Goal: Task Accomplishment & Management: Use online tool/utility

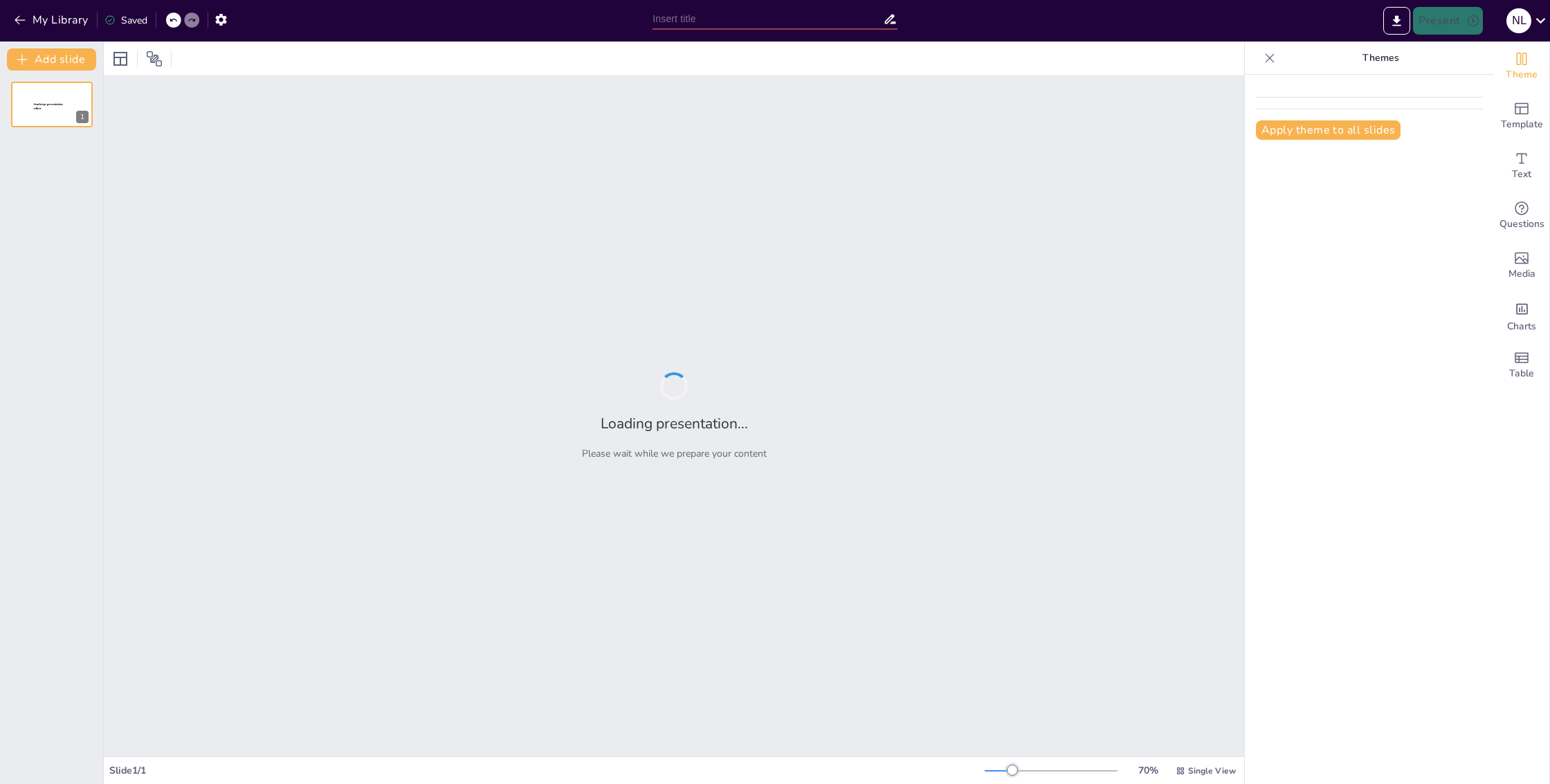
type input "Imported SendSteps & Gamma V2.pptx"
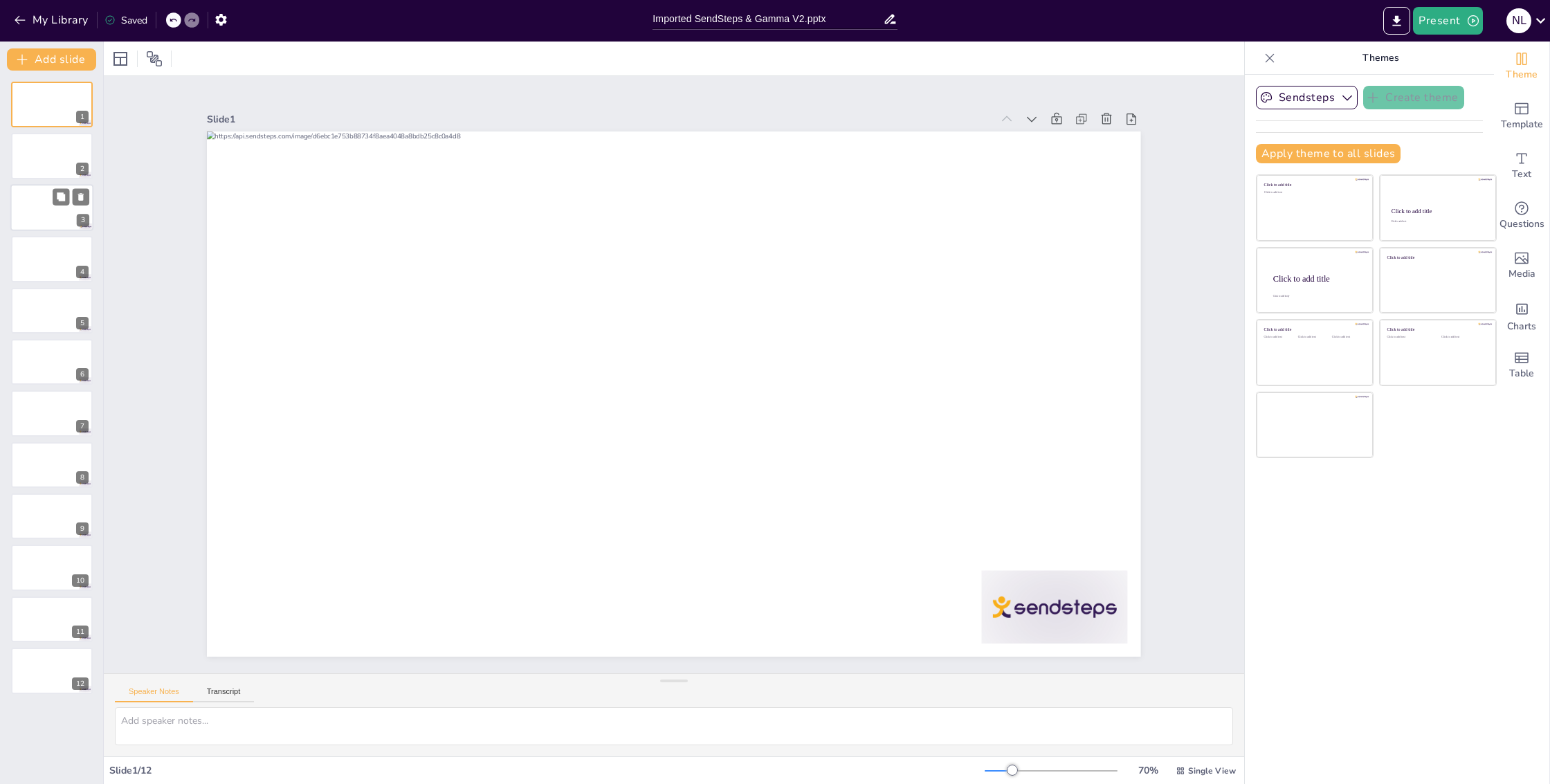
click at [28, 207] on div at bounding box center [51, 208] width 83 height 47
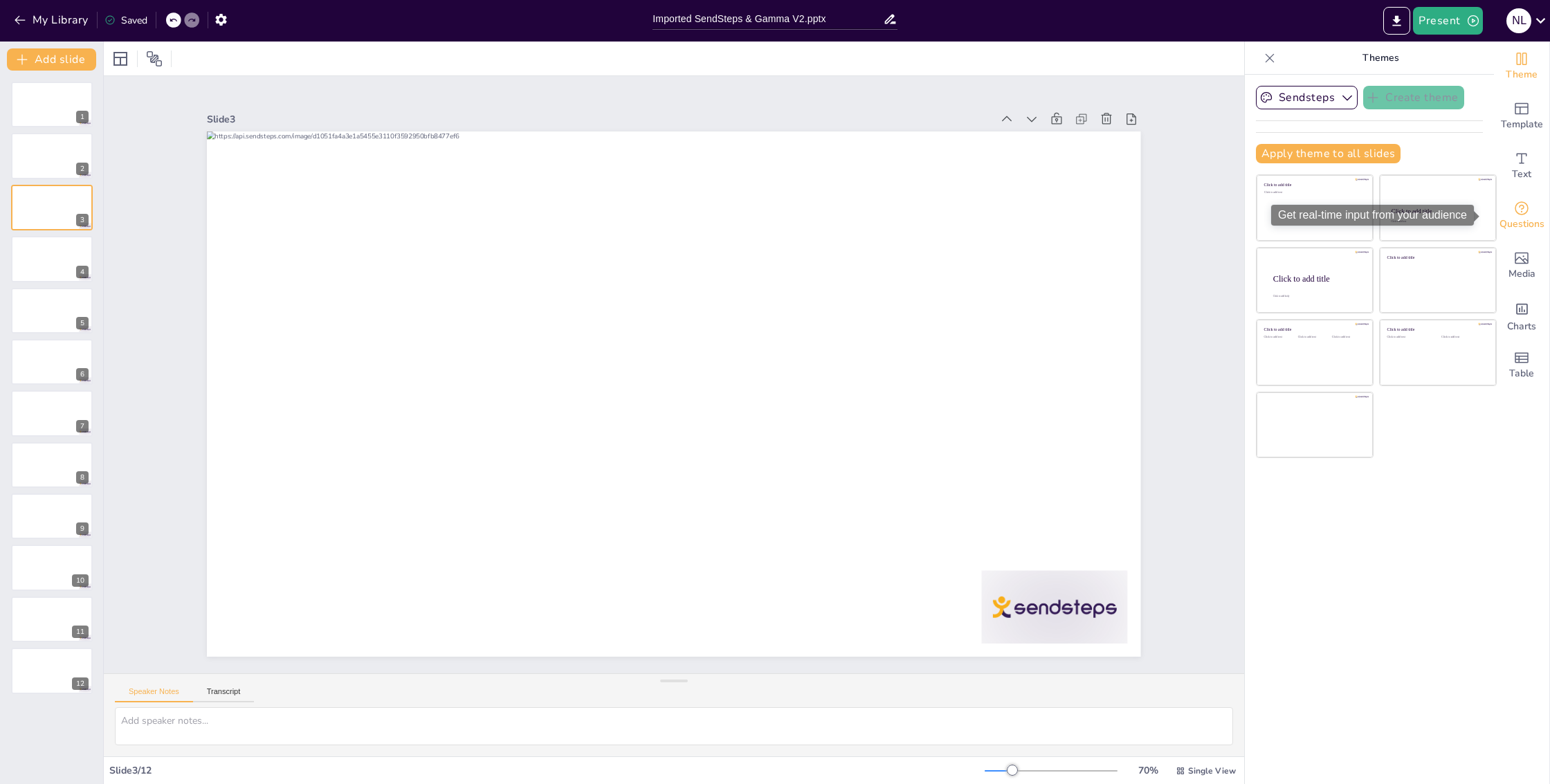
click at [1517, 207] on icon "Get real-time input from your audience" at bounding box center [1522, 208] width 16 height 16
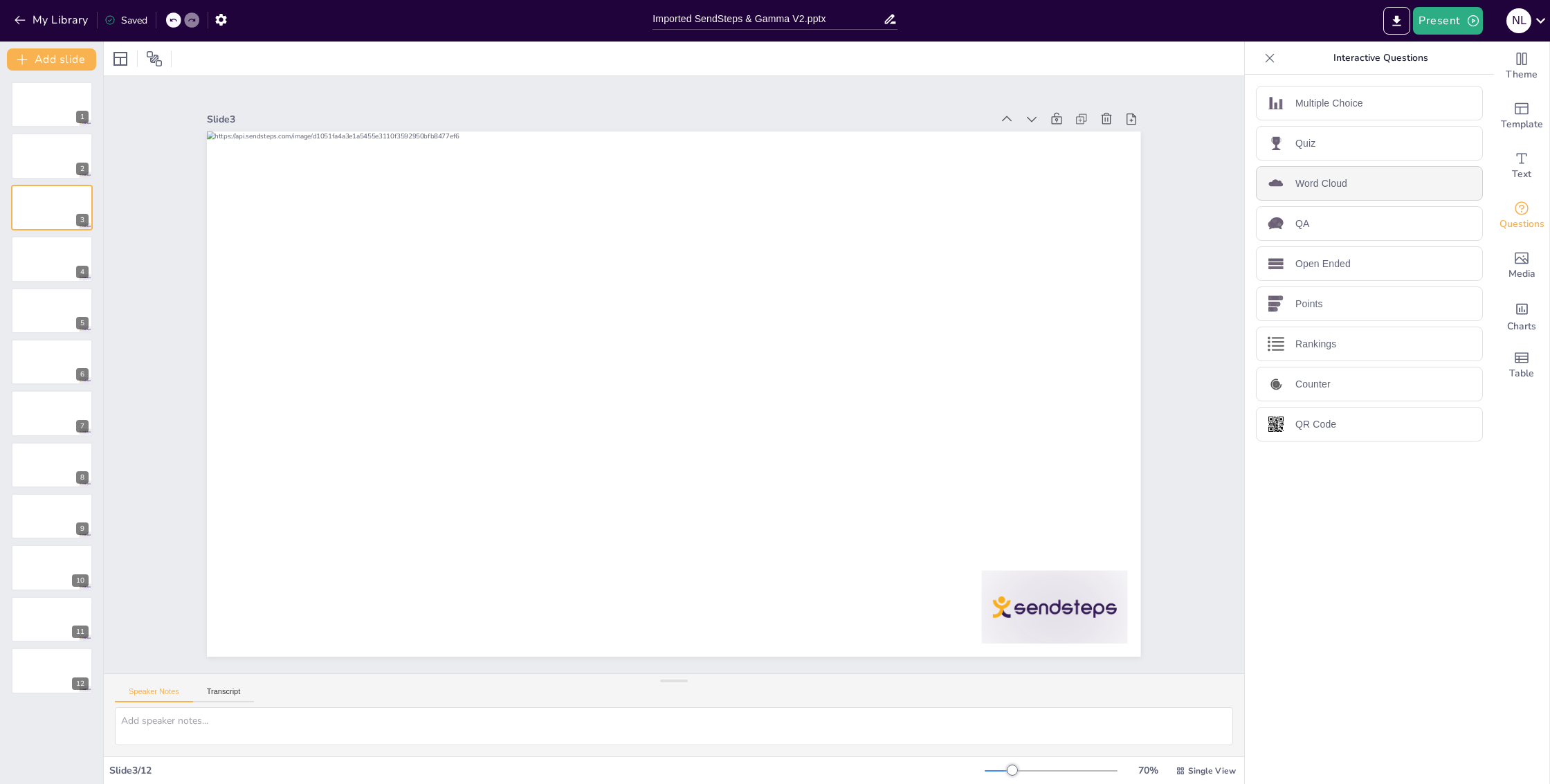
click at [1344, 187] on div "Word Cloud" at bounding box center [1370, 183] width 227 height 34
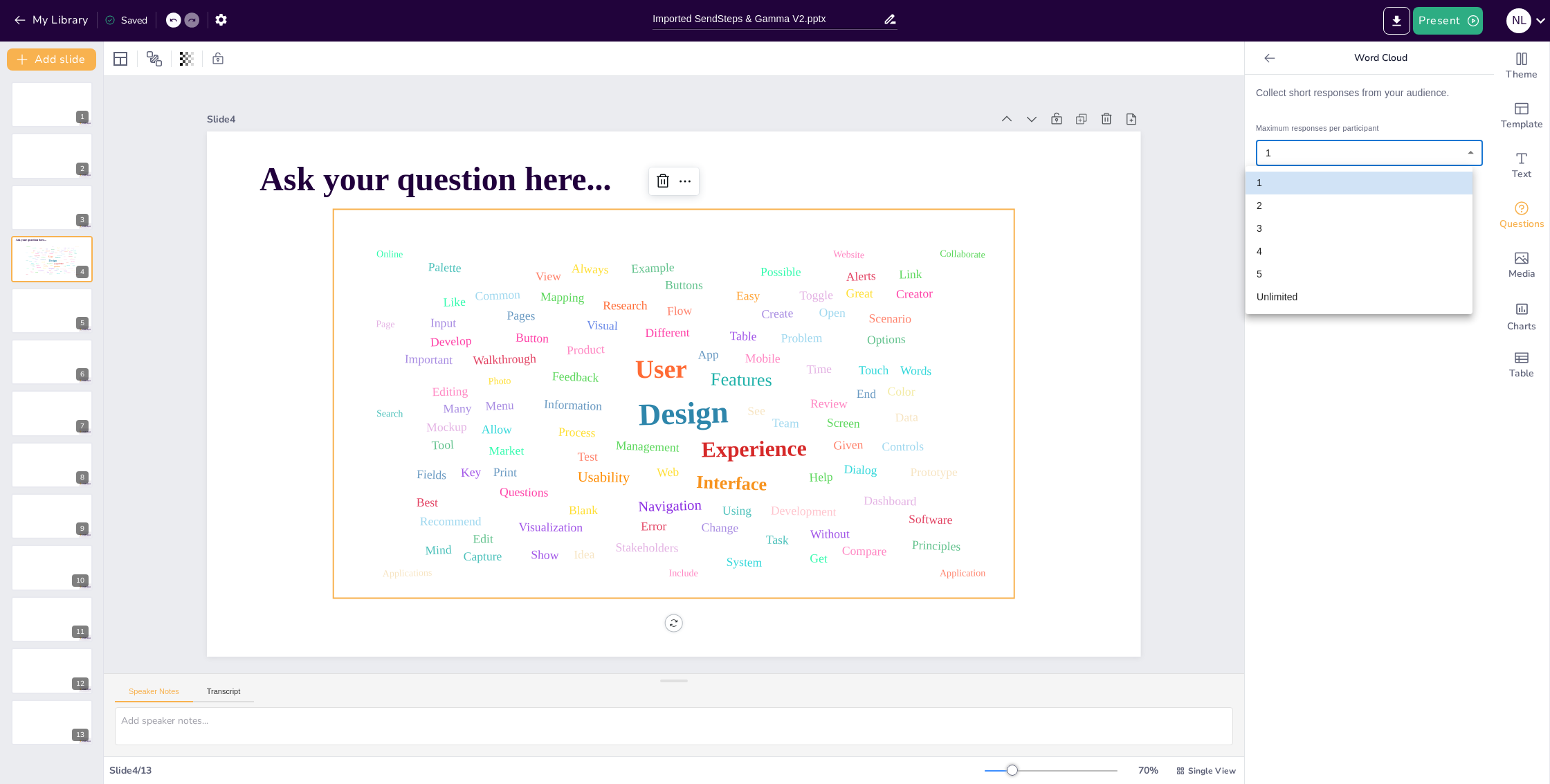
click at [1368, 153] on body "My Library Saved Imported SendSteps & Gamma V2.pptx Present N L Document fonts …" at bounding box center [775, 392] width 1550 height 784
click at [1284, 292] on li "Unlimited" at bounding box center [1359, 297] width 227 height 23
type input "unlimited"
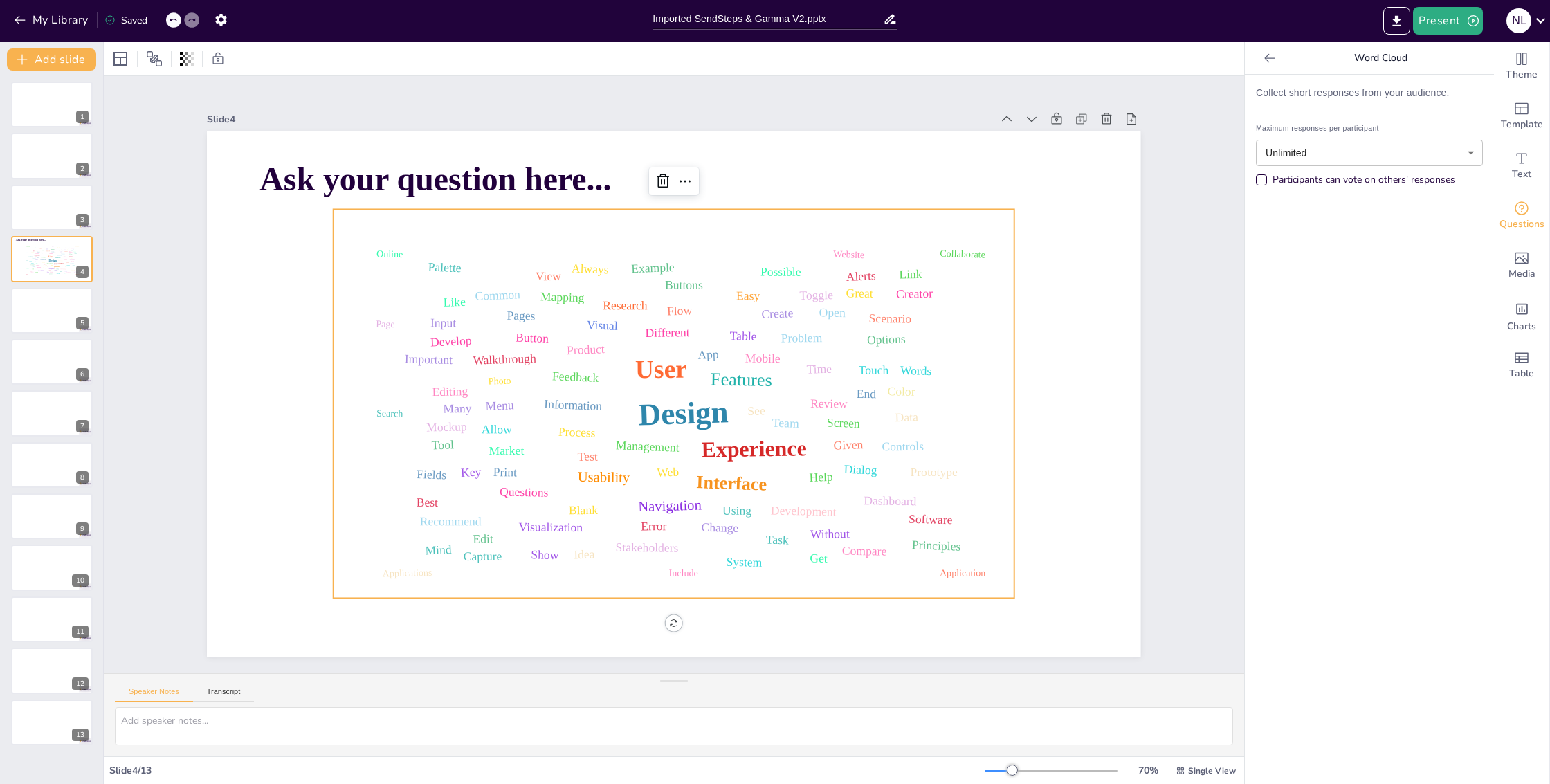
click at [1258, 177] on div "Participants can vote on others' responses" at bounding box center [1261, 179] width 7 height 7
click at [1321, 152] on body "My Library Saved Imported SendSteps & Gamma V2.pptx Present N L Document fonts …" at bounding box center [775, 392] width 1550 height 784
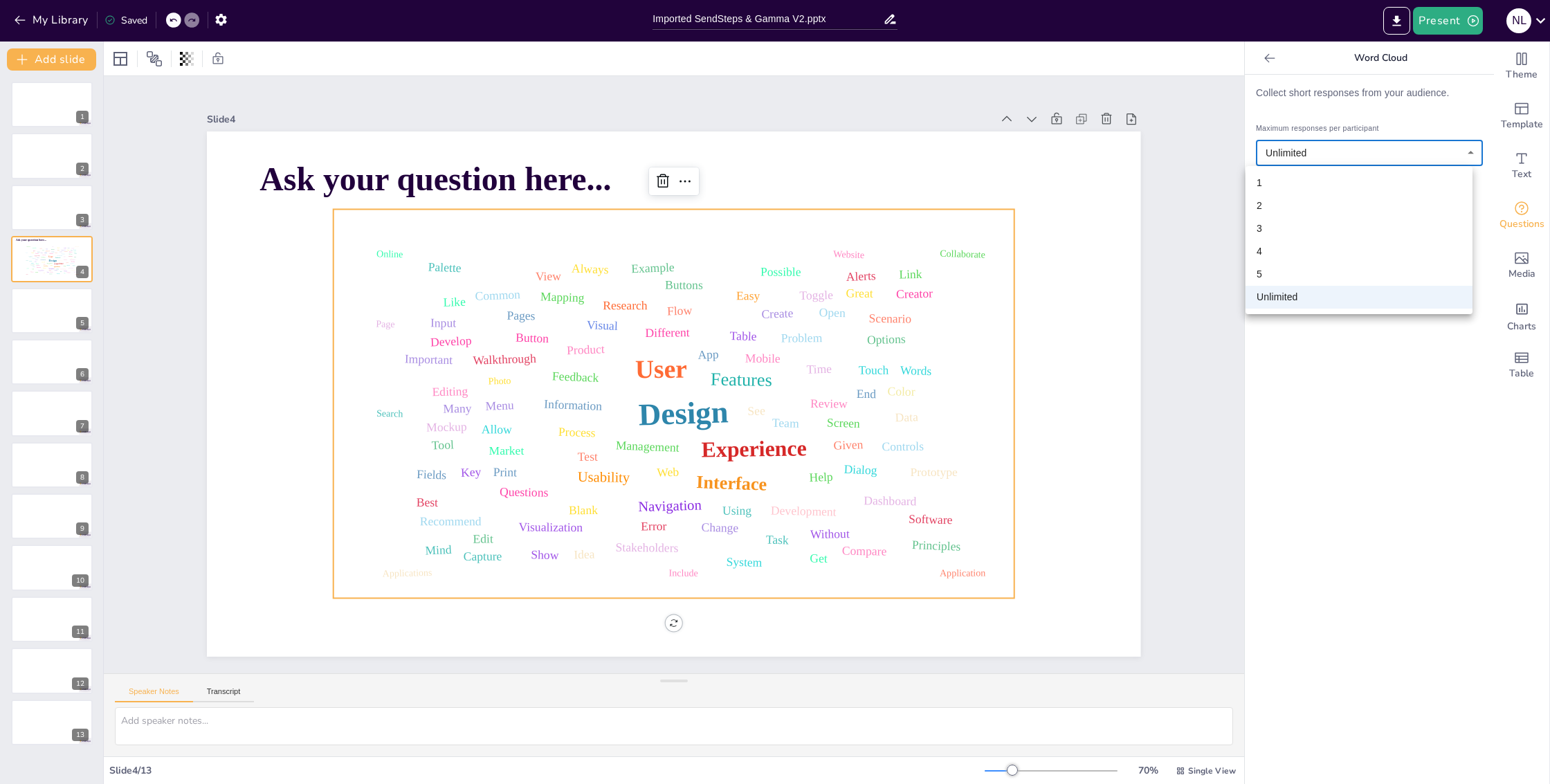
click at [1321, 153] on div at bounding box center [775, 392] width 1550 height 784
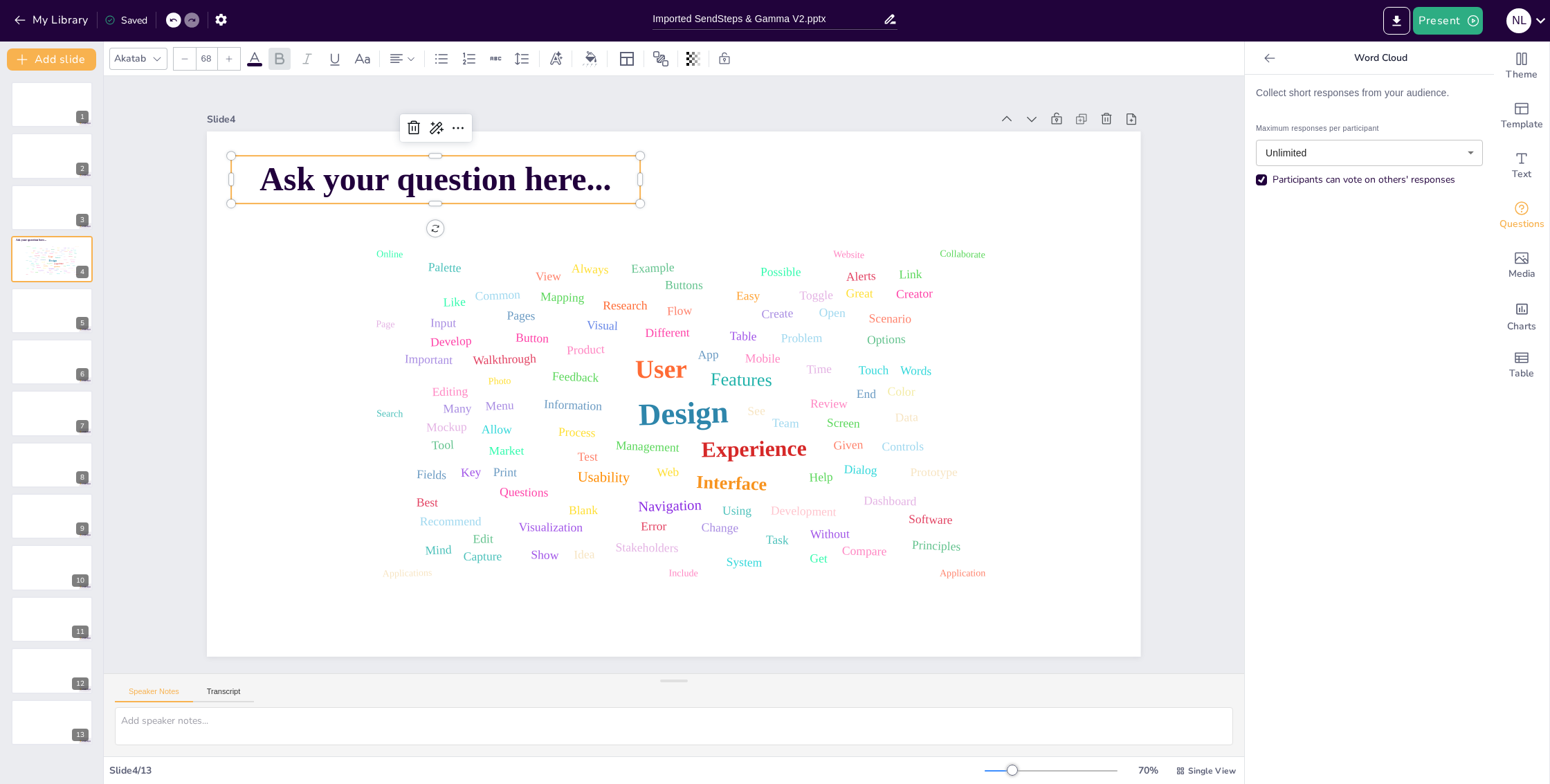
click at [854, 178] on span "Ask your question here..." at bounding box center [972, 297] width 236 height 306
click at [714, 178] on span "Ask your question here..." at bounding box center [786, 87] width 144 height 345
click at [620, 178] on span "Ask your question here..." at bounding box center [724, 71] width 208 height 323
click at [64, 217] on div at bounding box center [51, 208] width 83 height 47
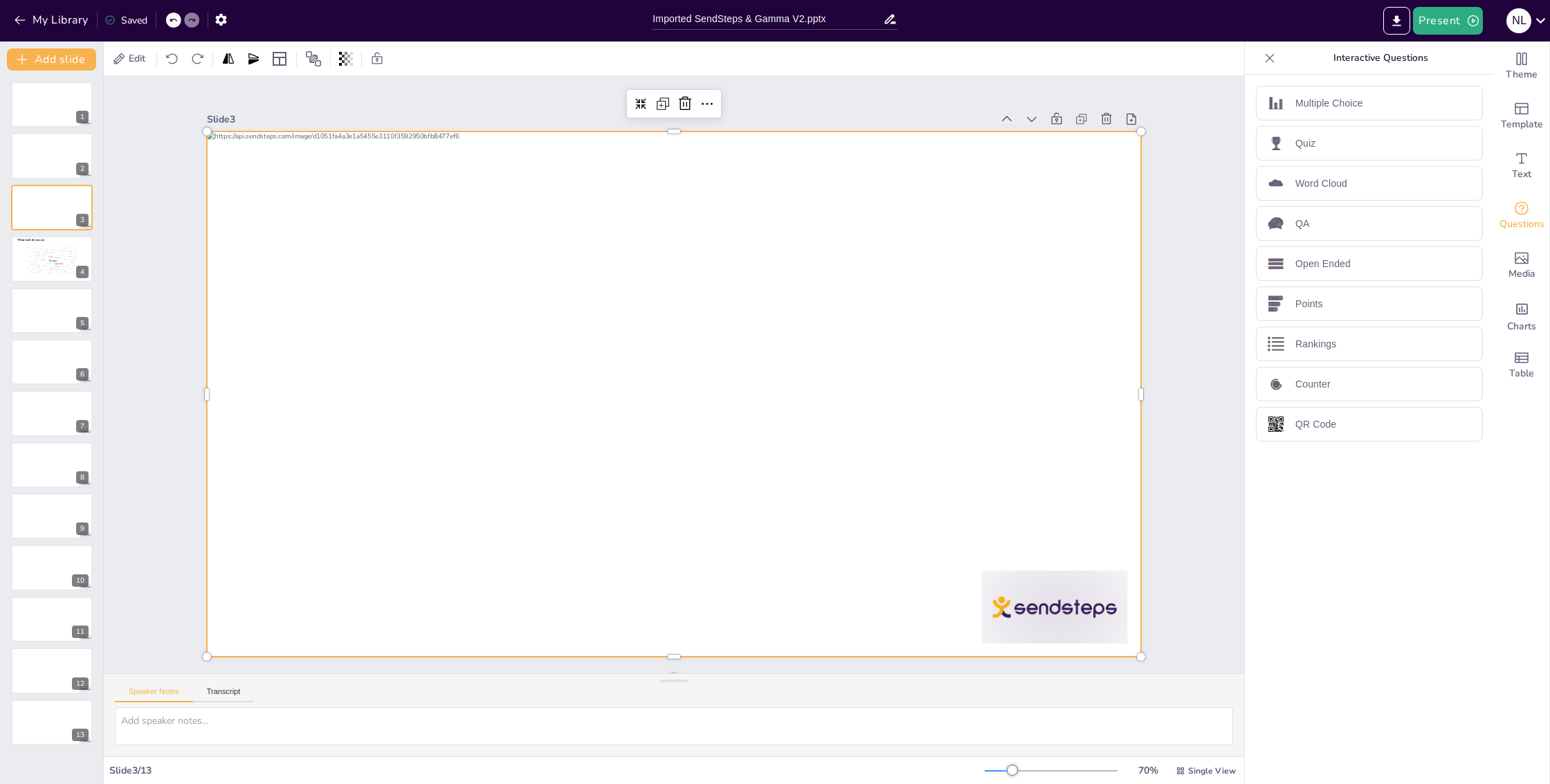
click at [468, 244] on div at bounding box center [666, 392] width 1067 height 859
click at [279, 244] on div at bounding box center [690, 383] width 922 height 1071
click at [298, 244] on div at bounding box center [692, 368] width 789 height 1050
click at [67, 265] on div "Dialog" at bounding box center [69, 265] width 4 height 1
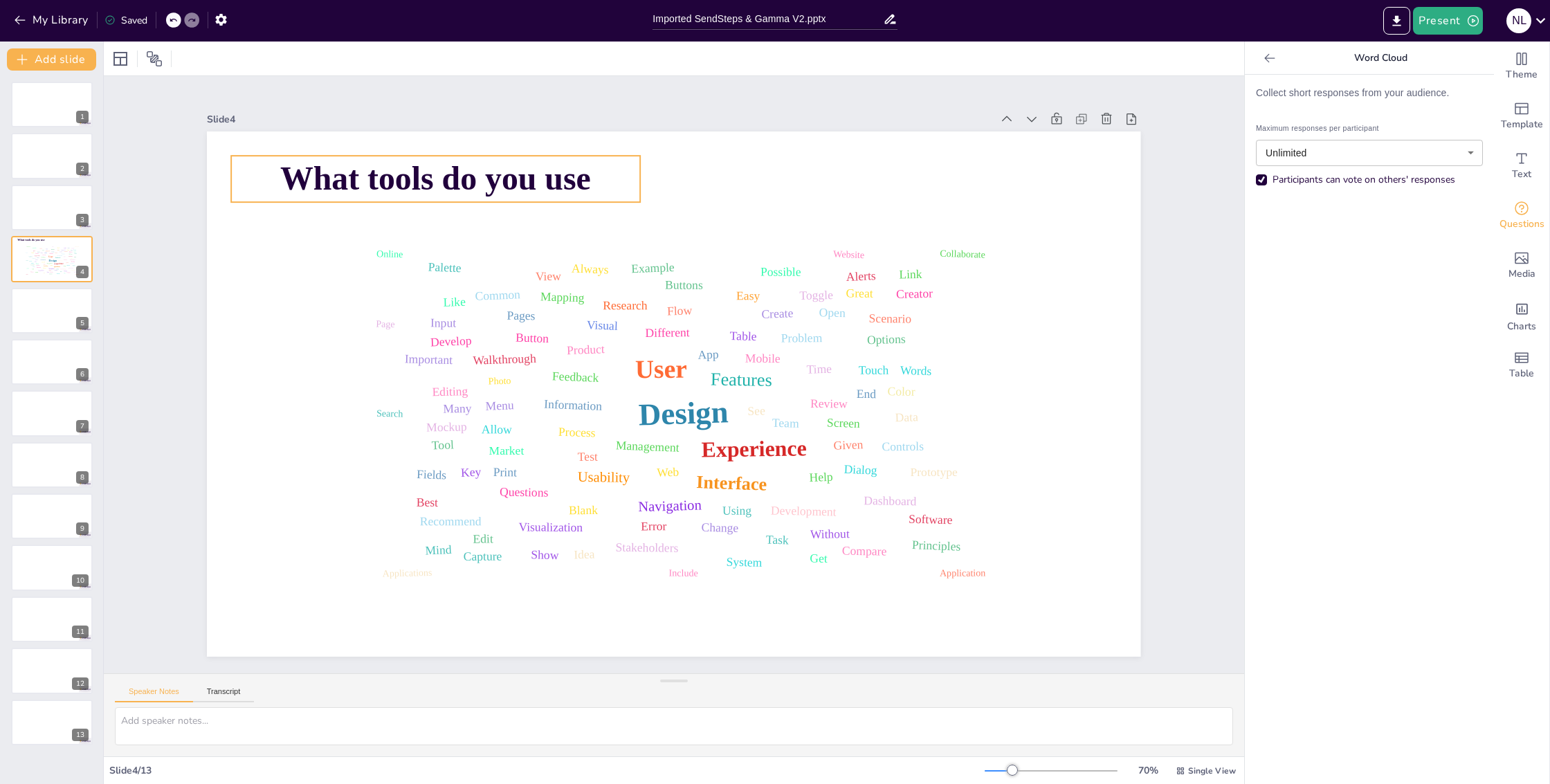
click at [581, 168] on span "What tools do you use" at bounding box center [566, 85] width 287 height 187
click at [575, 535] on span "What tools do you use" at bounding box center [623, 679] width 187 height 287
click at [575, 172] on span "What tools do you use" at bounding box center [566, 85] width 287 height 187
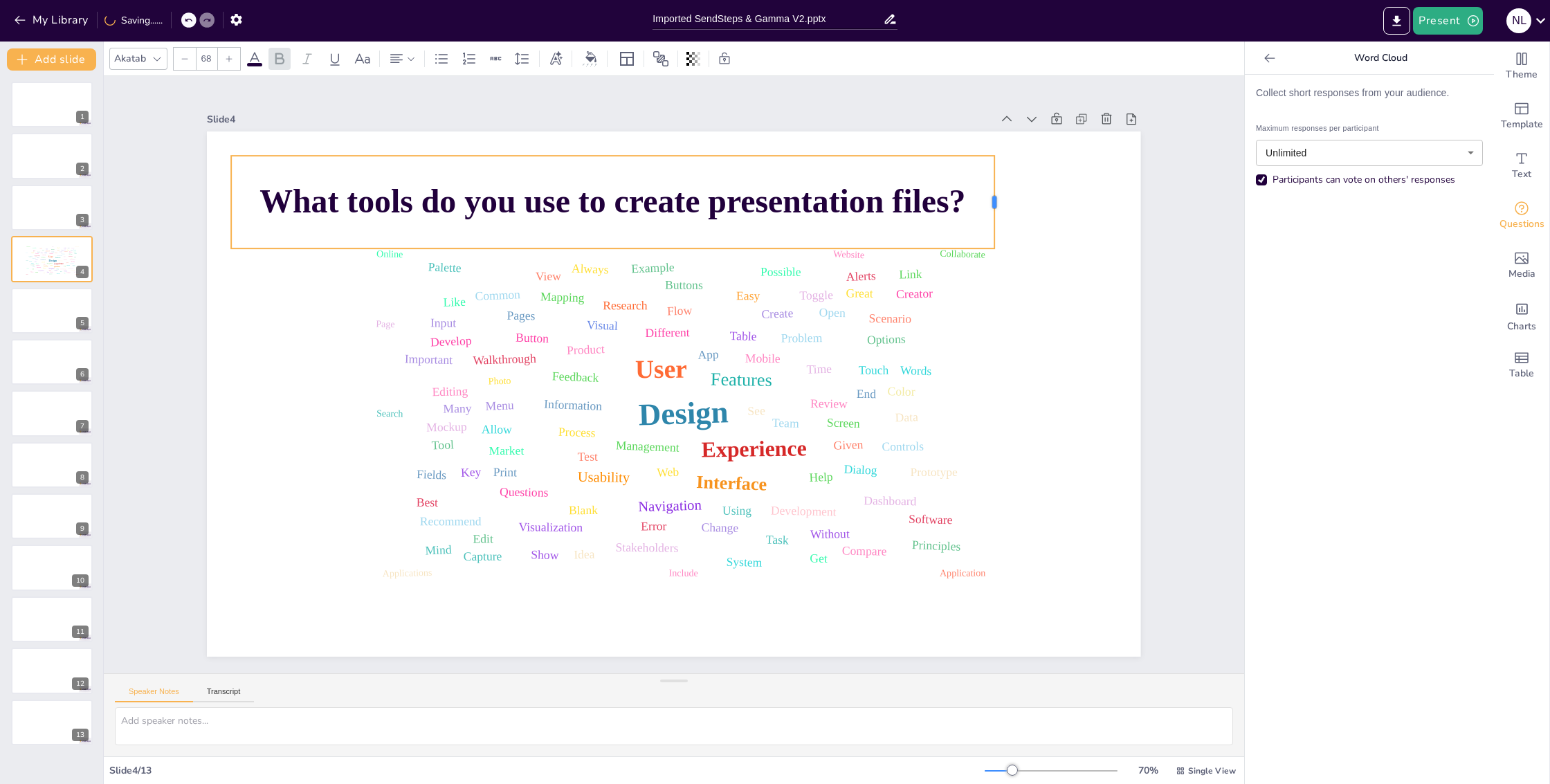
drag, startPoint x: 630, startPoint y: 198, endPoint x: 984, endPoint y: 191, distance: 354.1
click at [867, 84] on div at bounding box center [836, 43] width 63 height 81
click at [40, 193] on div at bounding box center [51, 208] width 83 height 47
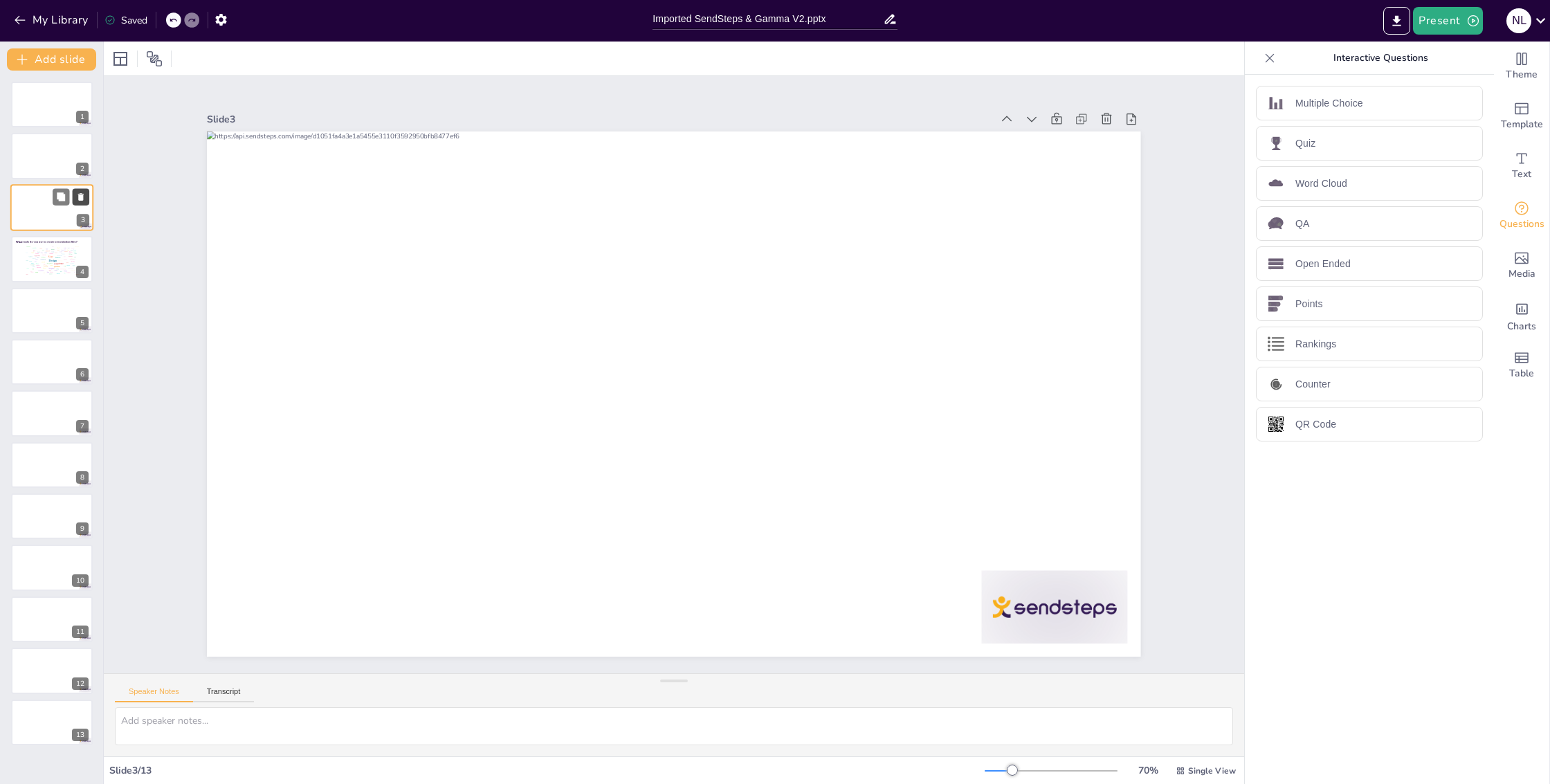
click at [84, 195] on icon at bounding box center [81, 196] width 9 height 9
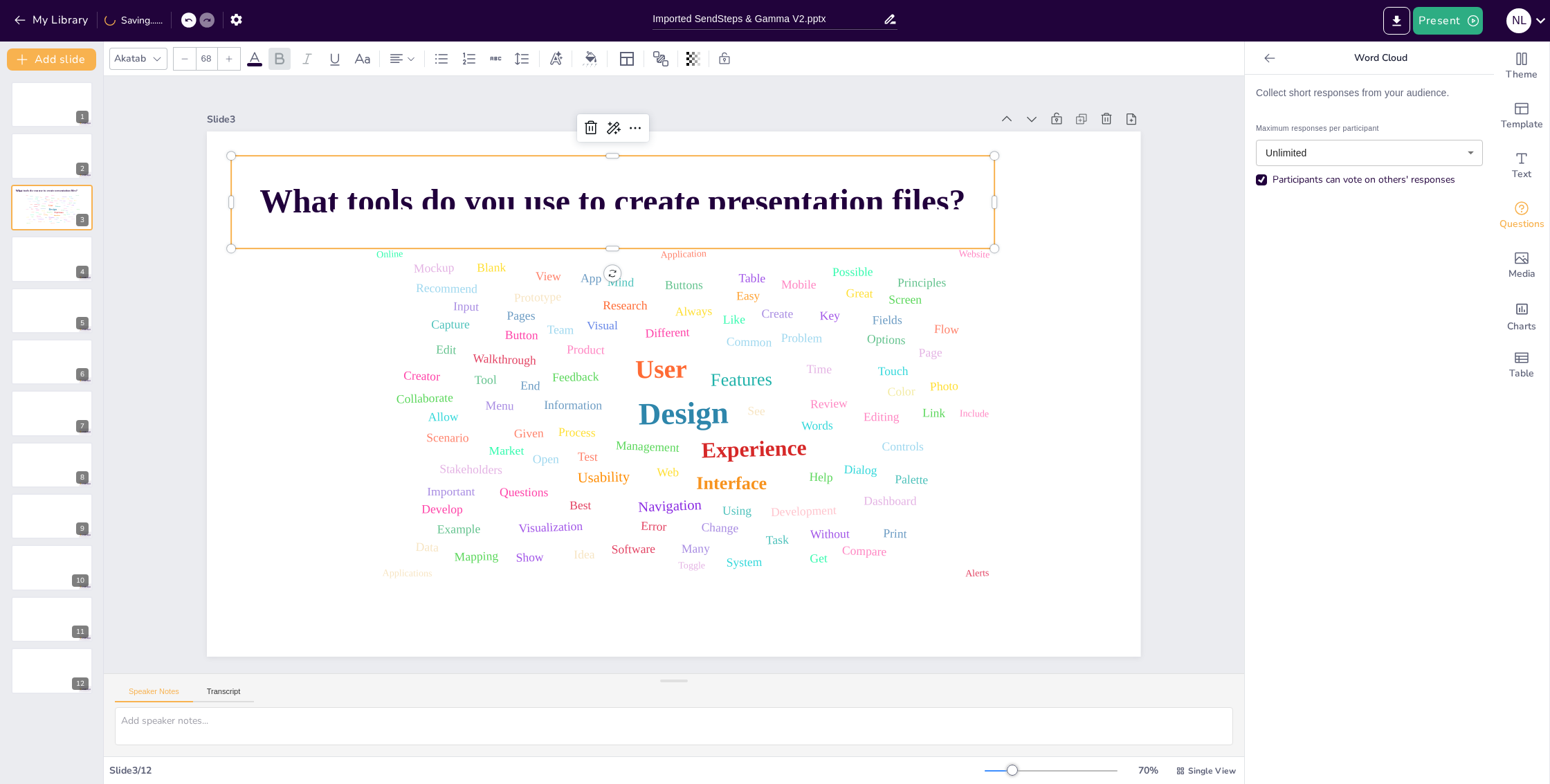
click at [282, 193] on span "What tools do you use to create presentation files?" at bounding box center [631, 196] width 706 height 111
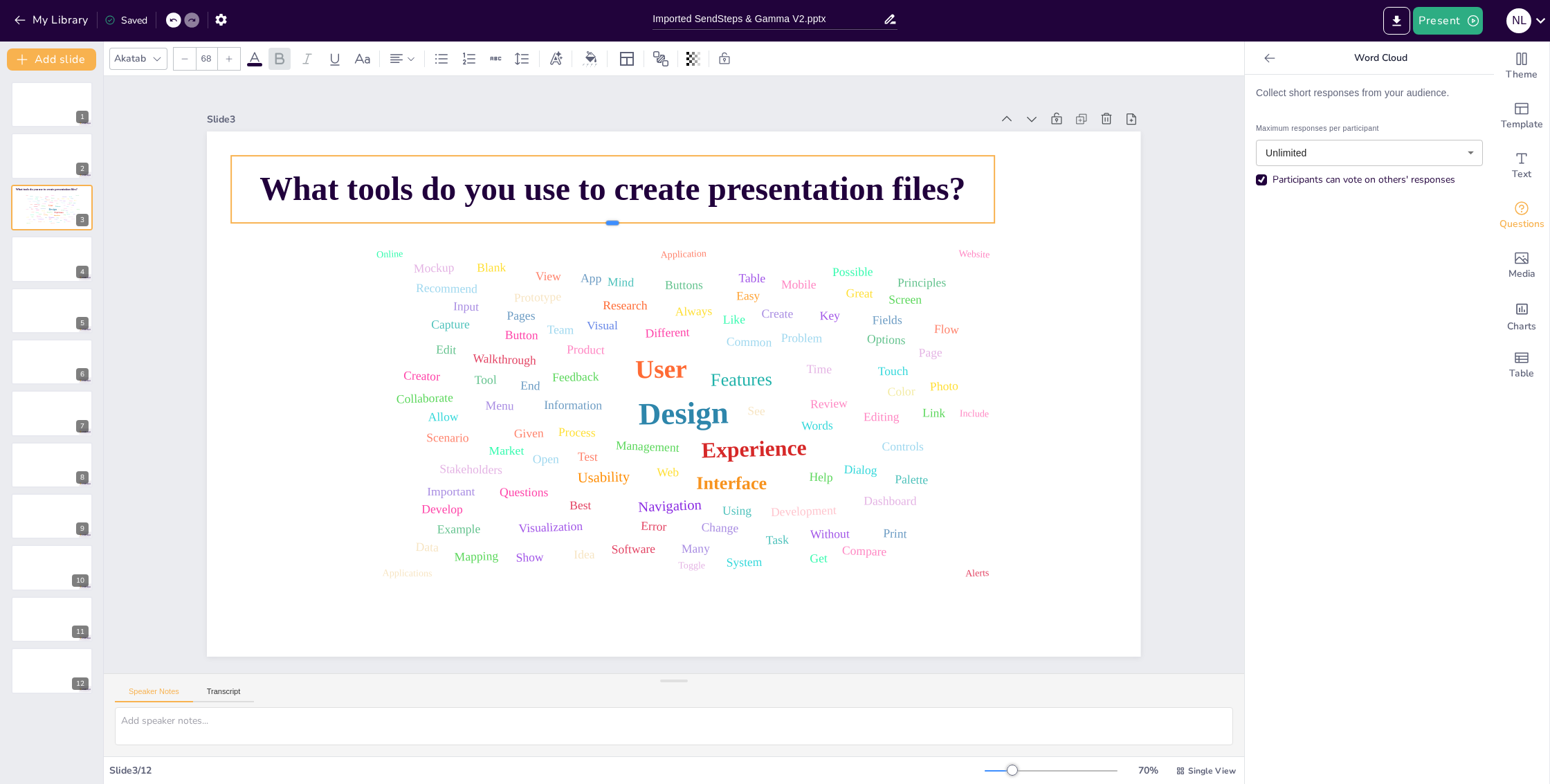
drag, startPoint x: 602, startPoint y: 246, endPoint x: 603, endPoint y: 220, distance: 26.0
click at [603, 220] on div at bounding box center [727, 225] width 575 height 519
click at [44, 158] on div at bounding box center [51, 157] width 83 height 47
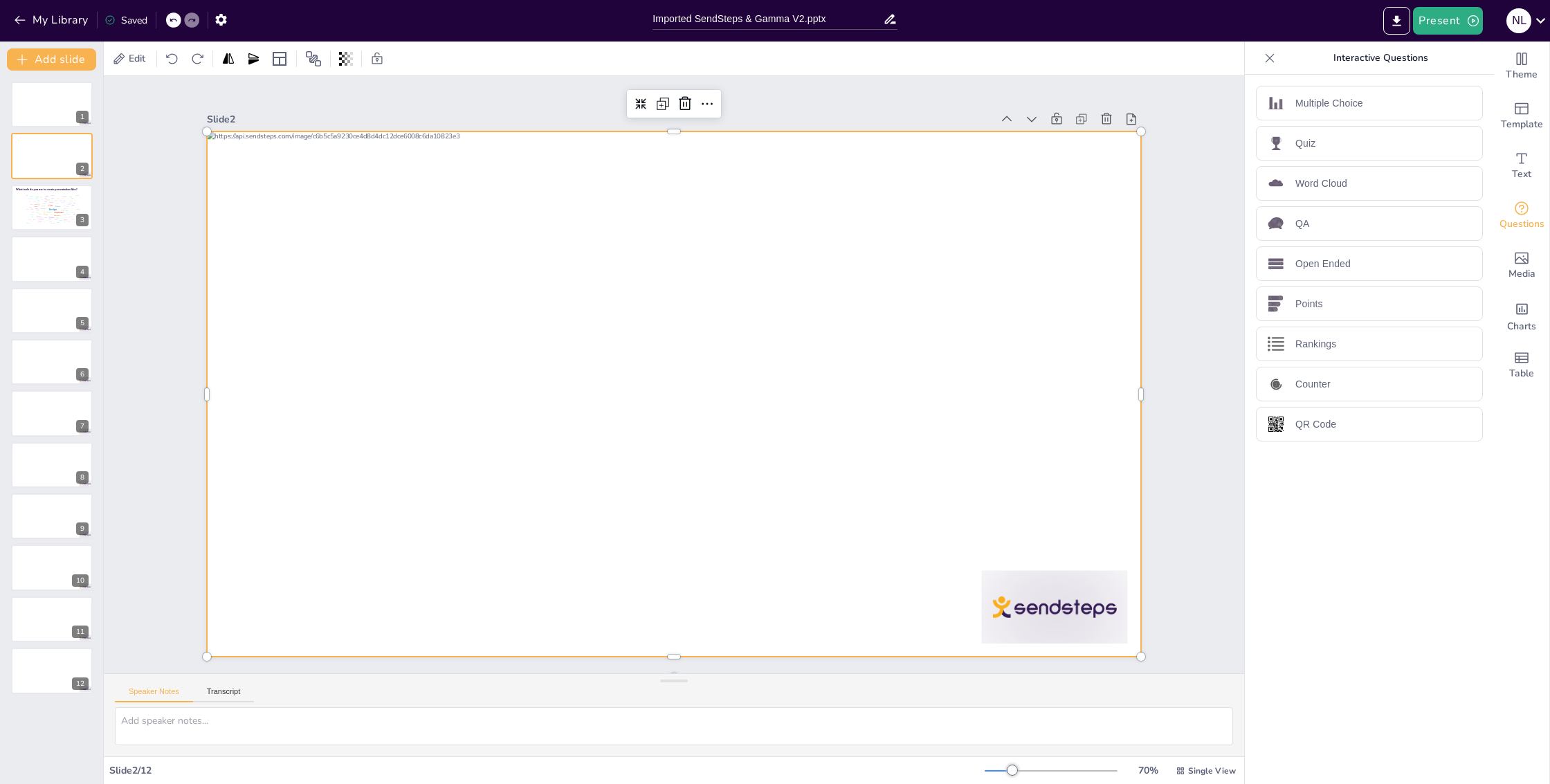
click at [338, 191] on div at bounding box center [670, 355] width 1023 height 708
click at [338, 191] on div at bounding box center [663, 390] width 1065 height 973
click at [338, 191] on div at bounding box center [670, 394] width 1023 height 708
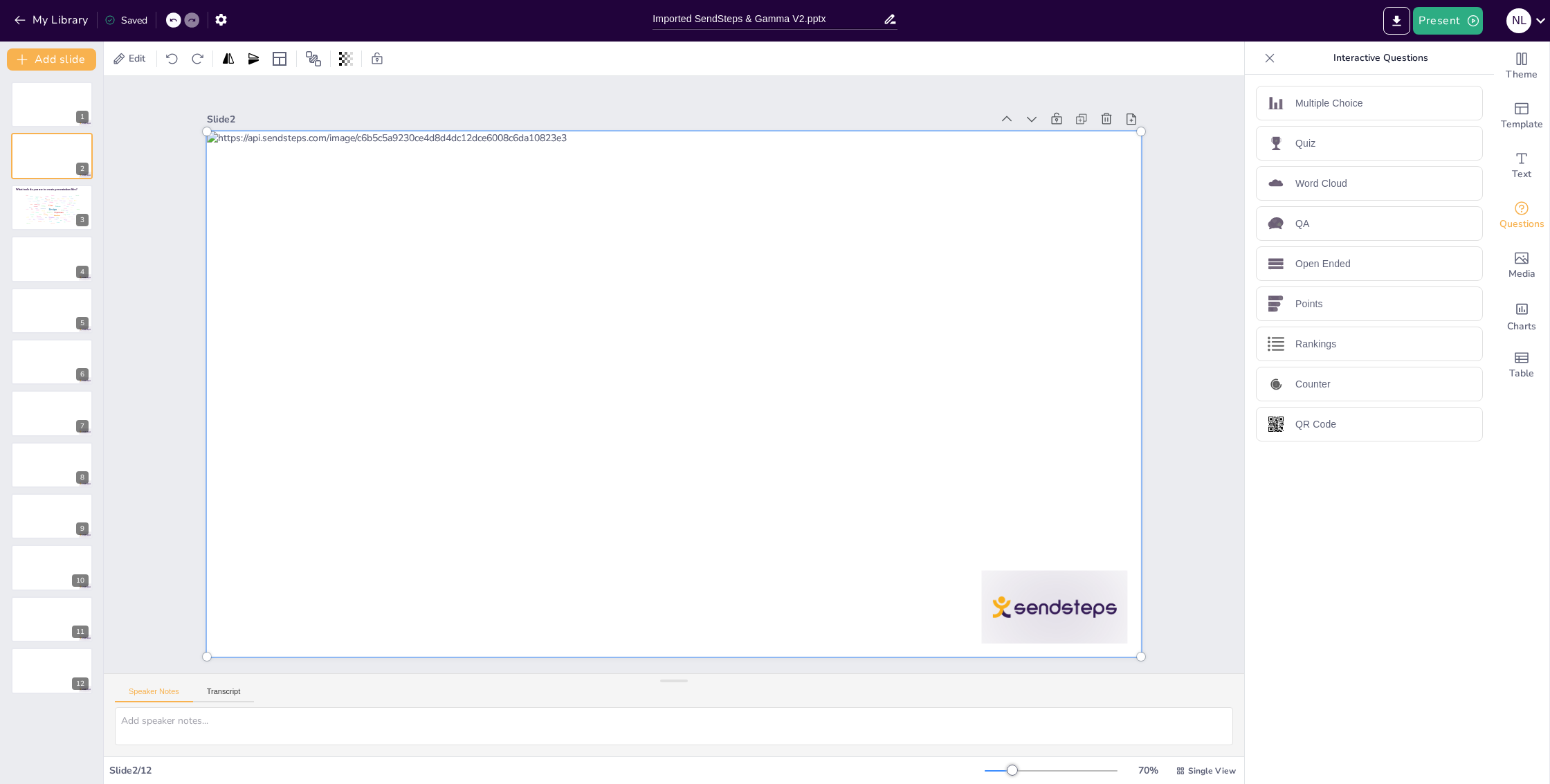
click at [338, 191] on div at bounding box center [656, 382] width 881 height 1088
click at [338, 191] on div at bounding box center [671, 393] width 1043 height 727
drag, startPoint x: 473, startPoint y: 297, endPoint x: 473, endPoint y: 378, distance: 81.0
click at [473, 378] on div at bounding box center [668, 393] width 1071 height 809
drag, startPoint x: 580, startPoint y: 205, endPoint x: 384, endPoint y: 322, distance: 228.3
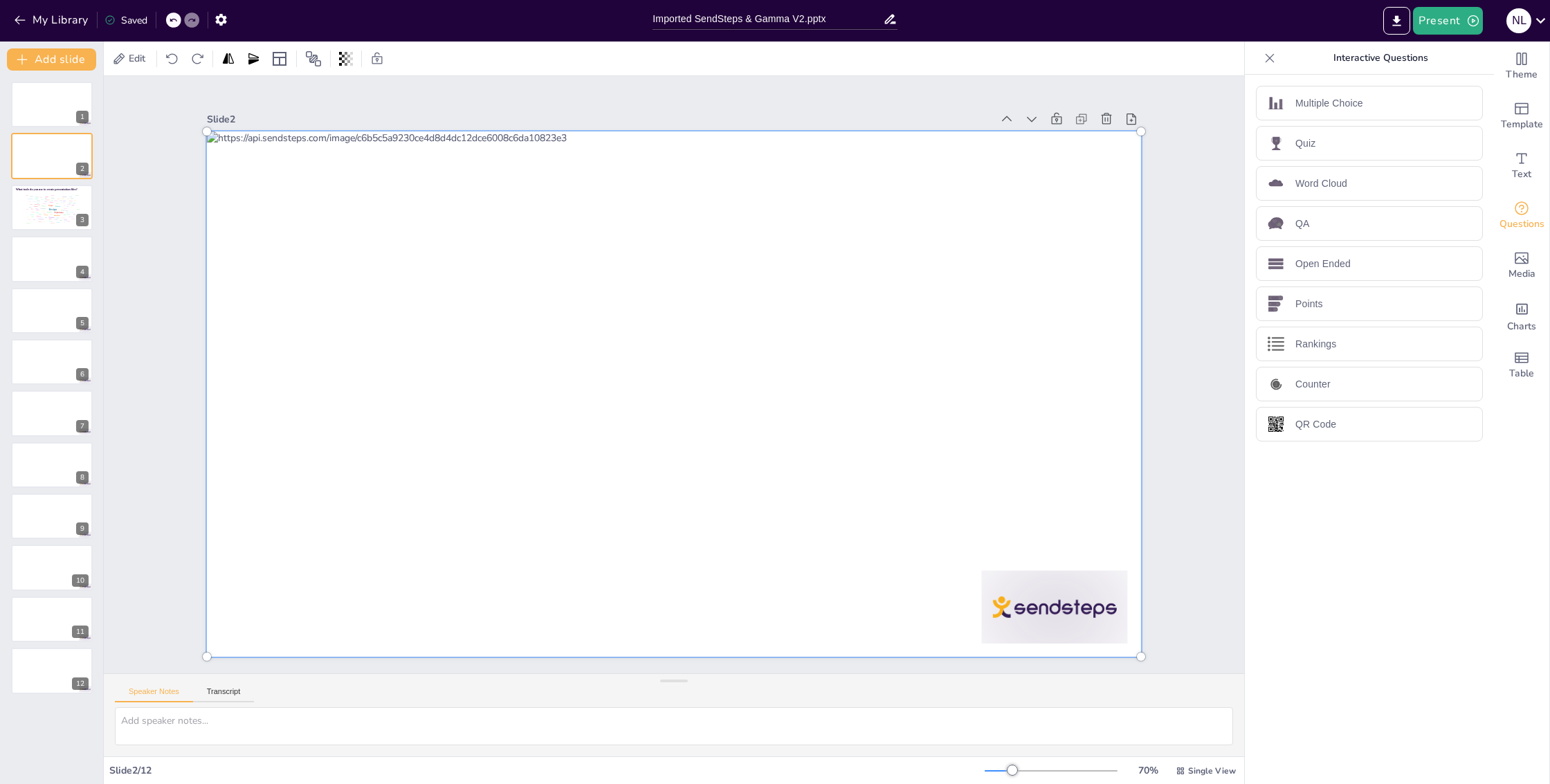
click at [384, 322] on div at bounding box center [671, 394] width 1002 height 639
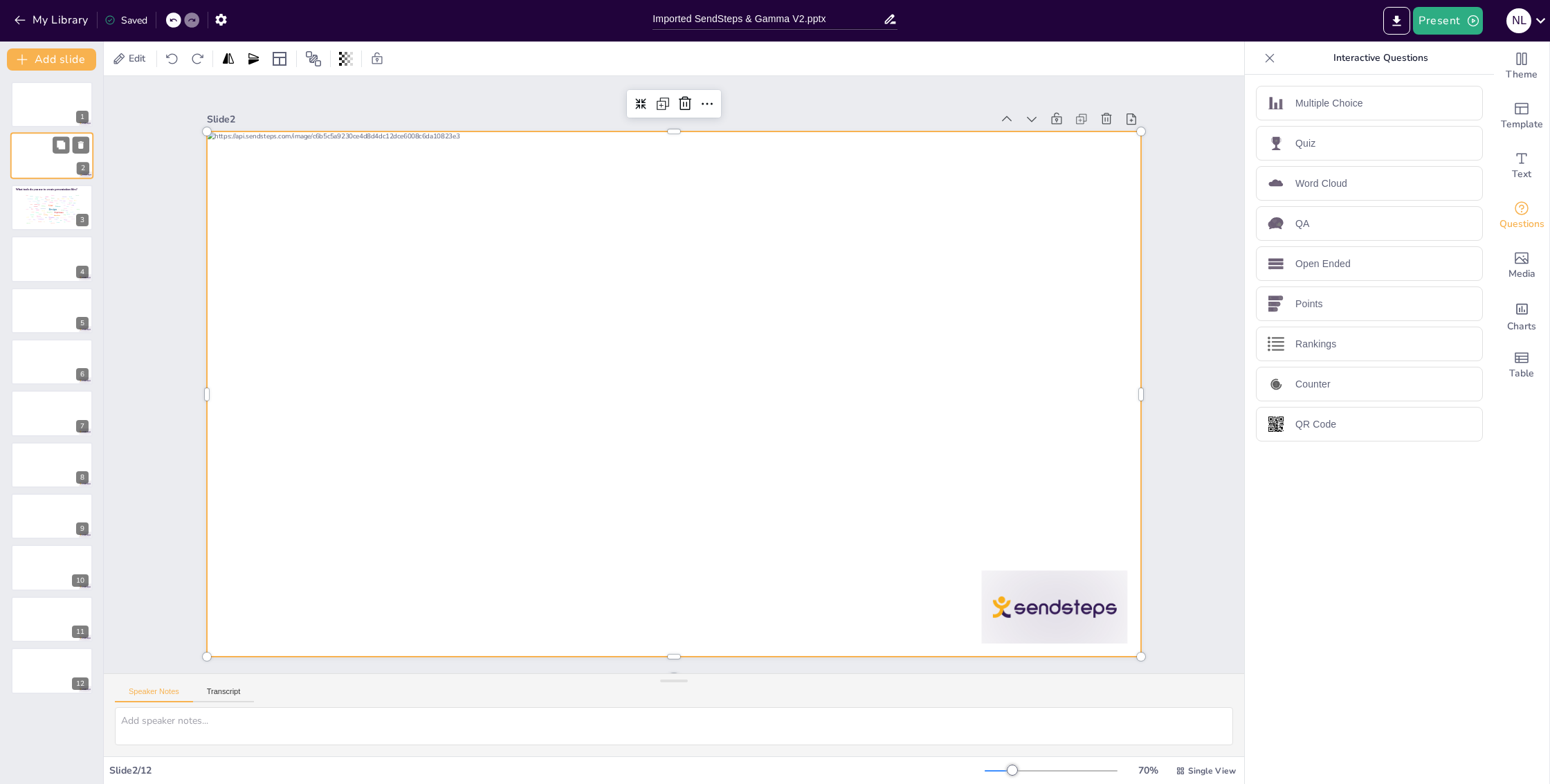
click at [49, 144] on div at bounding box center [51, 157] width 83 height 47
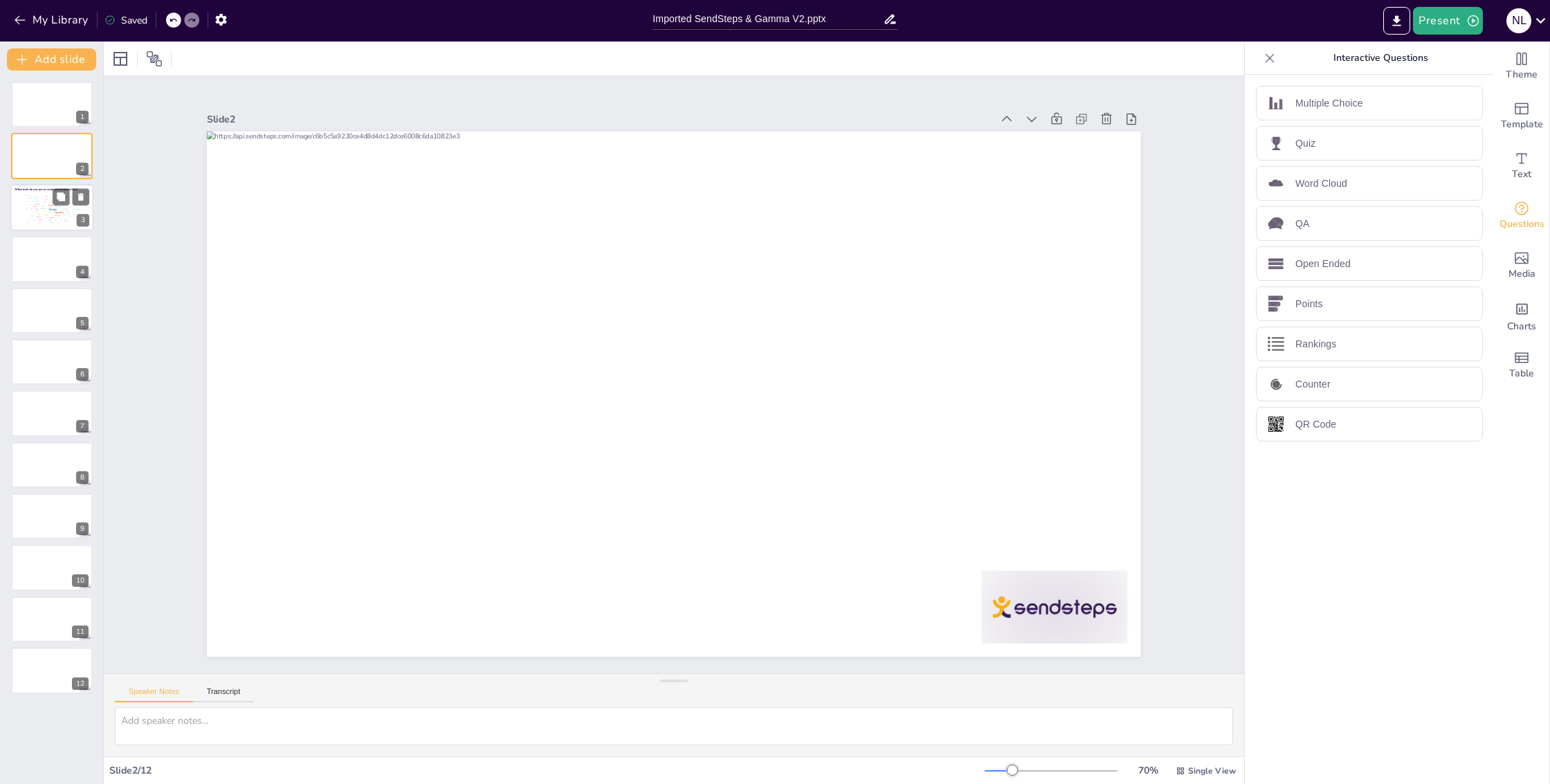
click at [41, 215] on div "Questions" at bounding box center [38, 215] width 5 height 1
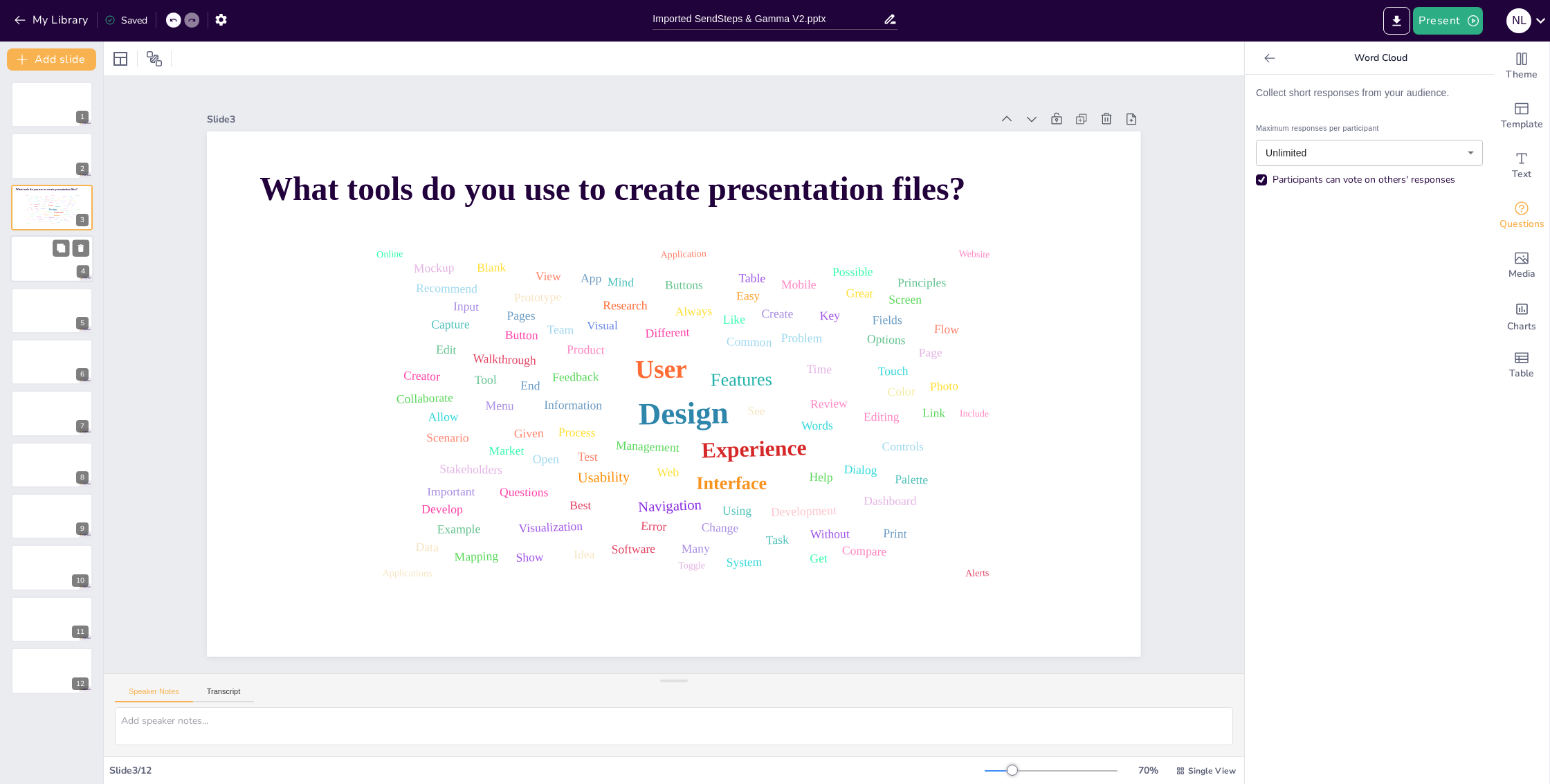
click at [28, 277] on div at bounding box center [51, 259] width 83 height 47
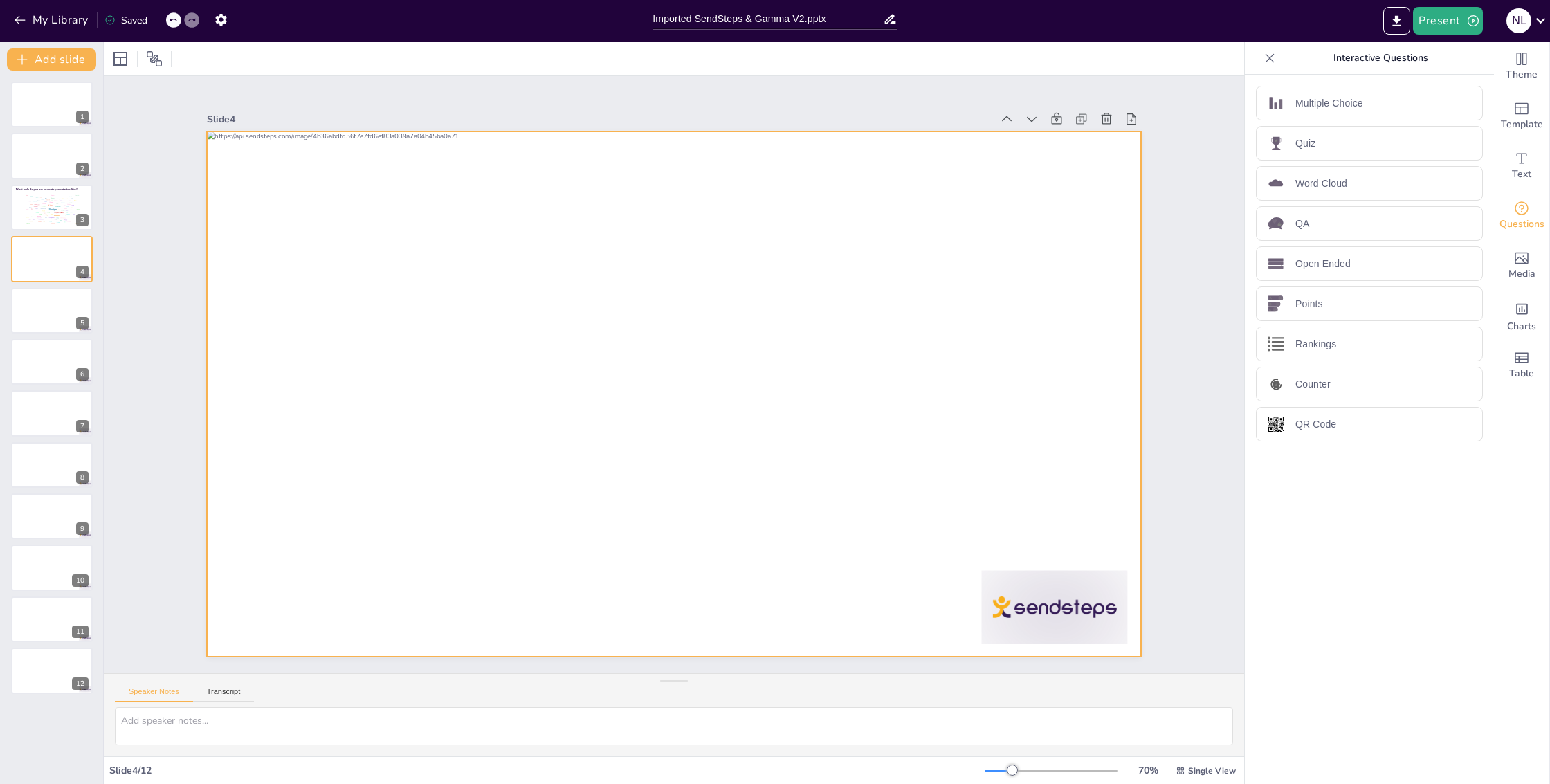
click at [345, 177] on div at bounding box center [668, 393] width 1050 height 788
click at [344, 177] on div at bounding box center [656, 384] width 922 height 1071
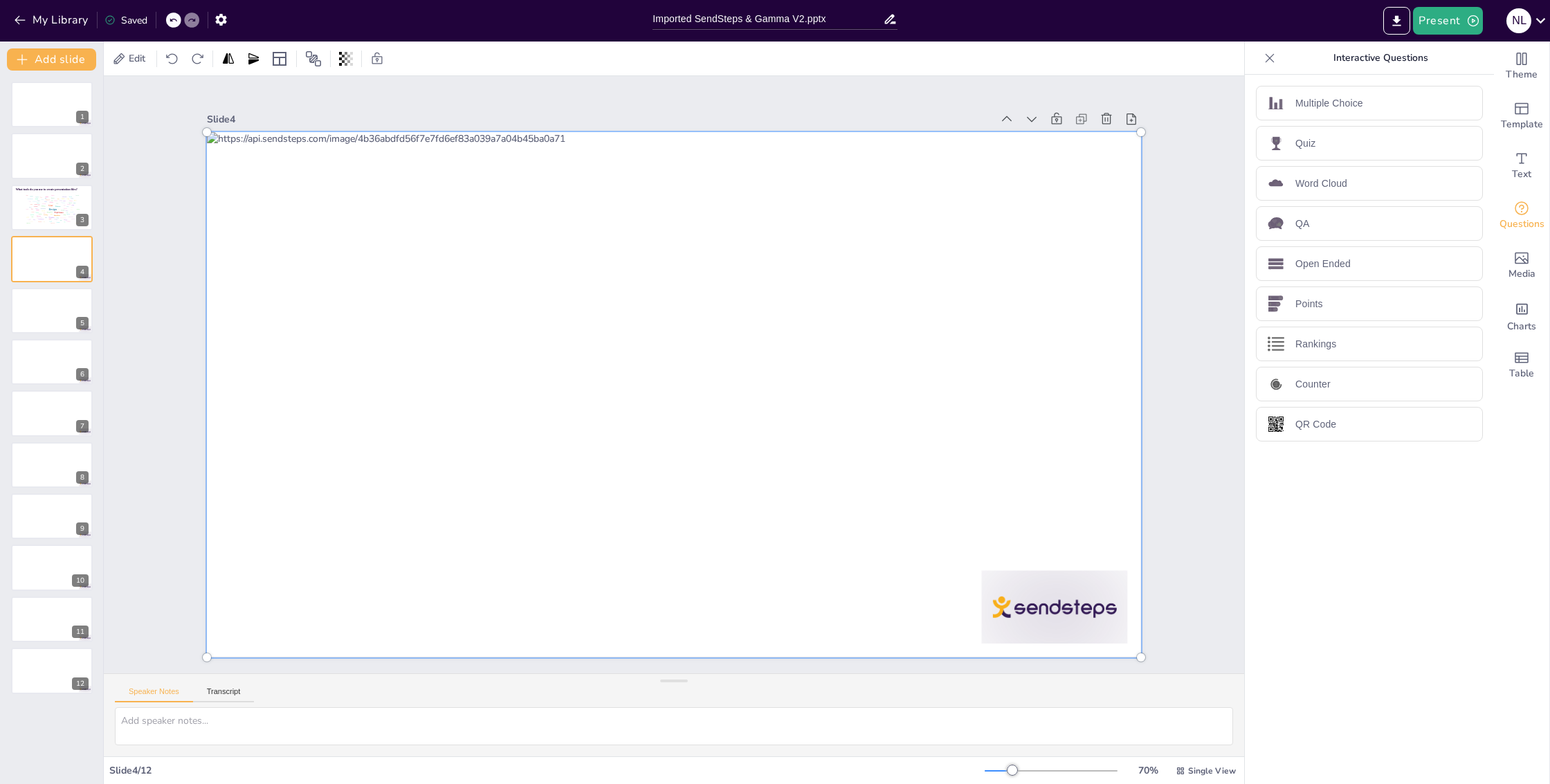
click at [325, 187] on div at bounding box center [662, 359] width 1087 height 997
click at [324, 187] on div at bounding box center [673, 394] width 951 height 542
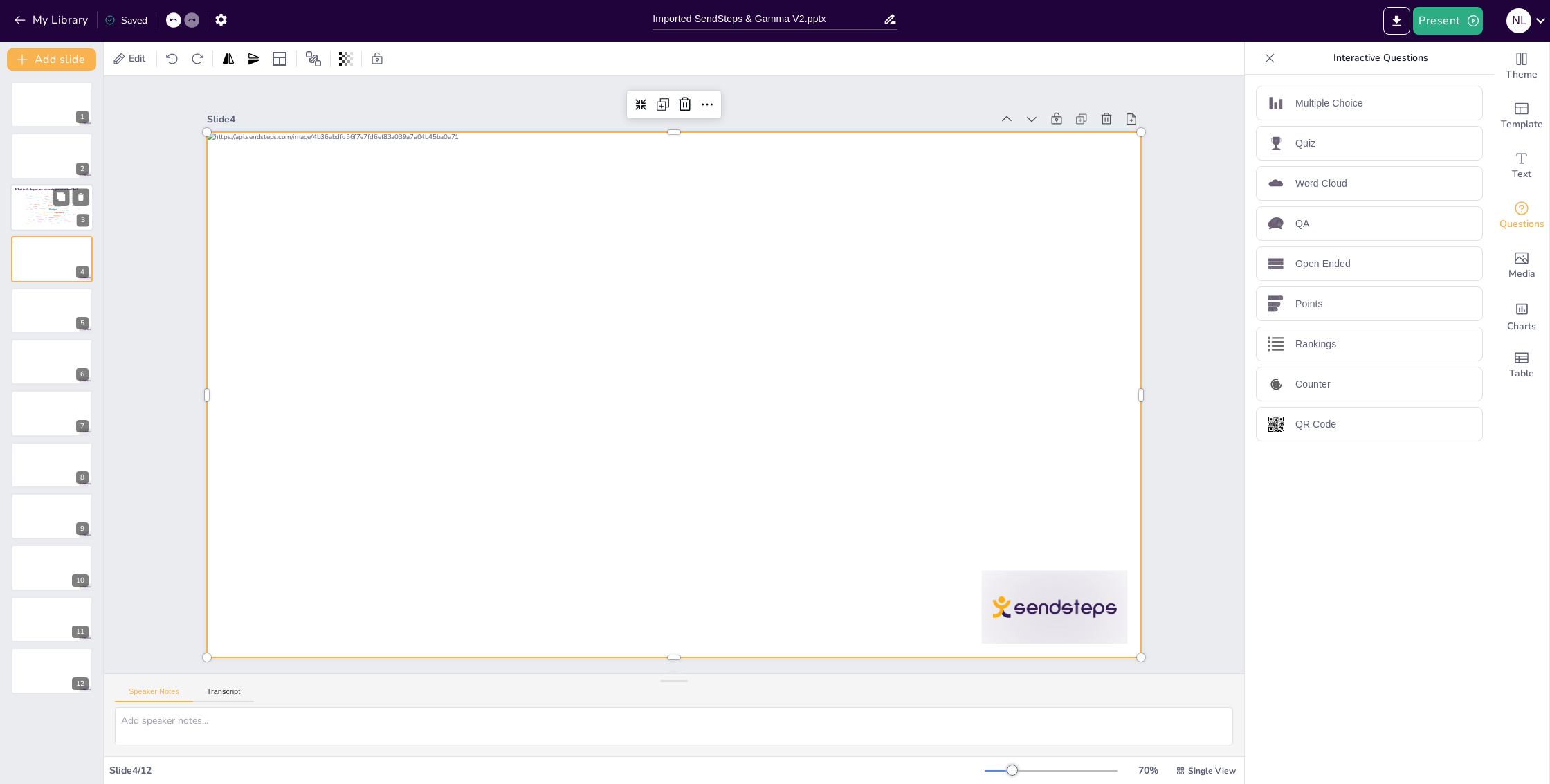
click at [56, 215] on div "Interface" at bounding box center [56, 215] width 7 height 2
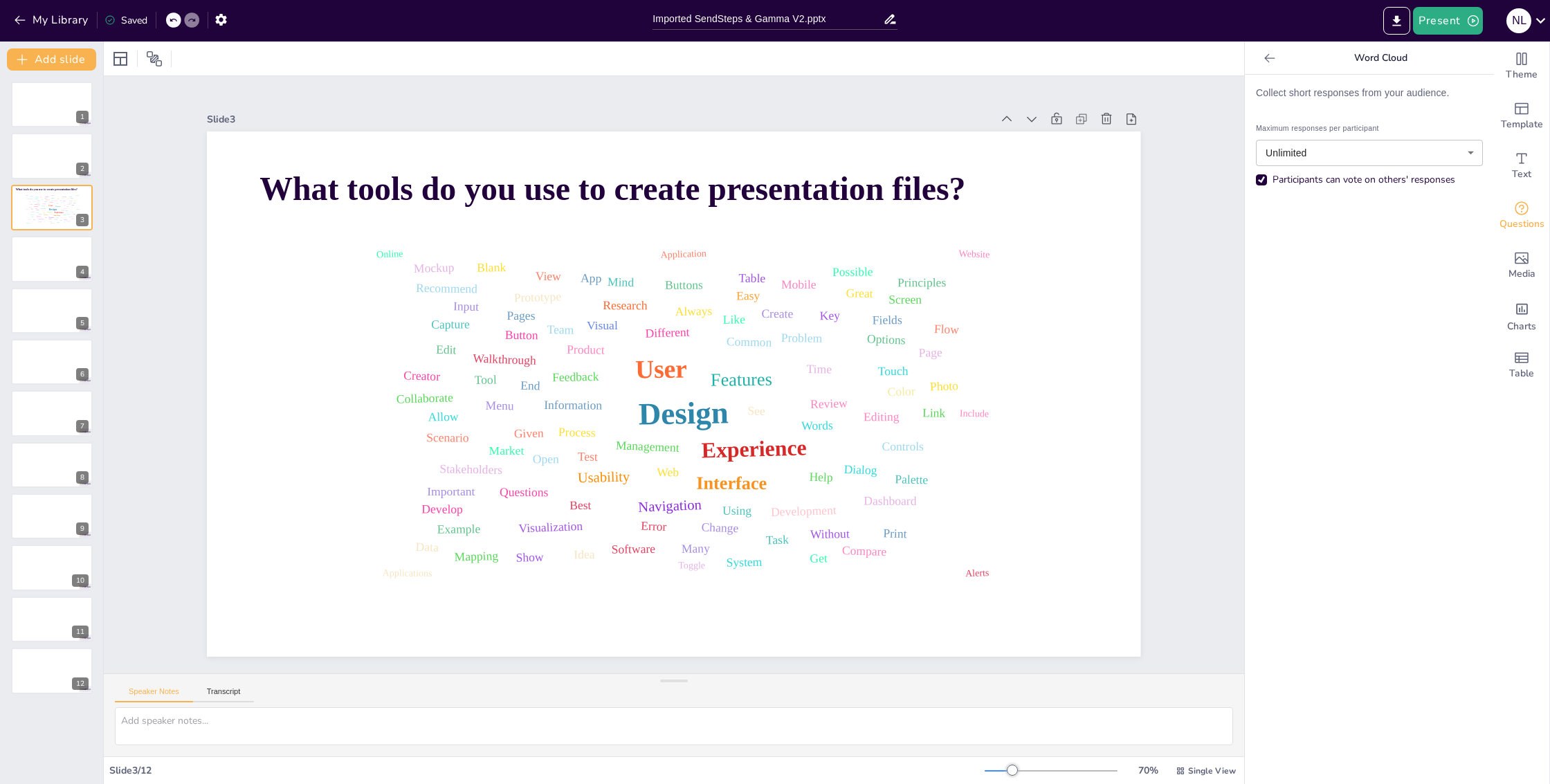
click at [569, 222] on span "What tools do you use to create presentation files?" at bounding box center [843, 472] width 550 height 499
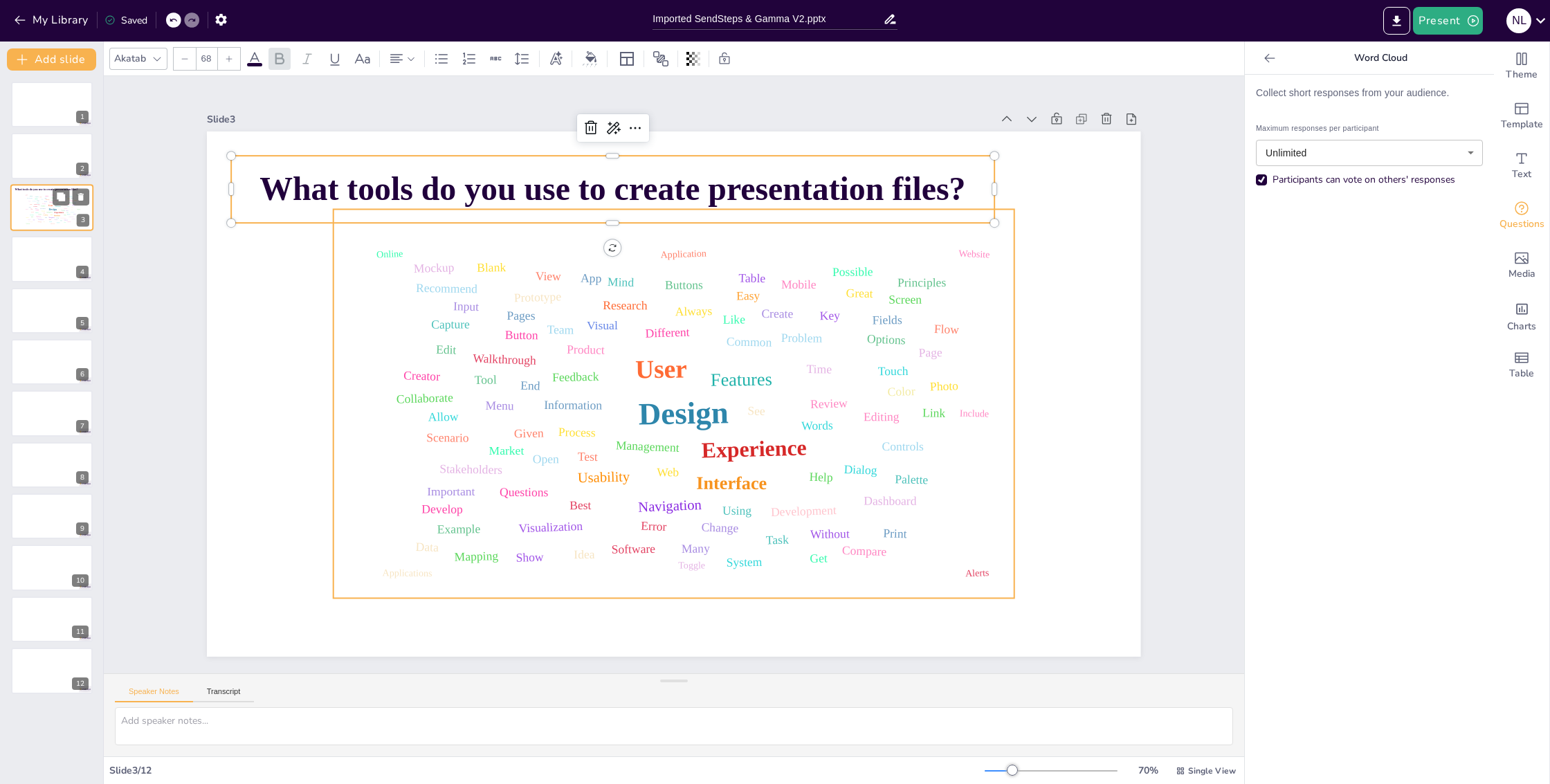
click at [32, 205] on div "Design User Experience Interface Features Navigation Usability Test Process Inf…" at bounding box center [51, 208] width 59 height 33
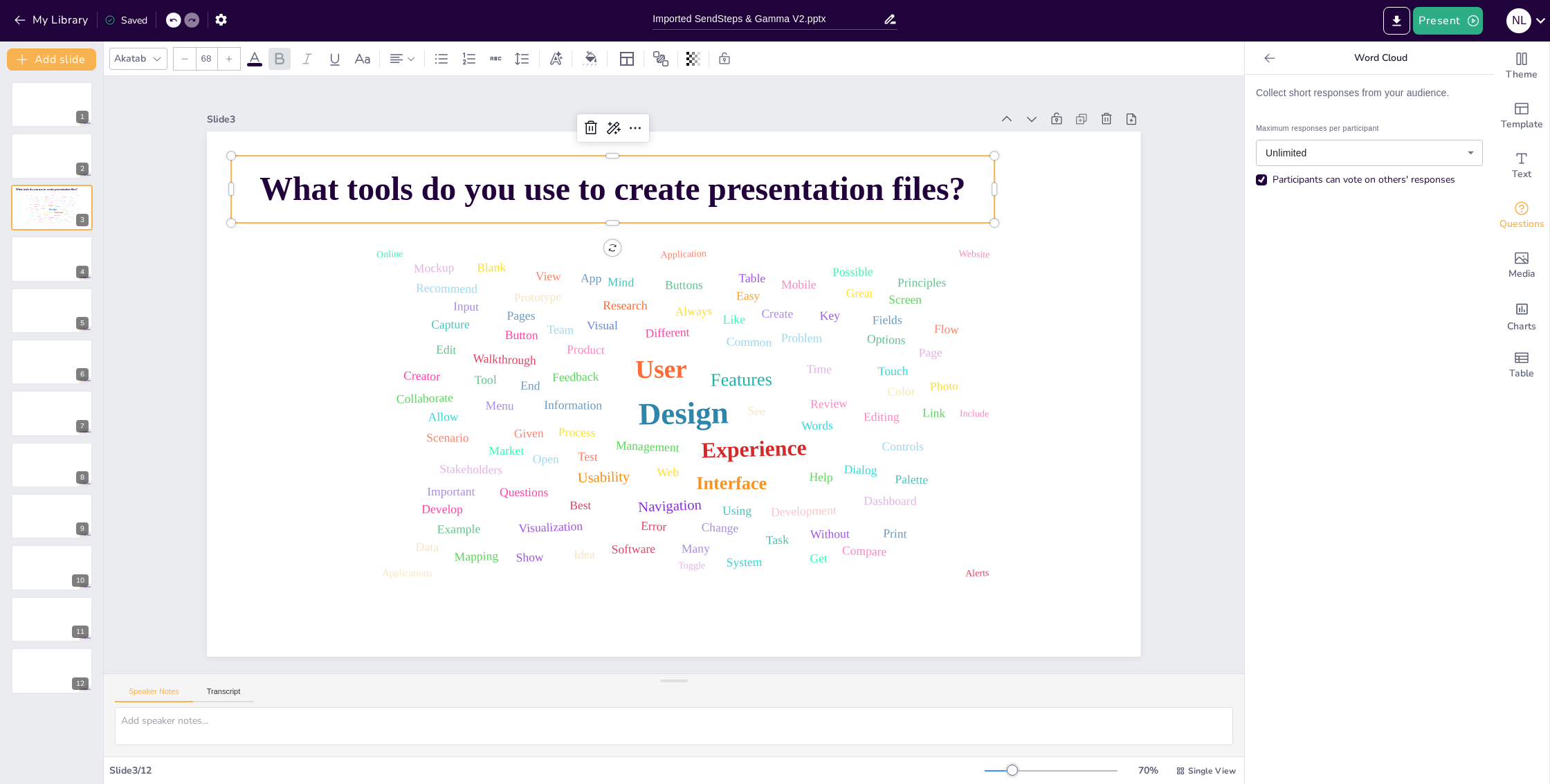
click at [438, 196] on span "What tools do you use to create presentation files?" at bounding box center [734, 188] width 594 height 445
click at [157, 65] on div at bounding box center [157, 58] width 16 height 16
click at [155, 60] on icon at bounding box center [158, 59] width 11 height 11
click at [120, 60] on div "Akatab" at bounding box center [129, 59] width 37 height 19
click at [156, 60] on icon at bounding box center [157, 59] width 8 height 4
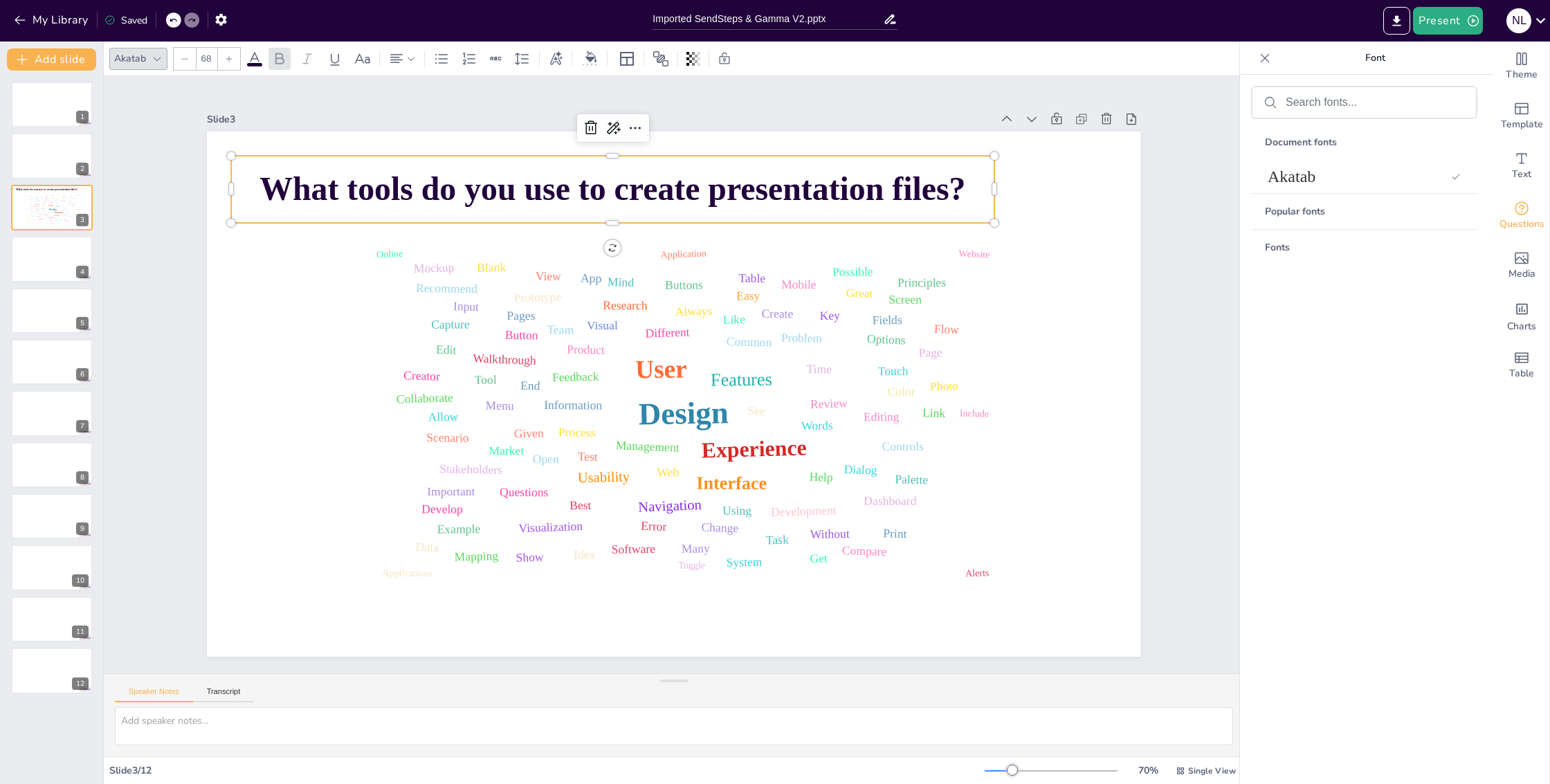
click at [152, 63] on icon at bounding box center [158, 59] width 11 height 11
click at [153, 63] on icon at bounding box center [158, 59] width 11 height 11
click at [119, 63] on div "Akatab" at bounding box center [129, 59] width 37 height 19
click at [402, 498] on span "What tools do you use to create presentation files?" at bounding box center [754, 553] width 706 height 111
click at [259, 181] on span "What tools do you use to create presentation files?" at bounding box center [612, 188] width 706 height 37
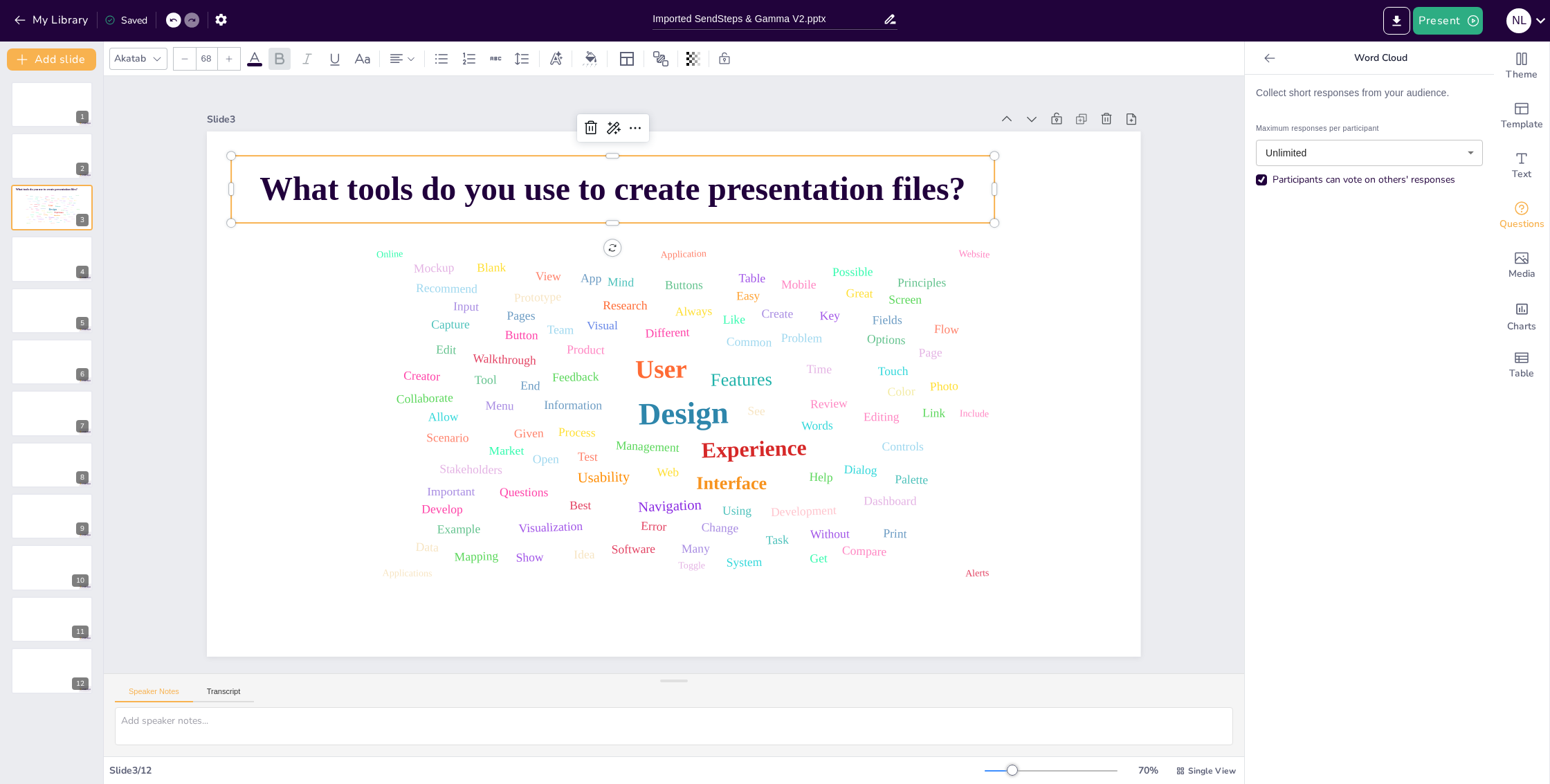
click at [603, 181] on span "What tools do you use to create presentation files?" at bounding box center [853, 453] width 500 height 550
click at [261, 178] on span "What tools do you use to create presentation files?" at bounding box center [612, 188] width 706 height 37
click at [304, 179] on span "What tools do you use to create presentation files?" at bounding box center [652, 179] width 698 height 183
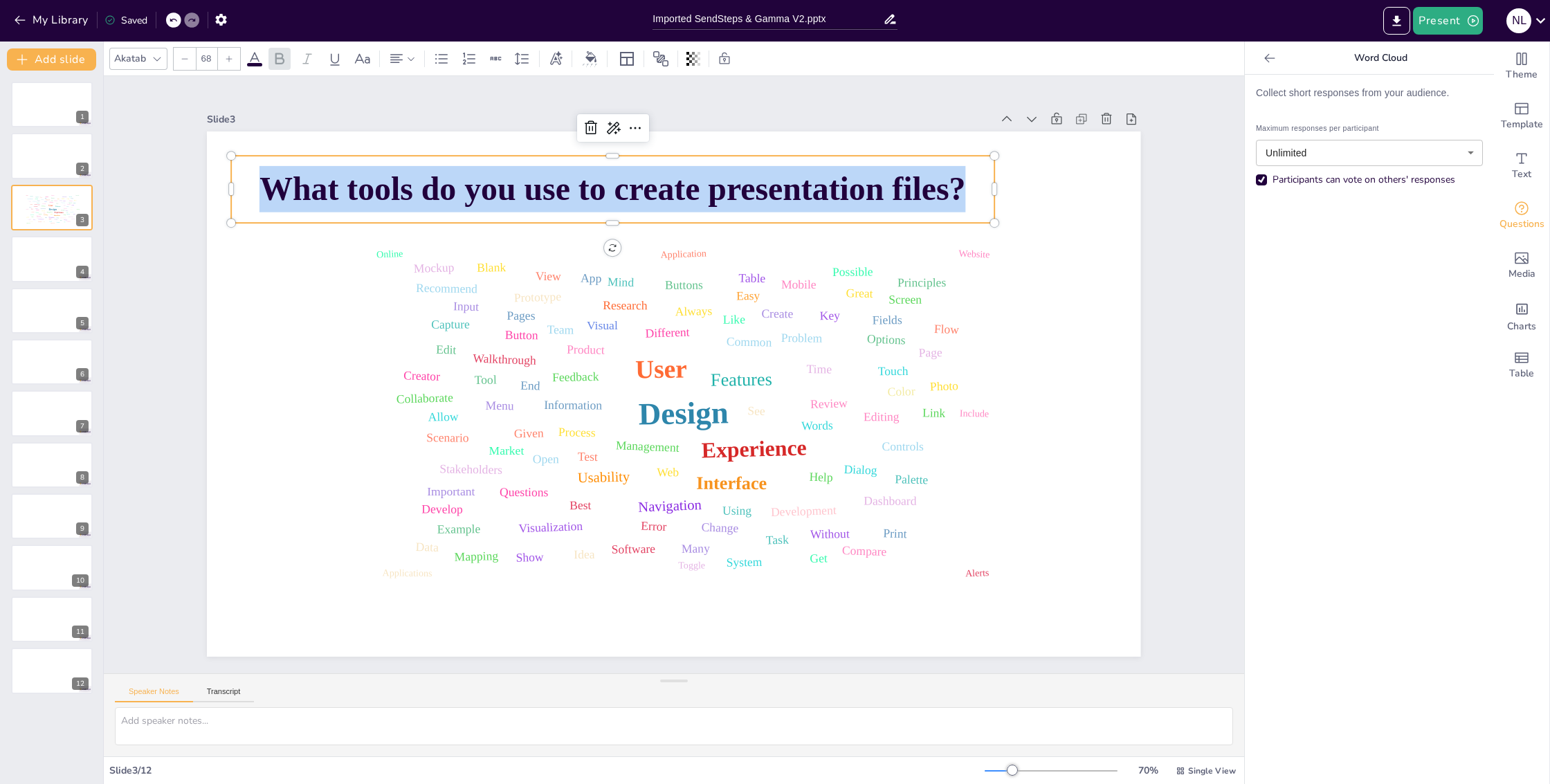
click at [157, 60] on icon at bounding box center [158, 59] width 11 height 11
click at [157, 63] on icon at bounding box center [158, 59] width 11 height 11
click at [133, 57] on div "Akatab" at bounding box center [129, 59] width 37 height 19
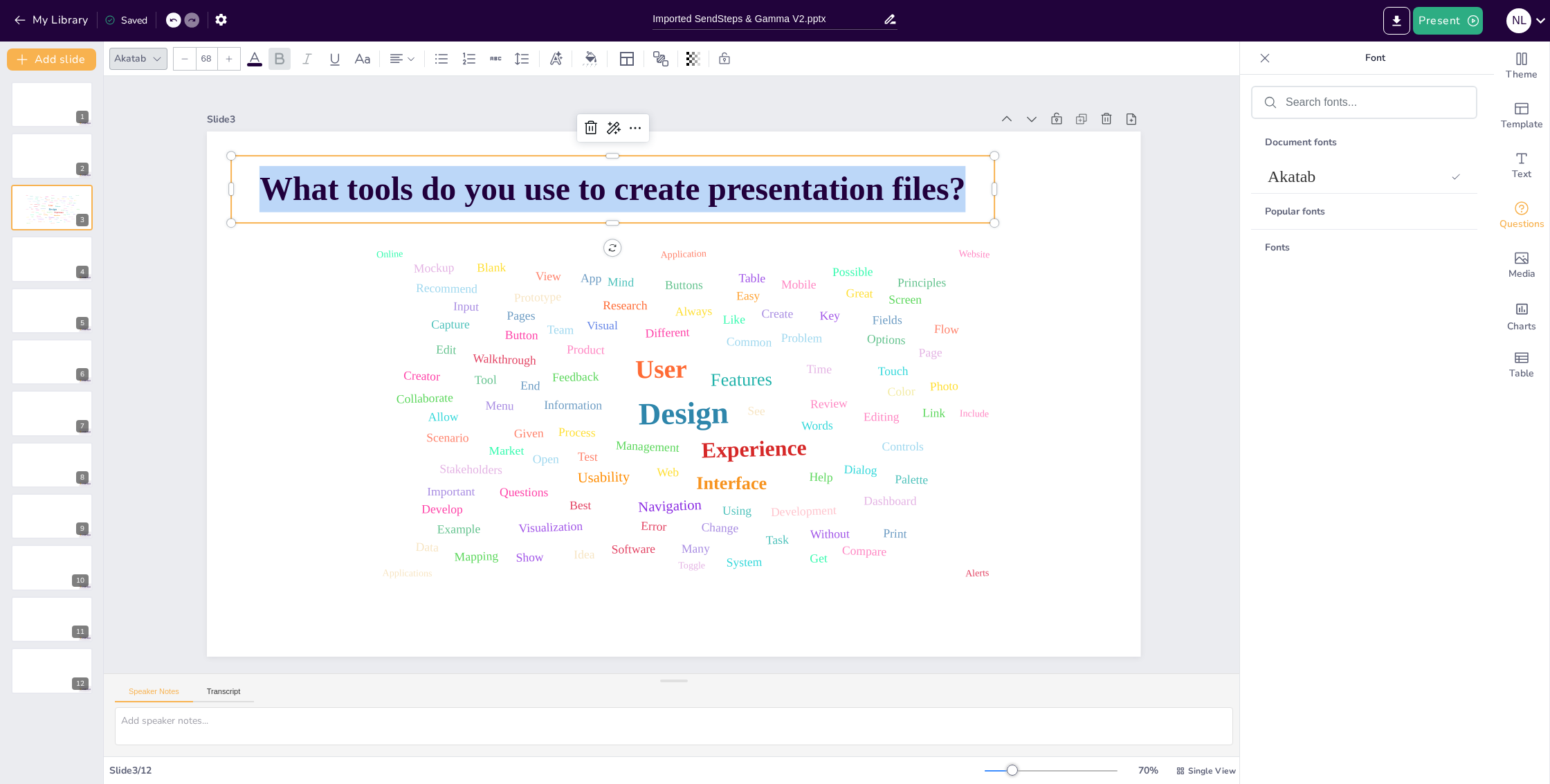
click at [133, 57] on div "Akatab" at bounding box center [129, 59] width 37 height 19
click at [1289, 251] on div "Fonts" at bounding box center [1365, 247] width 226 height 35
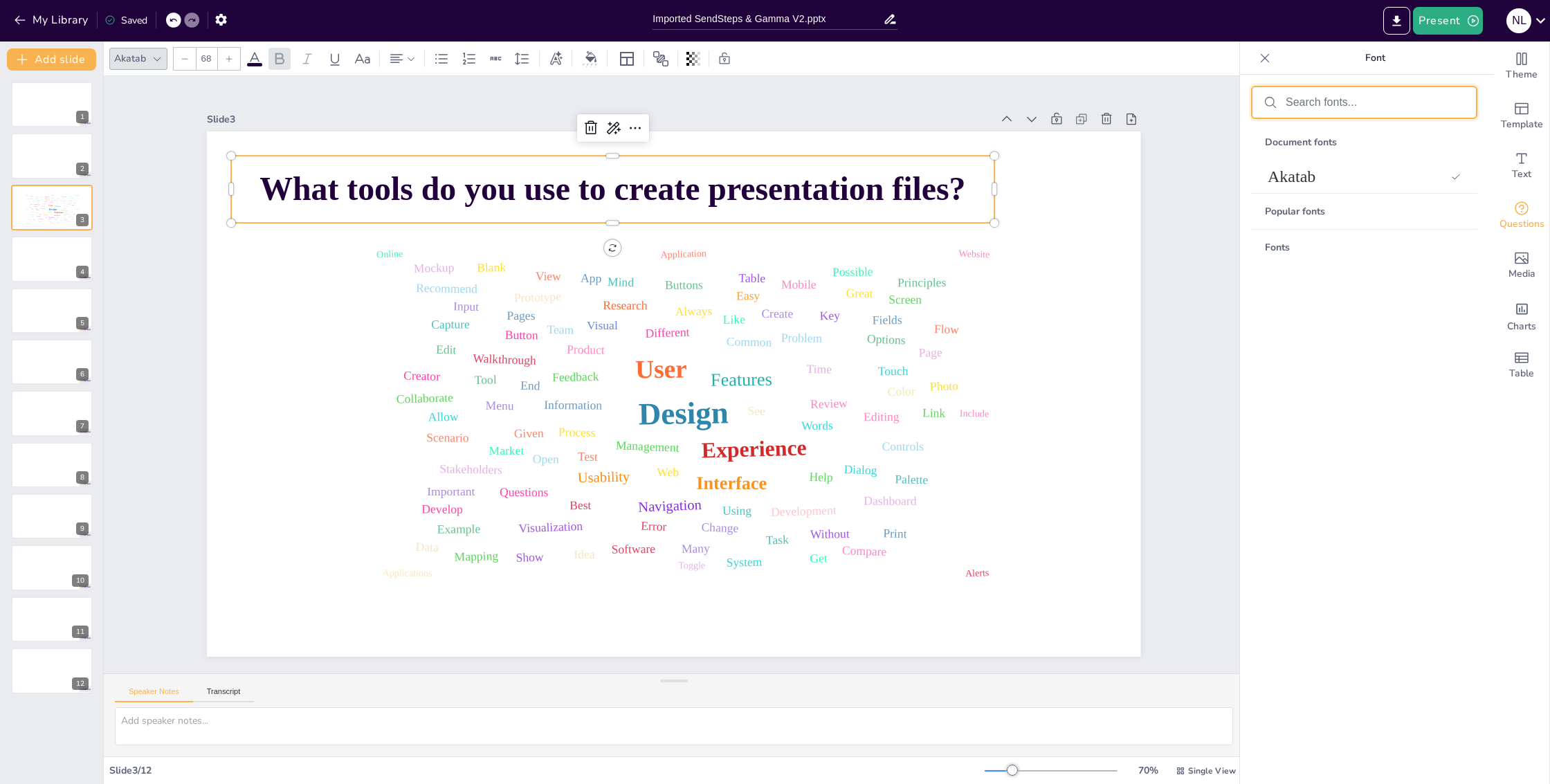
click at [1309, 97] on input "text" at bounding box center [1375, 102] width 180 height 12
click at [718, 180] on span "What tools do you use to create presentation files?" at bounding box center [652, 179] width 698 height 182
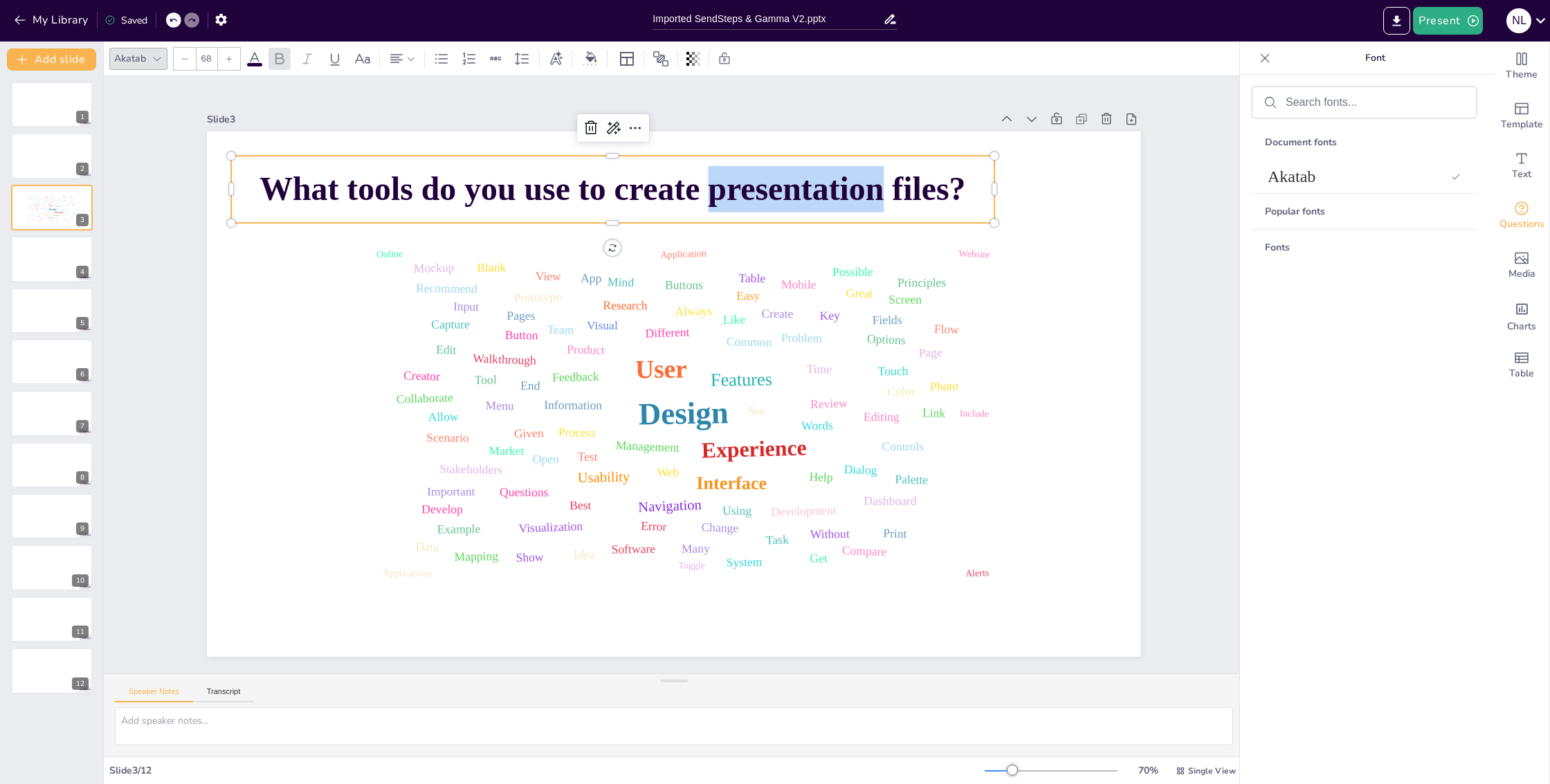
click at [718, 180] on span "What tools do you use to create presentation files?" at bounding box center [672, 178] width 683 height 253
click at [173, 63] on div "68" at bounding box center [206, 59] width 67 height 24
click at [180, 61] on div at bounding box center [184, 58] width 22 height 22
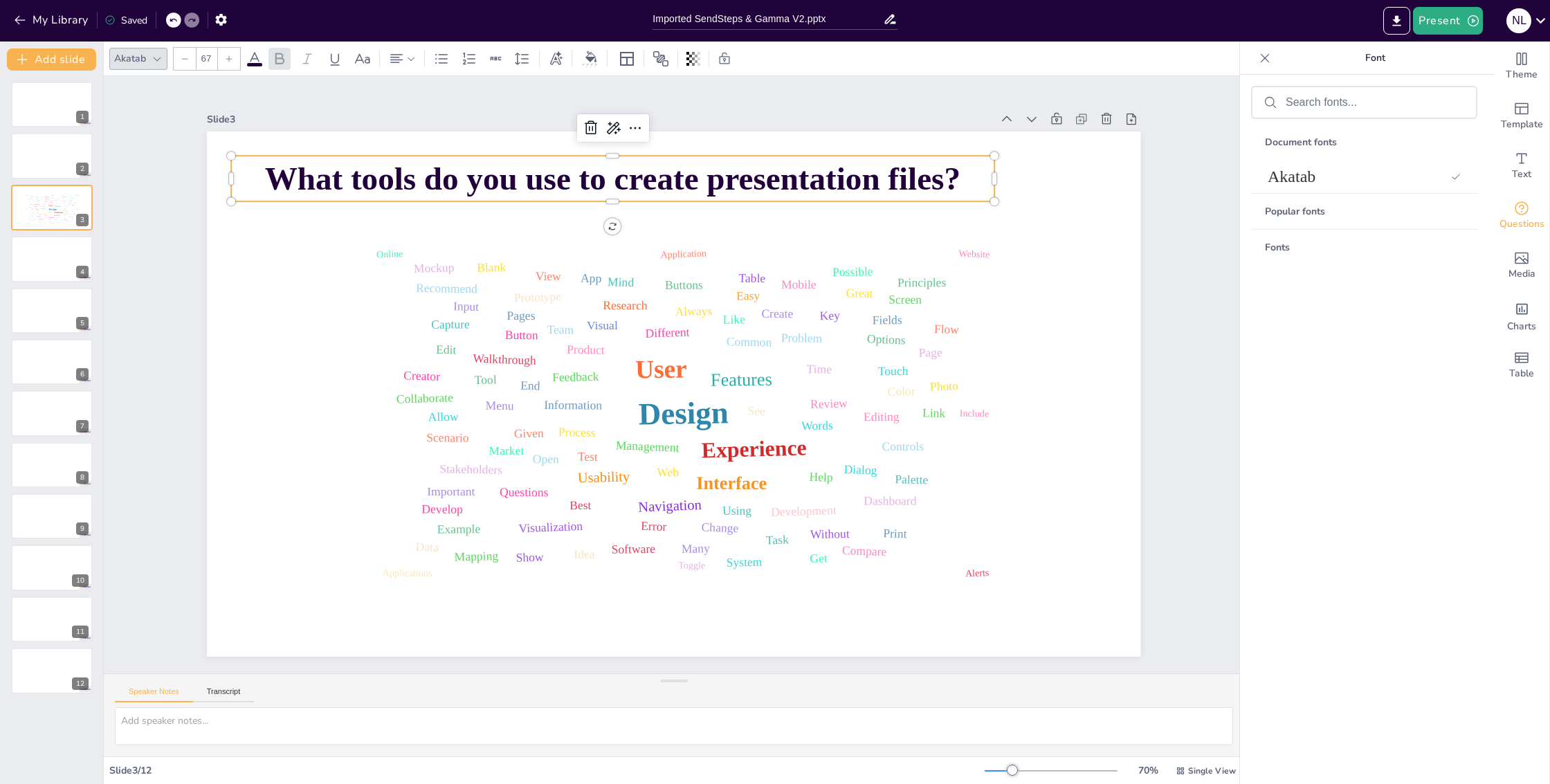
click at [228, 55] on icon at bounding box center [229, 59] width 9 height 9
type input "68"
click at [228, 22] on button "button" at bounding box center [236, 19] width 26 height 25
click at [237, 22] on div "My Library Saved" at bounding box center [323, 19] width 646 height 25
click at [223, 16] on icon "button" at bounding box center [221, 20] width 11 height 11
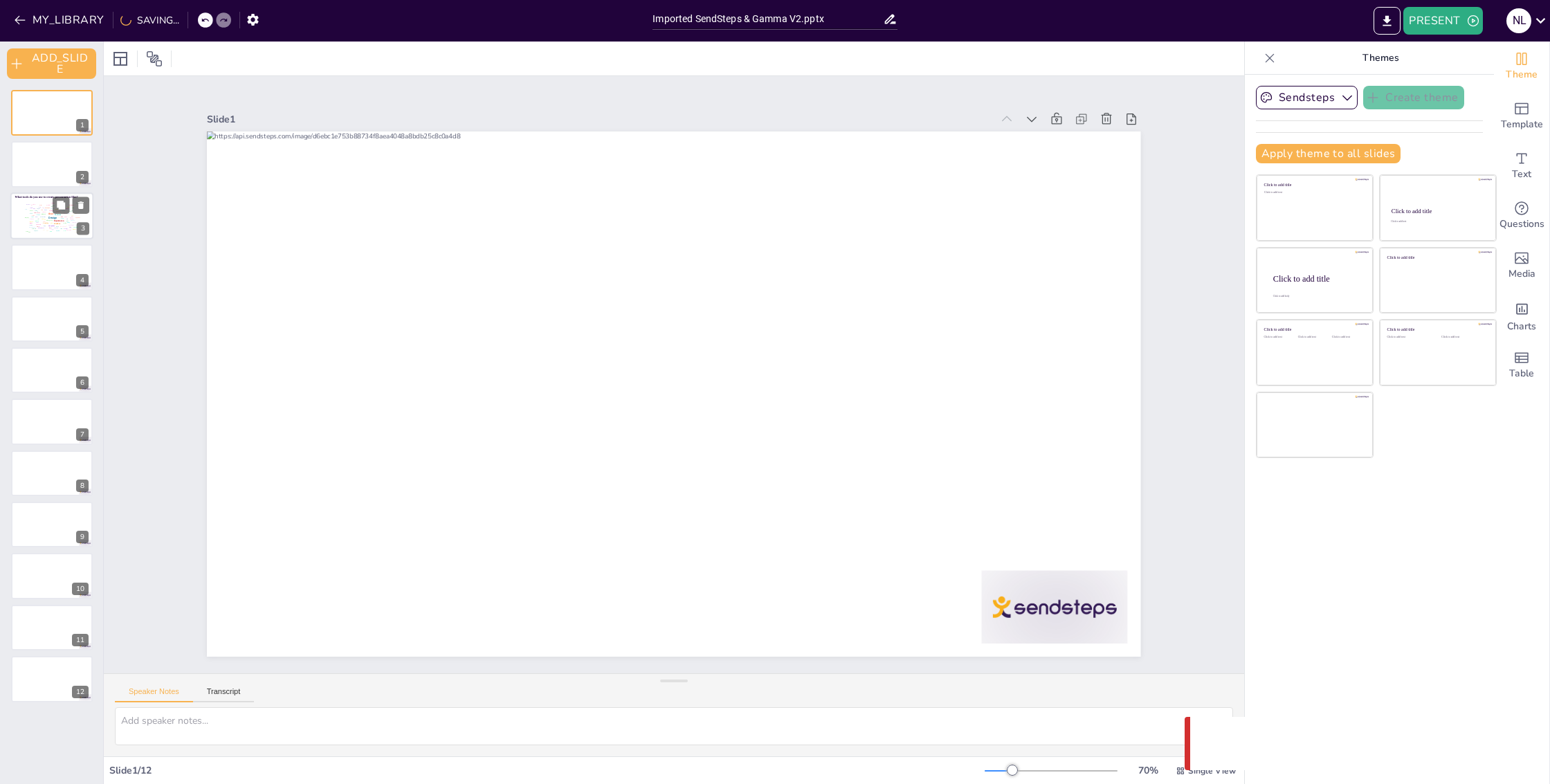
click at [49, 215] on div "Design User Experience Interface Features Navigation Usability Test Process Inf…" at bounding box center [51, 216] width 59 height 33
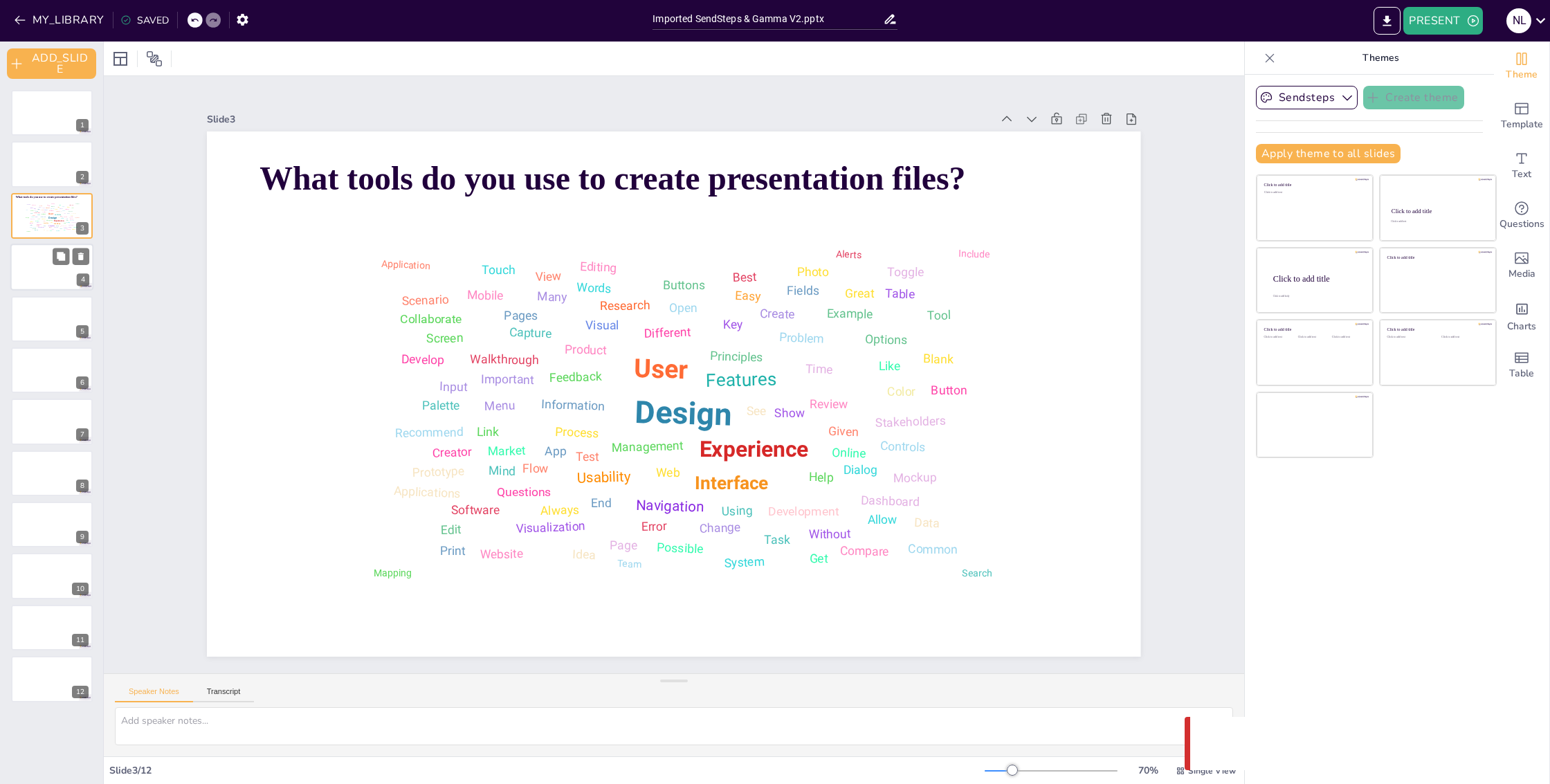
click at [30, 259] on div at bounding box center [51, 268] width 83 height 47
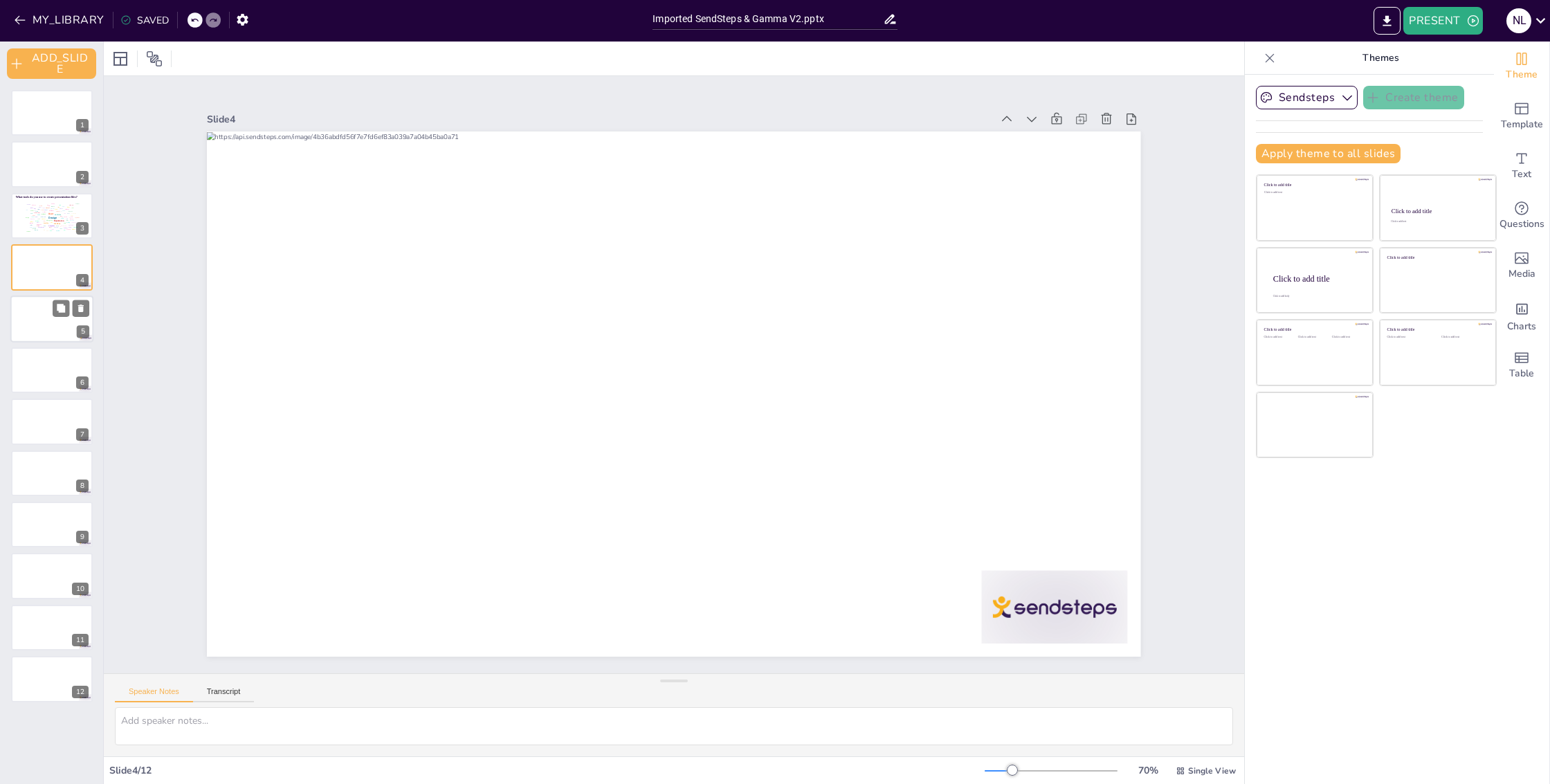
click at [42, 313] on div at bounding box center [51, 319] width 83 height 47
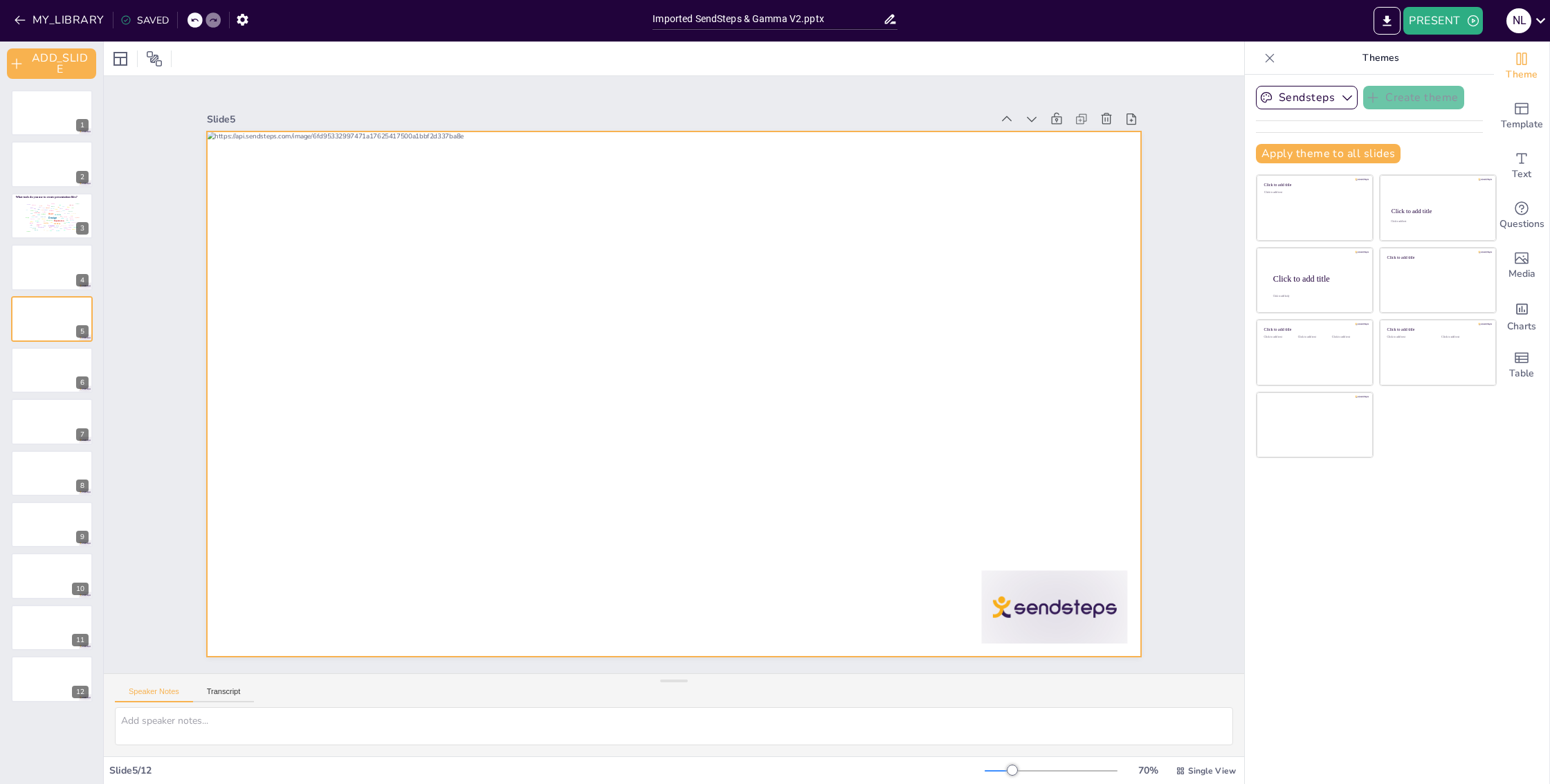
click at [363, 368] on div at bounding box center [673, 393] width 934 height 525
click at [49, 269] on div at bounding box center [51, 268] width 83 height 47
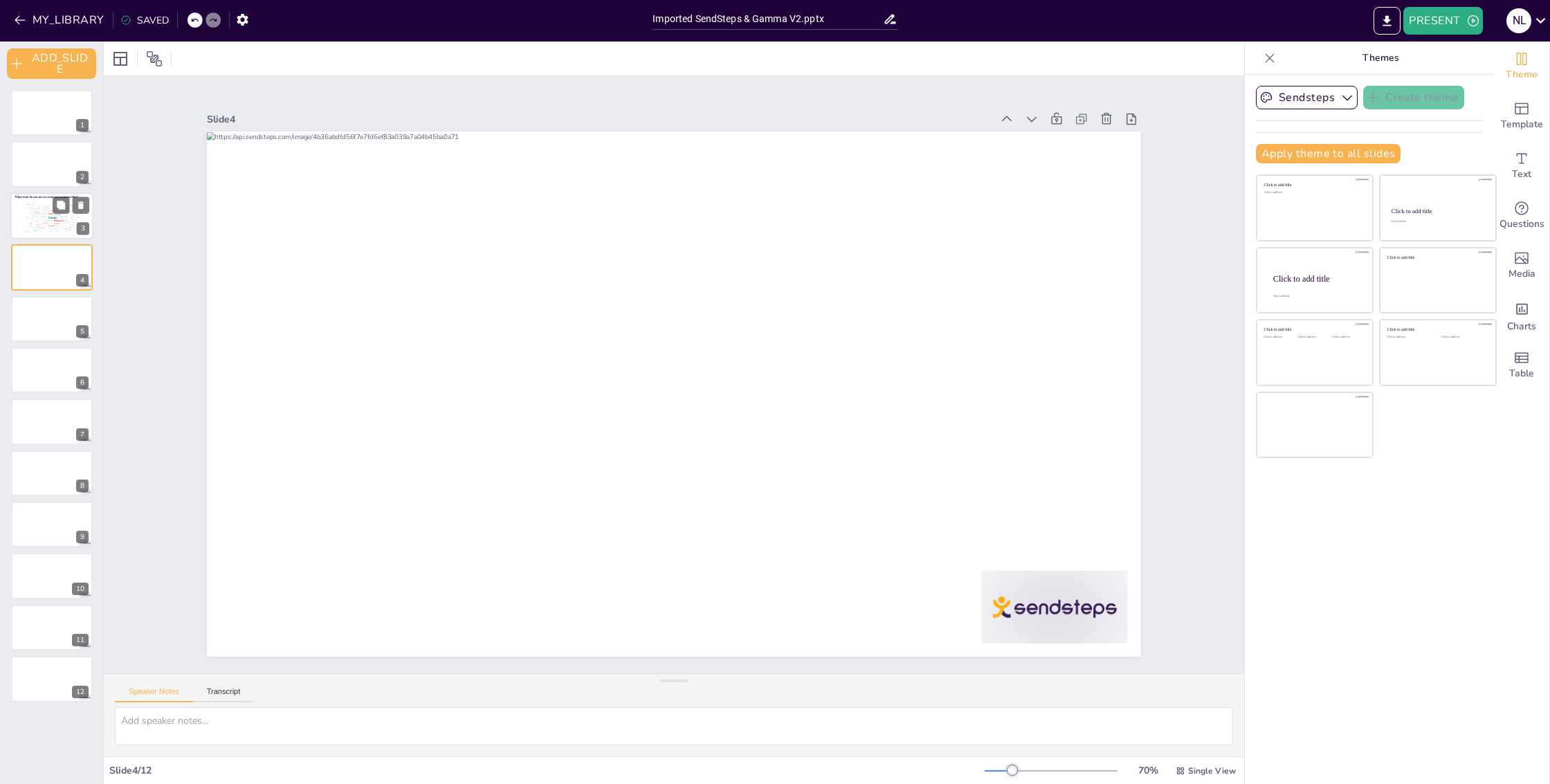
click at [41, 223] on div "Design User Experience Interface Features Navigation Usability Test Process Inf…" at bounding box center [51, 216] width 59 height 33
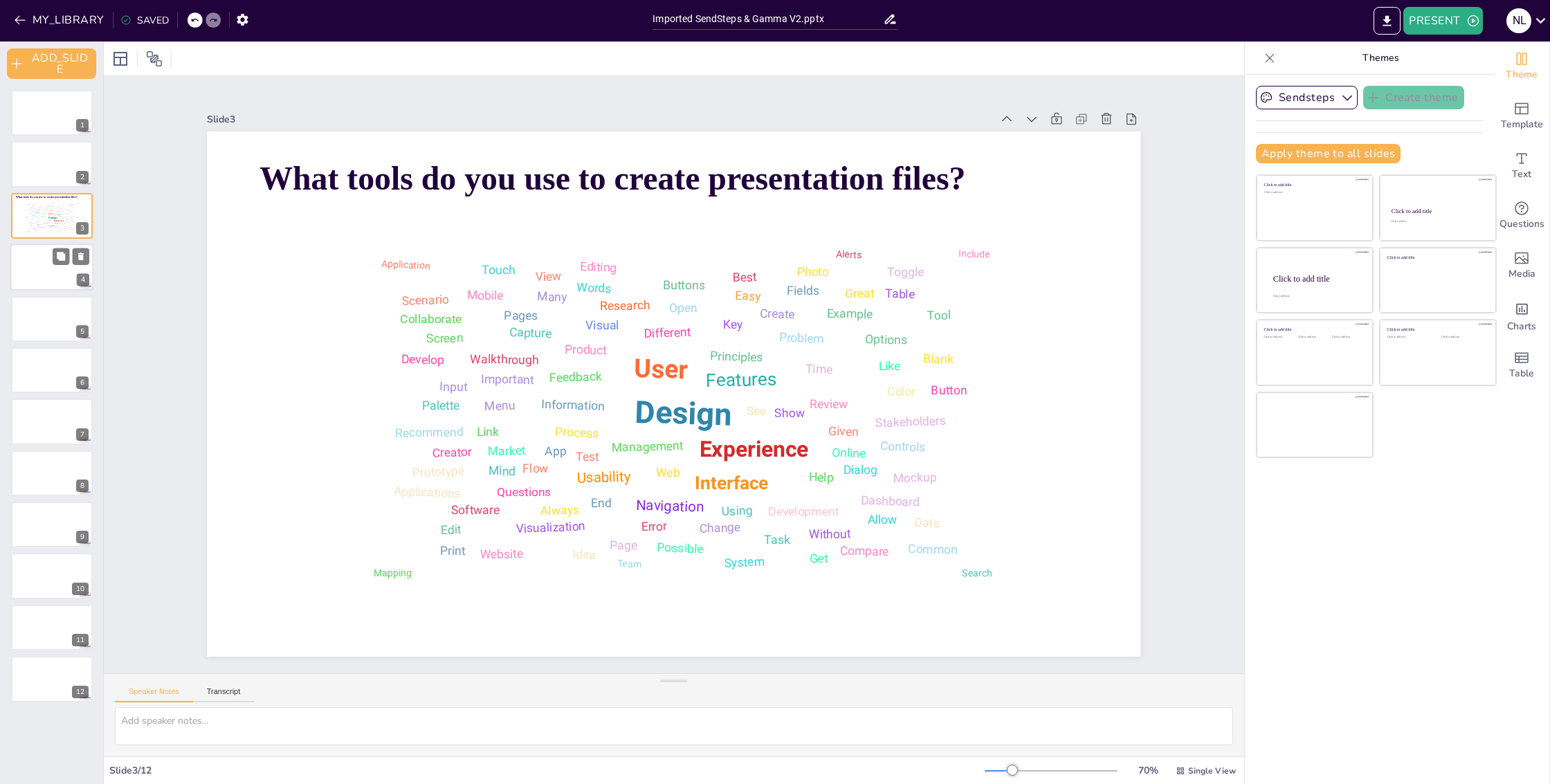
click at [29, 271] on div at bounding box center [51, 268] width 83 height 47
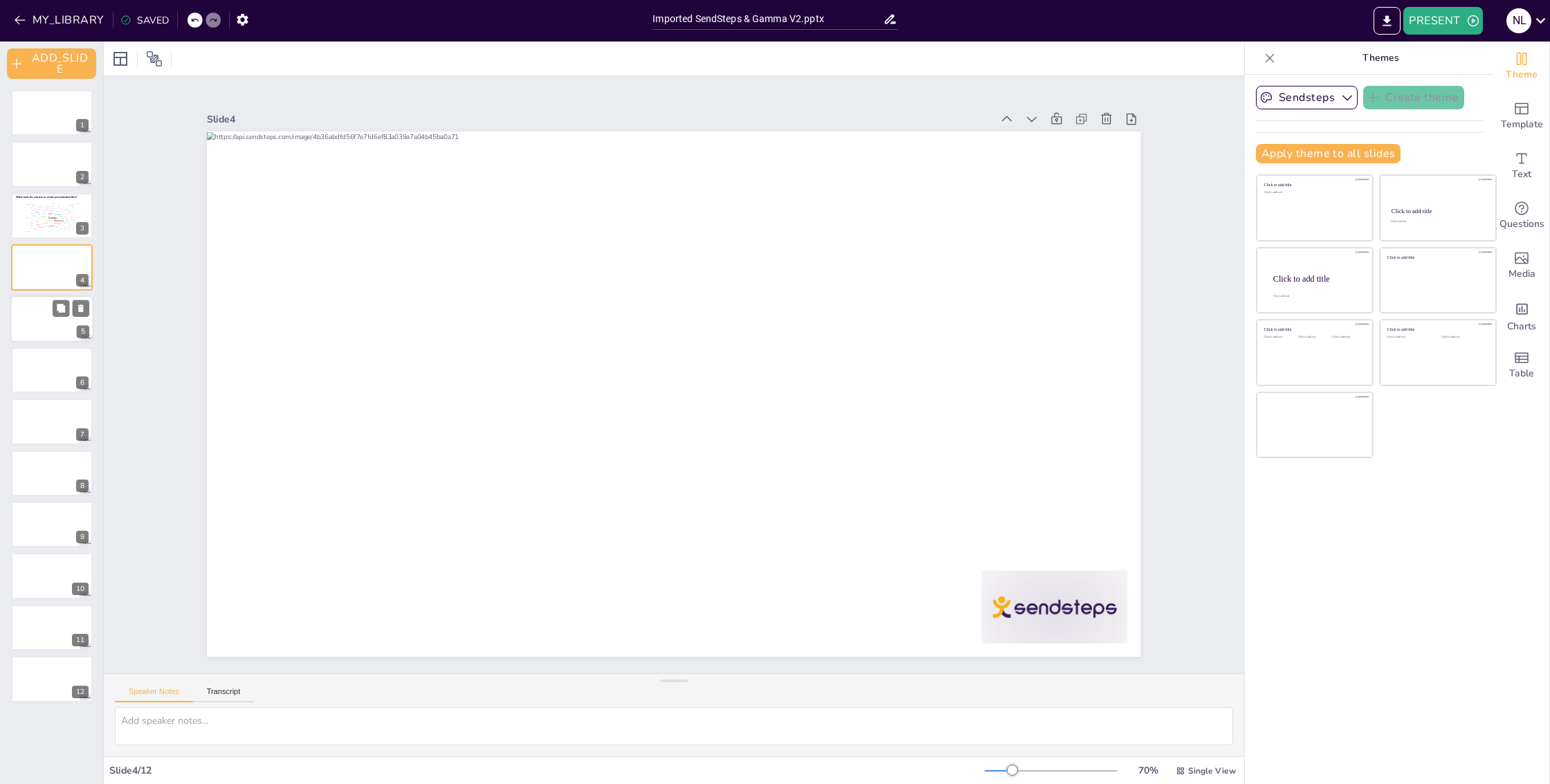
click at [28, 309] on div at bounding box center [51, 319] width 83 height 47
click at [28, 267] on div at bounding box center [51, 268] width 83 height 47
click at [1517, 312] on icon "Add charts and graphs" at bounding box center [1522, 309] width 11 height 11
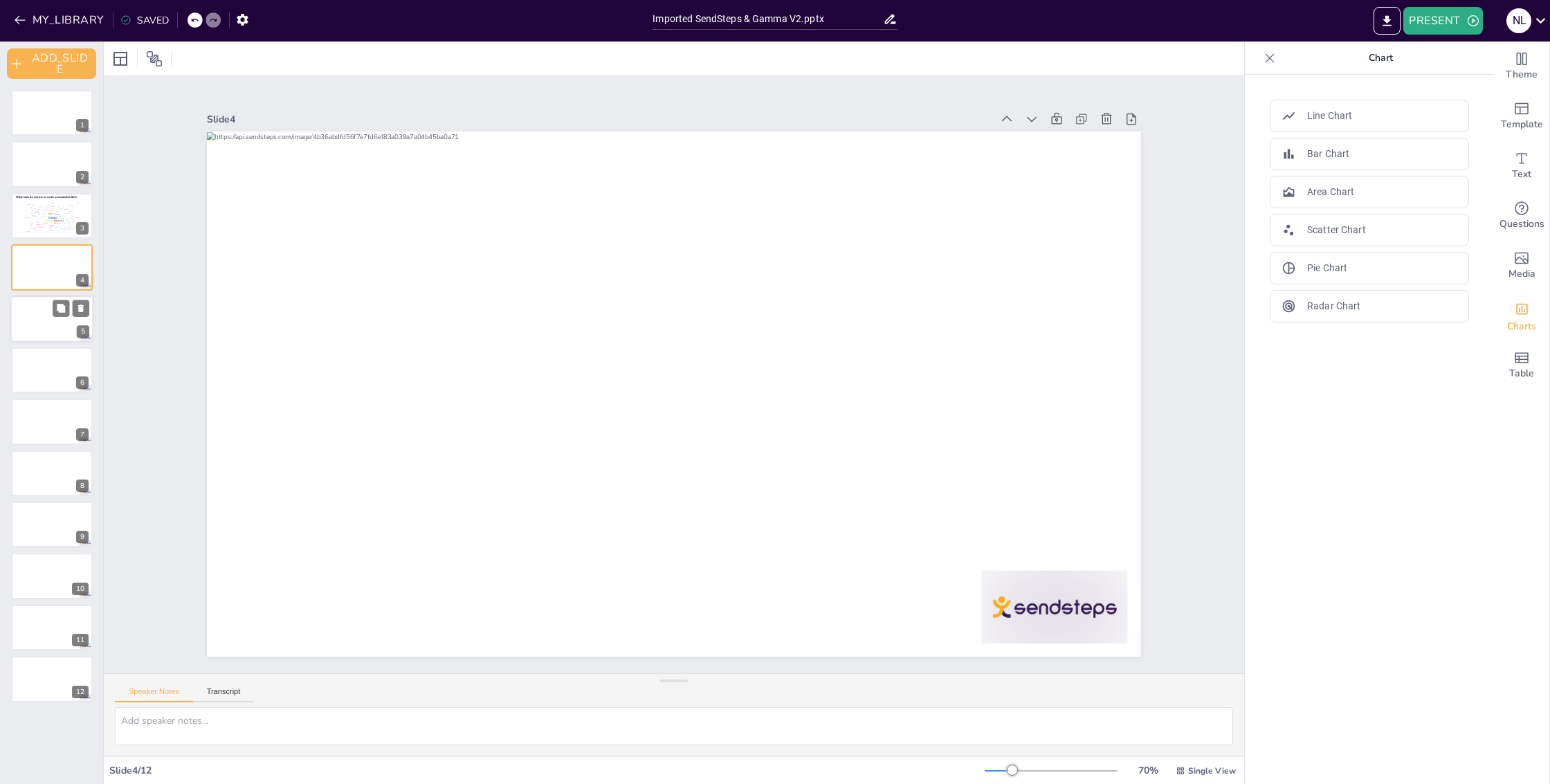
click at [32, 311] on div at bounding box center [51, 319] width 83 height 47
click at [65, 66] on button "ADD_SLIDE" at bounding box center [51, 64] width 89 height 30
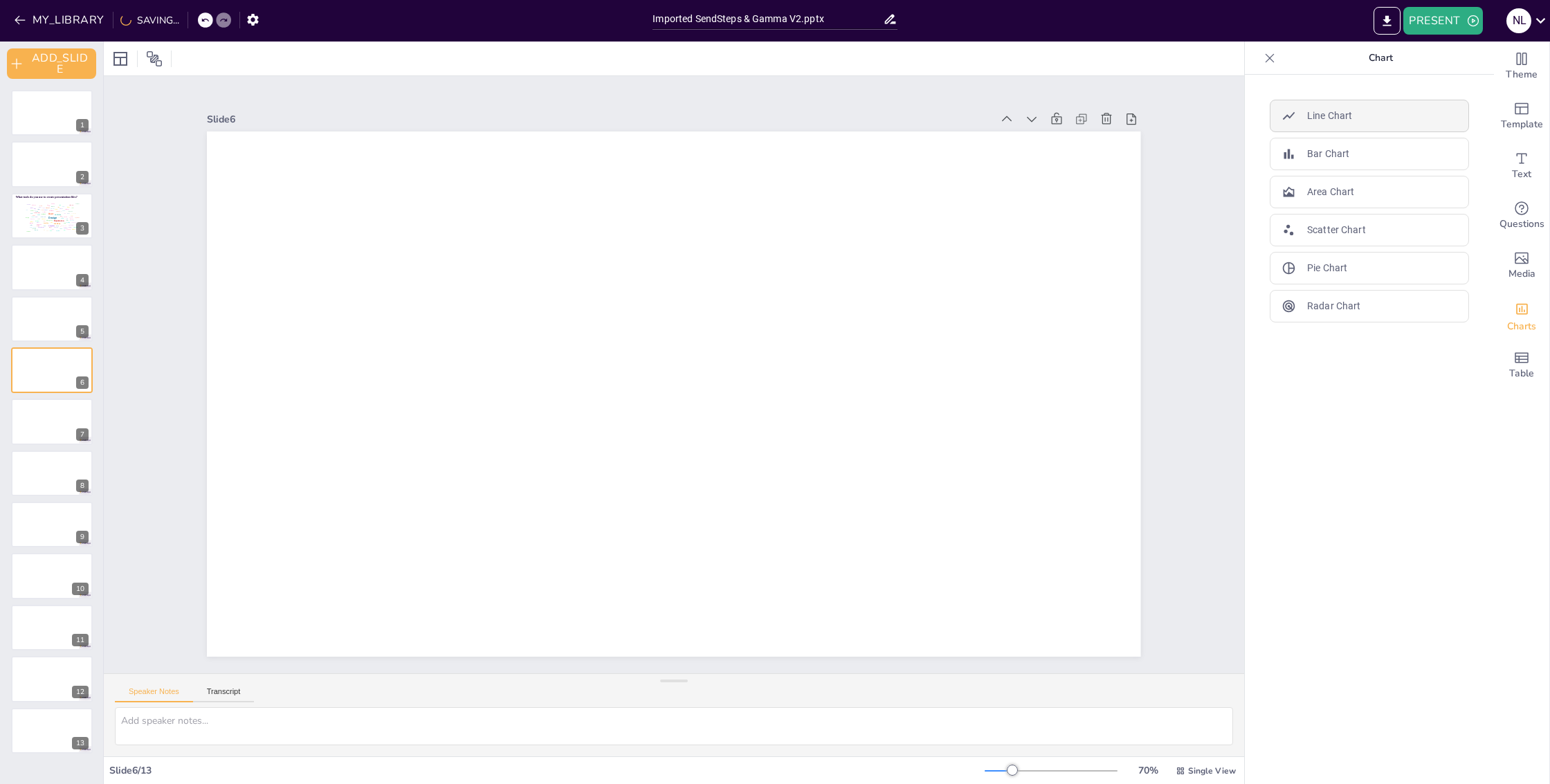
click at [1326, 120] on p "Line Chart" at bounding box center [1330, 115] width 45 height 14
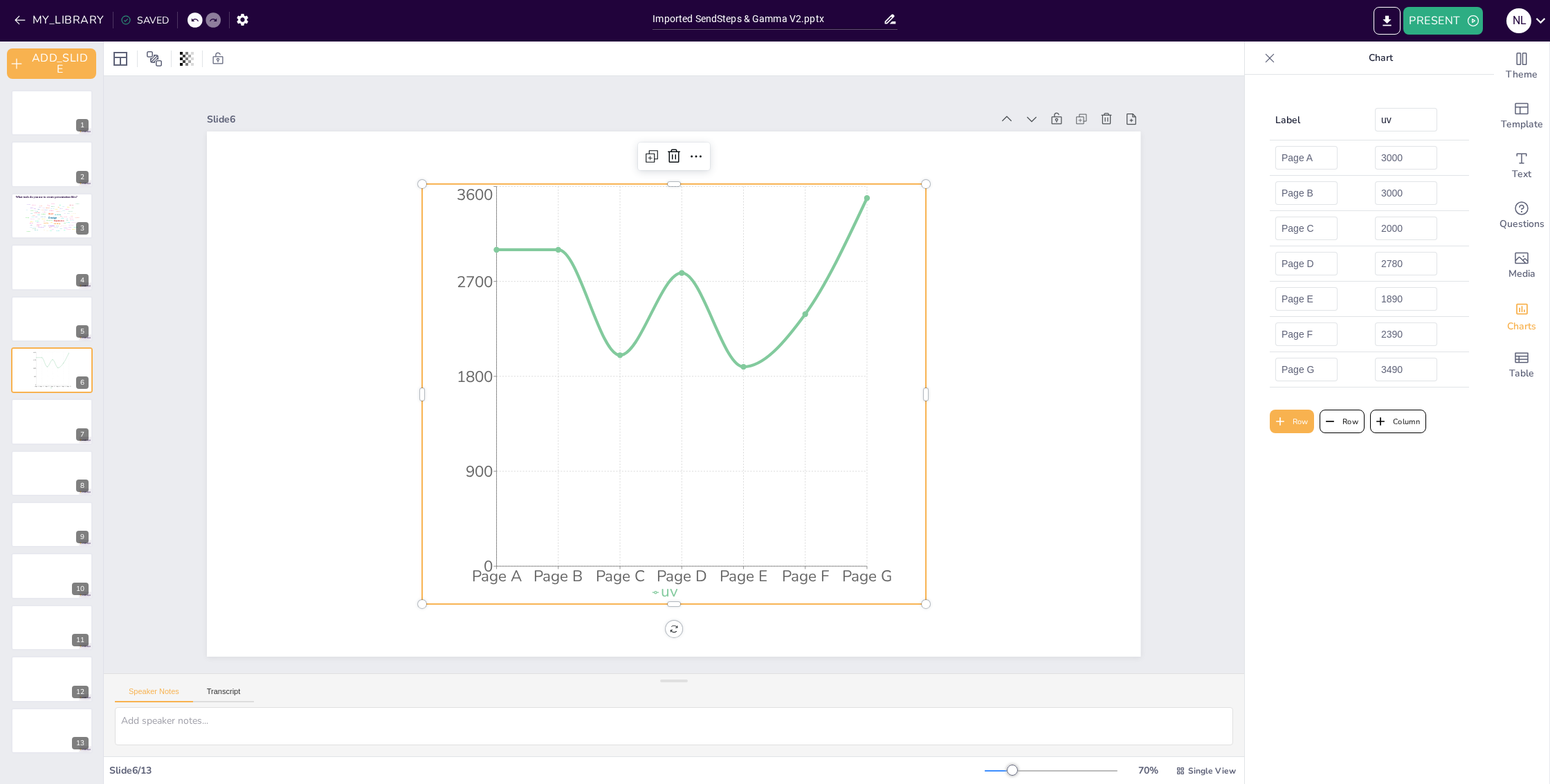
click at [1268, 64] on div at bounding box center [1270, 58] width 22 height 22
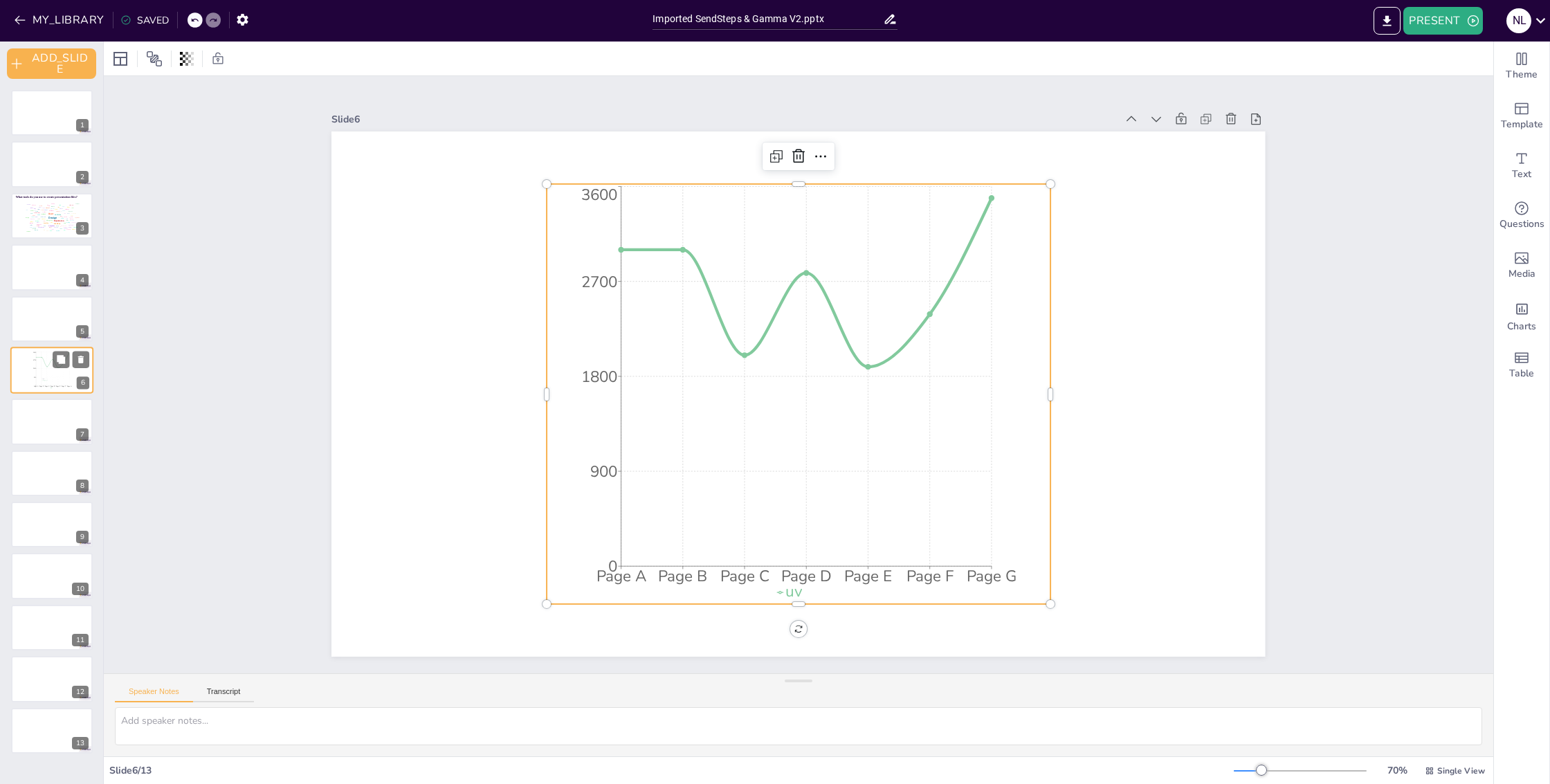
click at [40, 378] on icon "Page A Page B Page C Page D Page E Page F Page G 0 900 1800 2700 3600" at bounding box center [51, 369] width 45 height 37
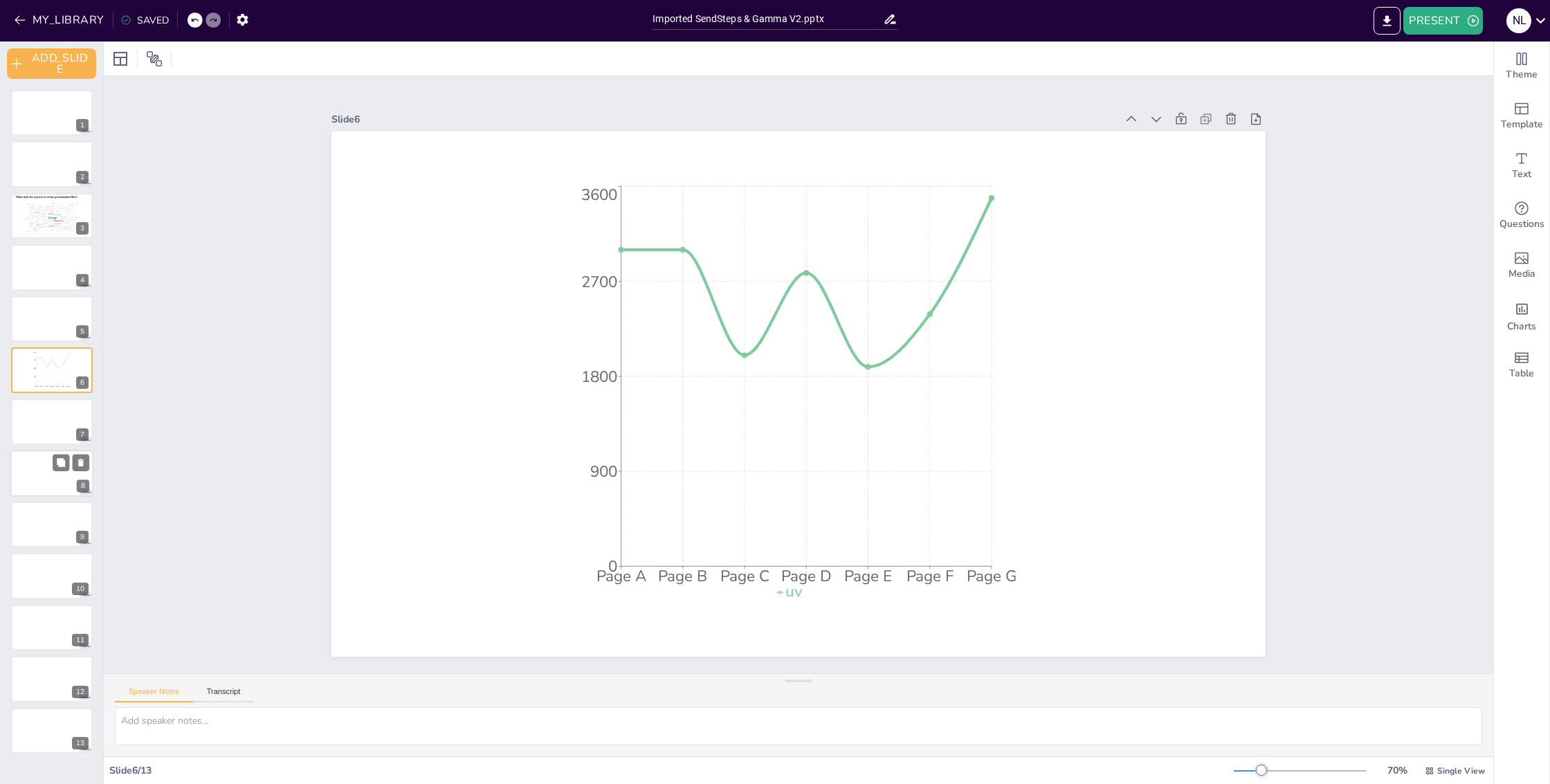
click at [34, 457] on div at bounding box center [51, 474] width 83 height 47
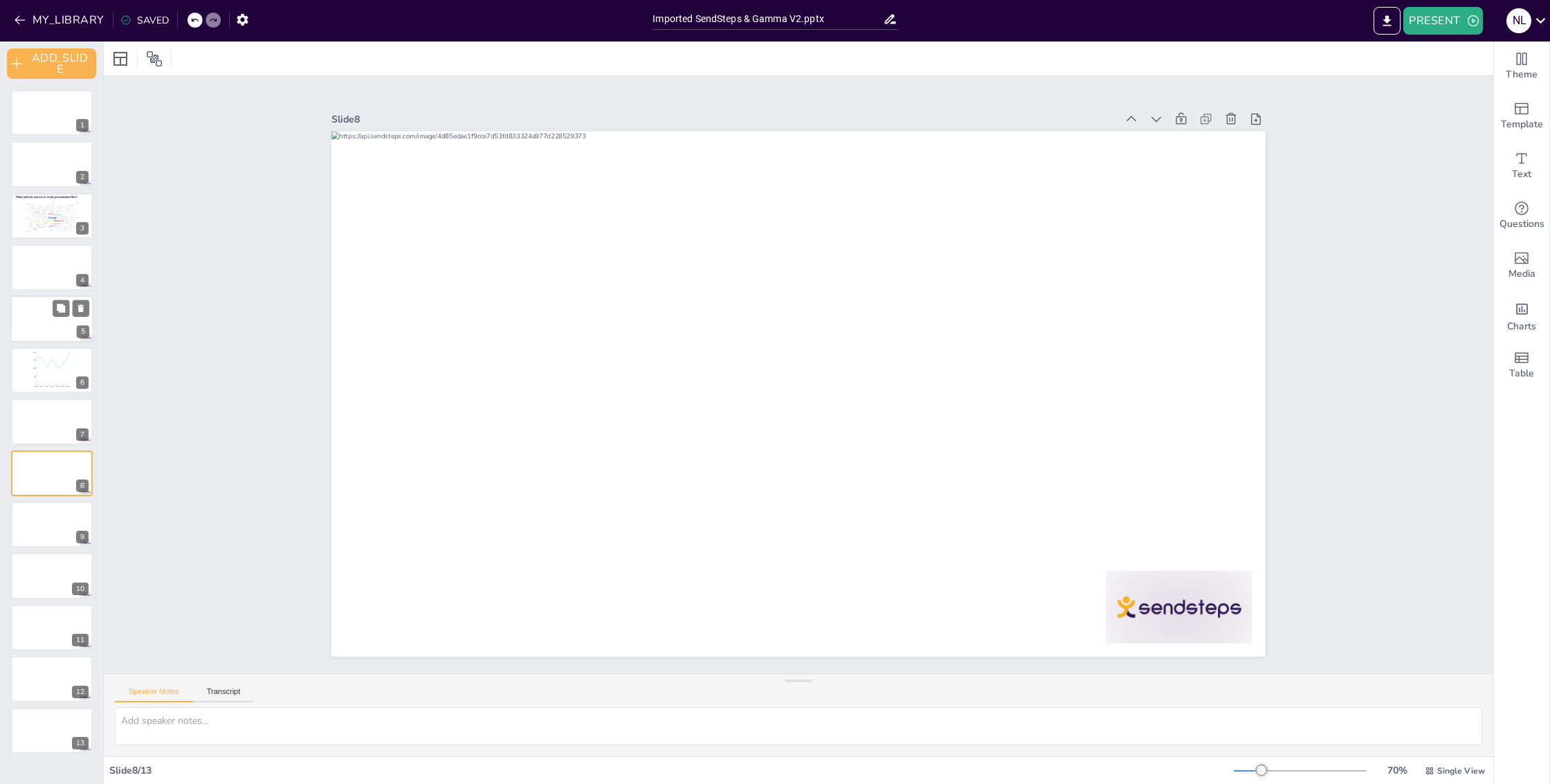
click at [45, 324] on div at bounding box center [51, 319] width 83 height 47
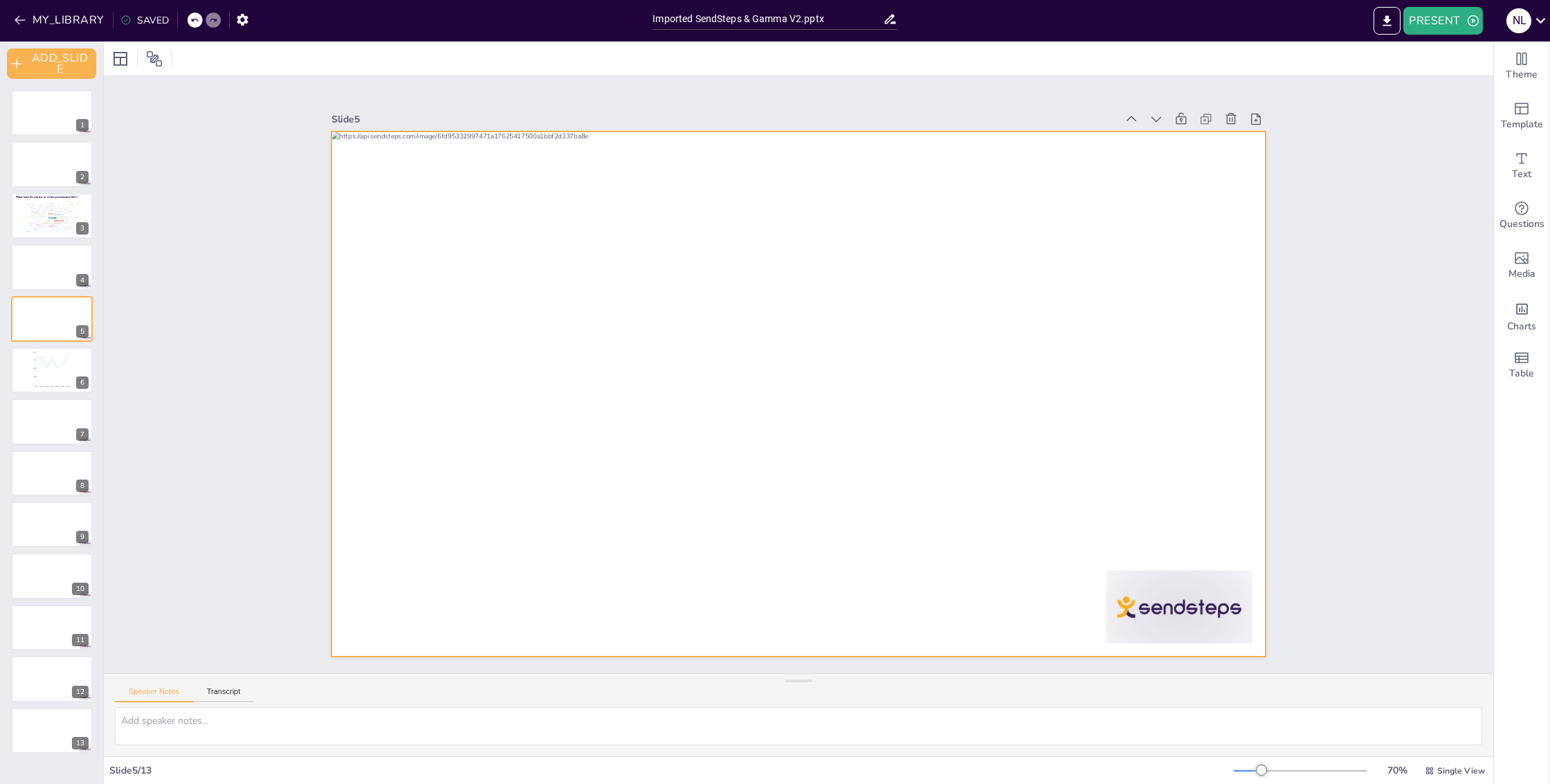
click at [466, 632] on div at bounding box center [798, 393] width 934 height 525
click at [466, 633] on div at bounding box center [798, 394] width 934 height 525
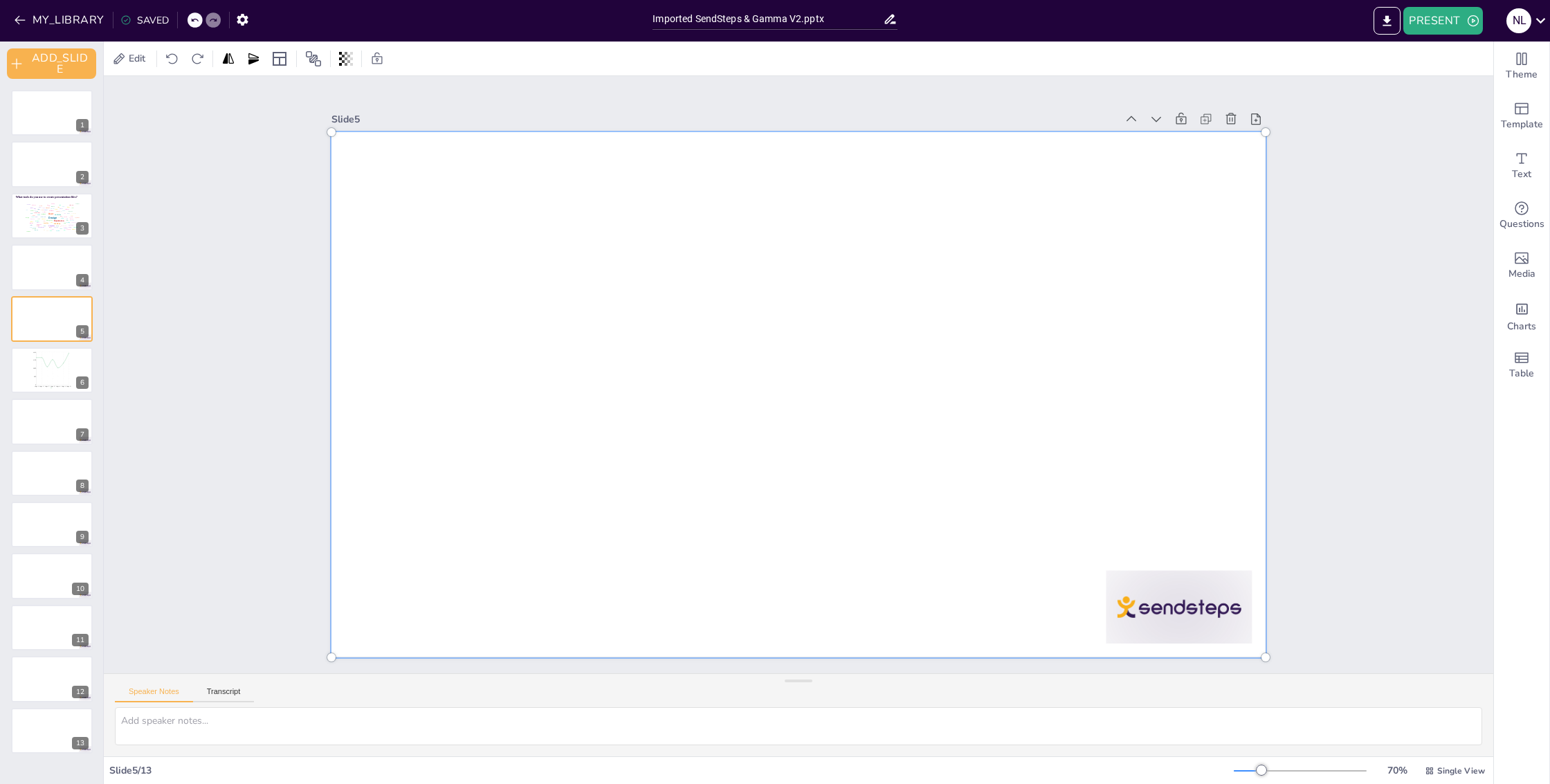
click at [467, 634] on div at bounding box center [798, 394] width 951 height 542
click at [499, 632] on div at bounding box center [798, 394] width 951 height 542
click at [569, 530] on div at bounding box center [798, 394] width 951 height 542
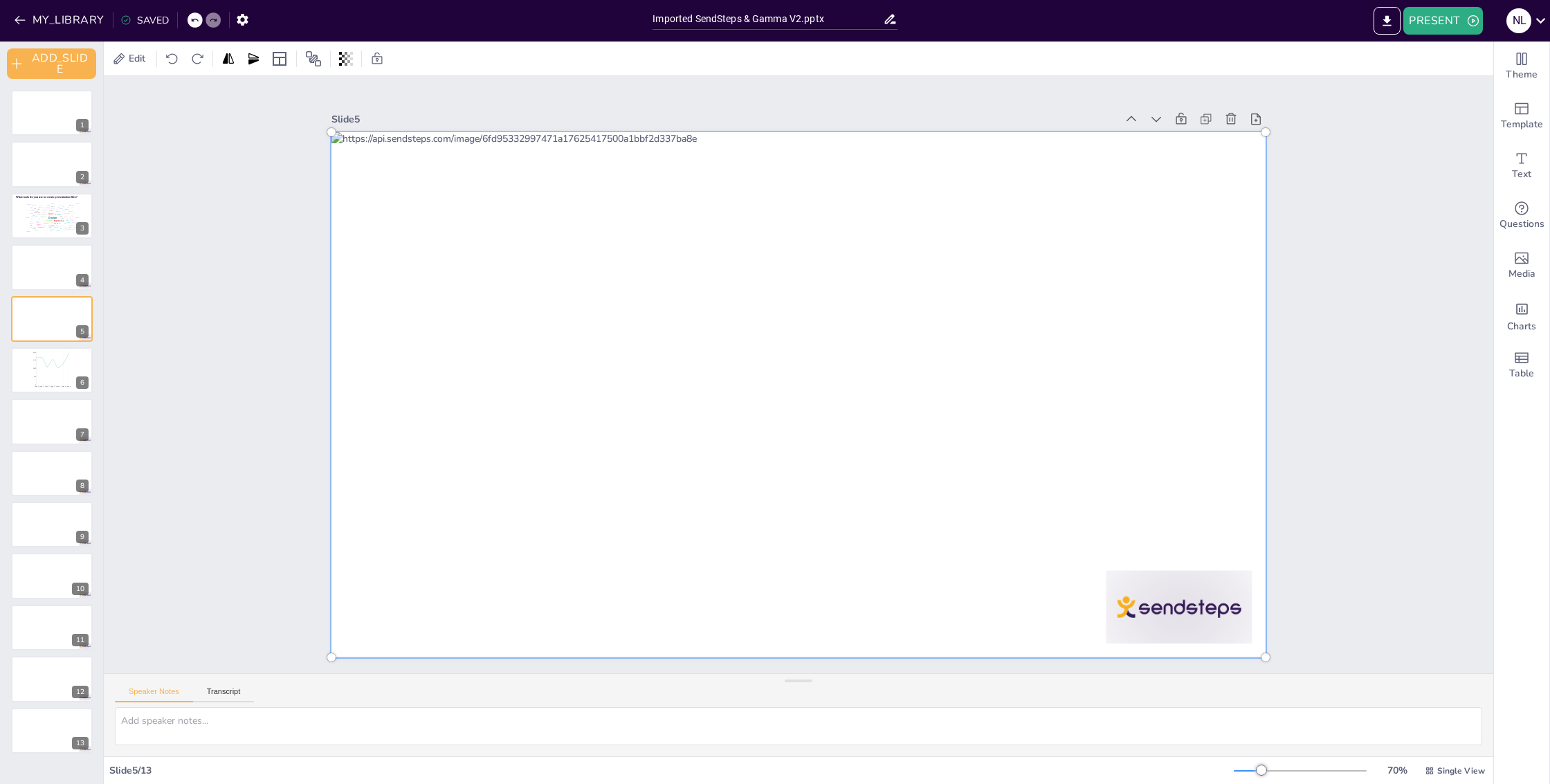
drag, startPoint x: 569, startPoint y: 530, endPoint x: 430, endPoint y: 570, distance: 144.6
click at [430, 570] on div at bounding box center [798, 394] width 951 height 542
drag, startPoint x: 564, startPoint y: 545, endPoint x: 915, endPoint y: 470, distance: 358.9
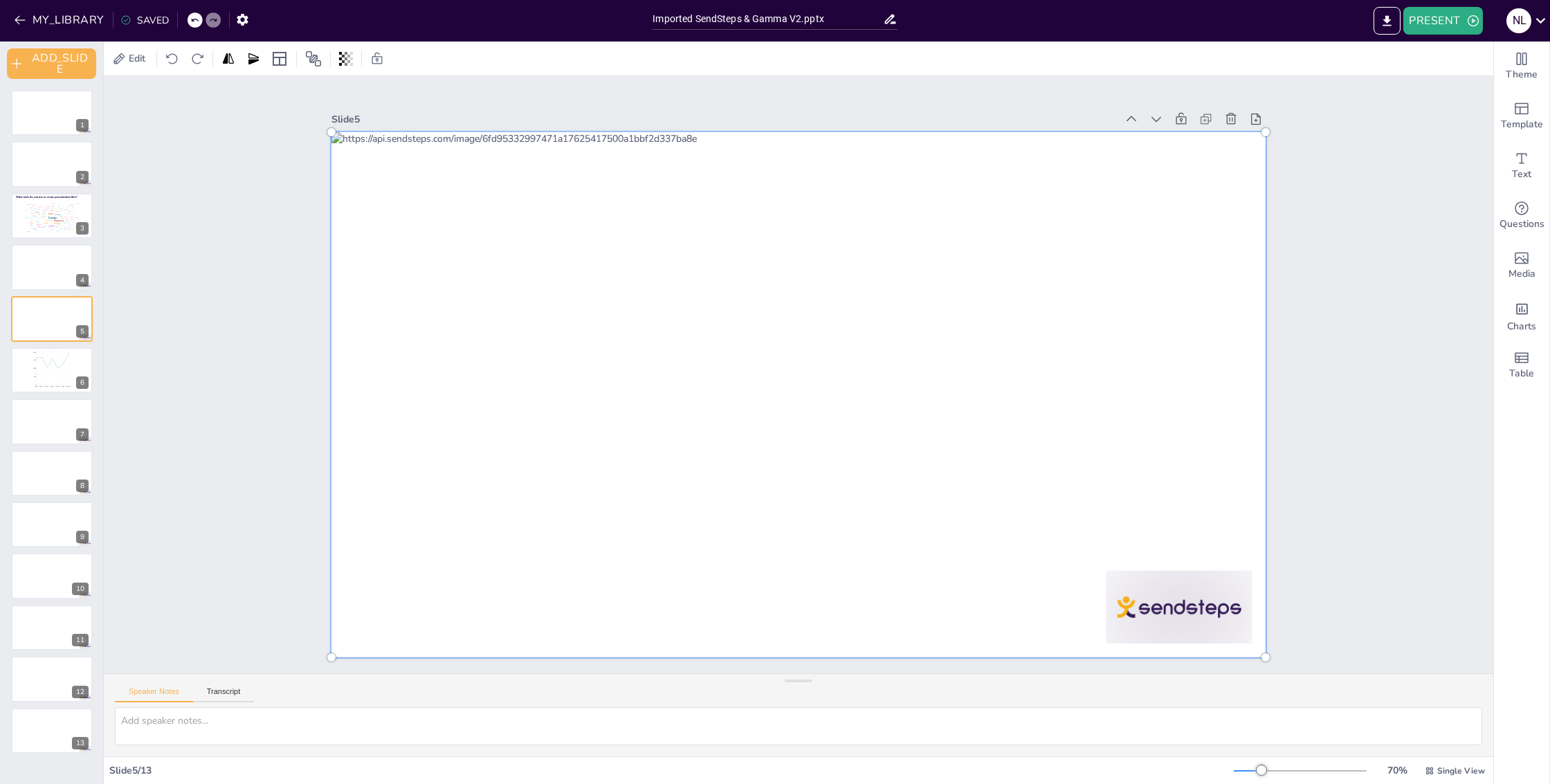
click at [915, 470] on div at bounding box center [798, 394] width 951 height 542
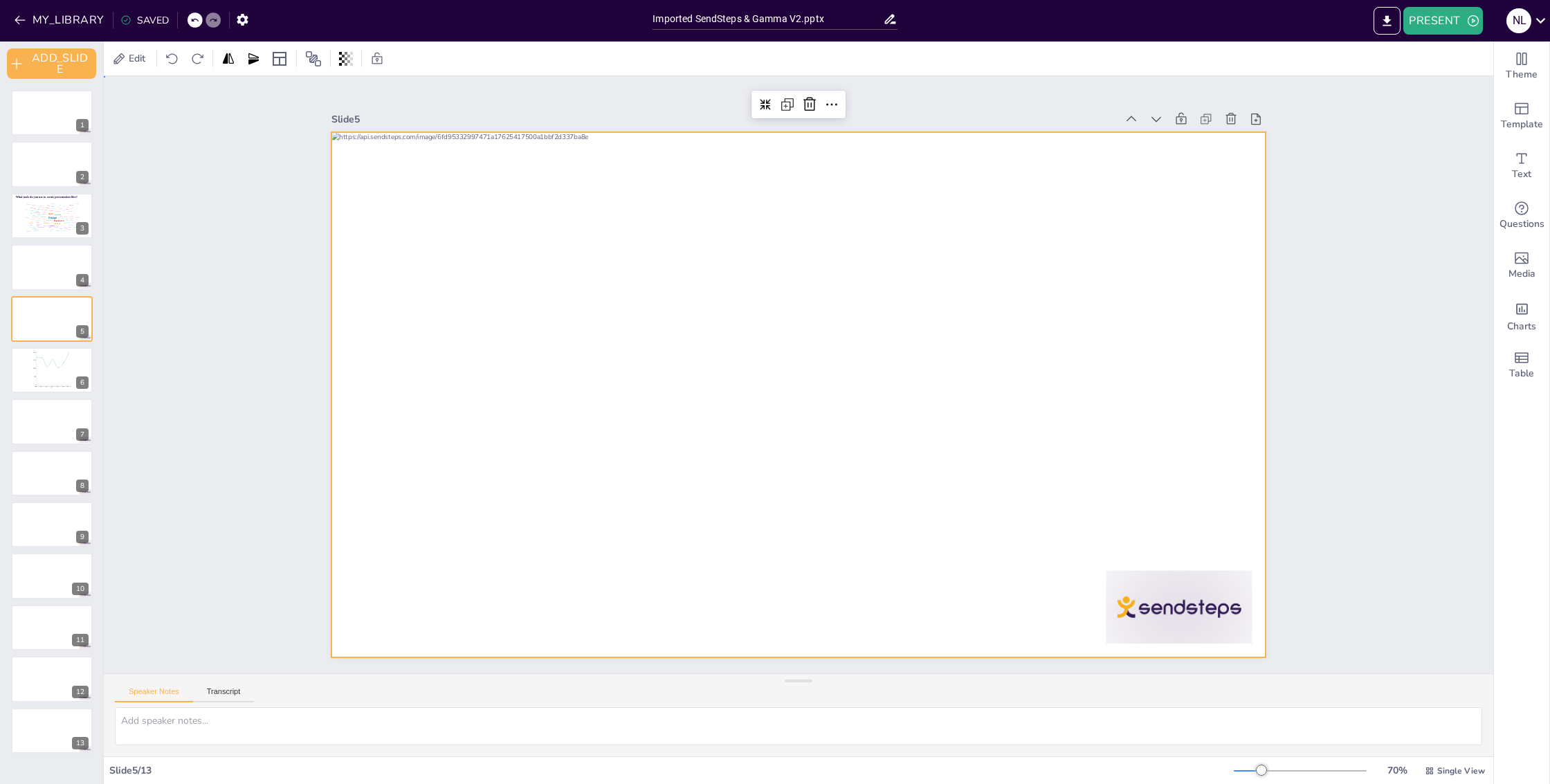
click at [1325, 244] on div "Slide 1 Slide 2 Slide 3 What tools do you use to create presentation files? Des…" at bounding box center [798, 374] width 1389 height 597
click at [538, 434] on div at bounding box center [798, 394] width 934 height 525
click at [760, 99] on icon at bounding box center [766, 104] width 11 height 11
click at [760, 103] on icon at bounding box center [766, 104] width 11 height 11
click at [123, 53] on icon at bounding box center [119, 59] width 14 height 14
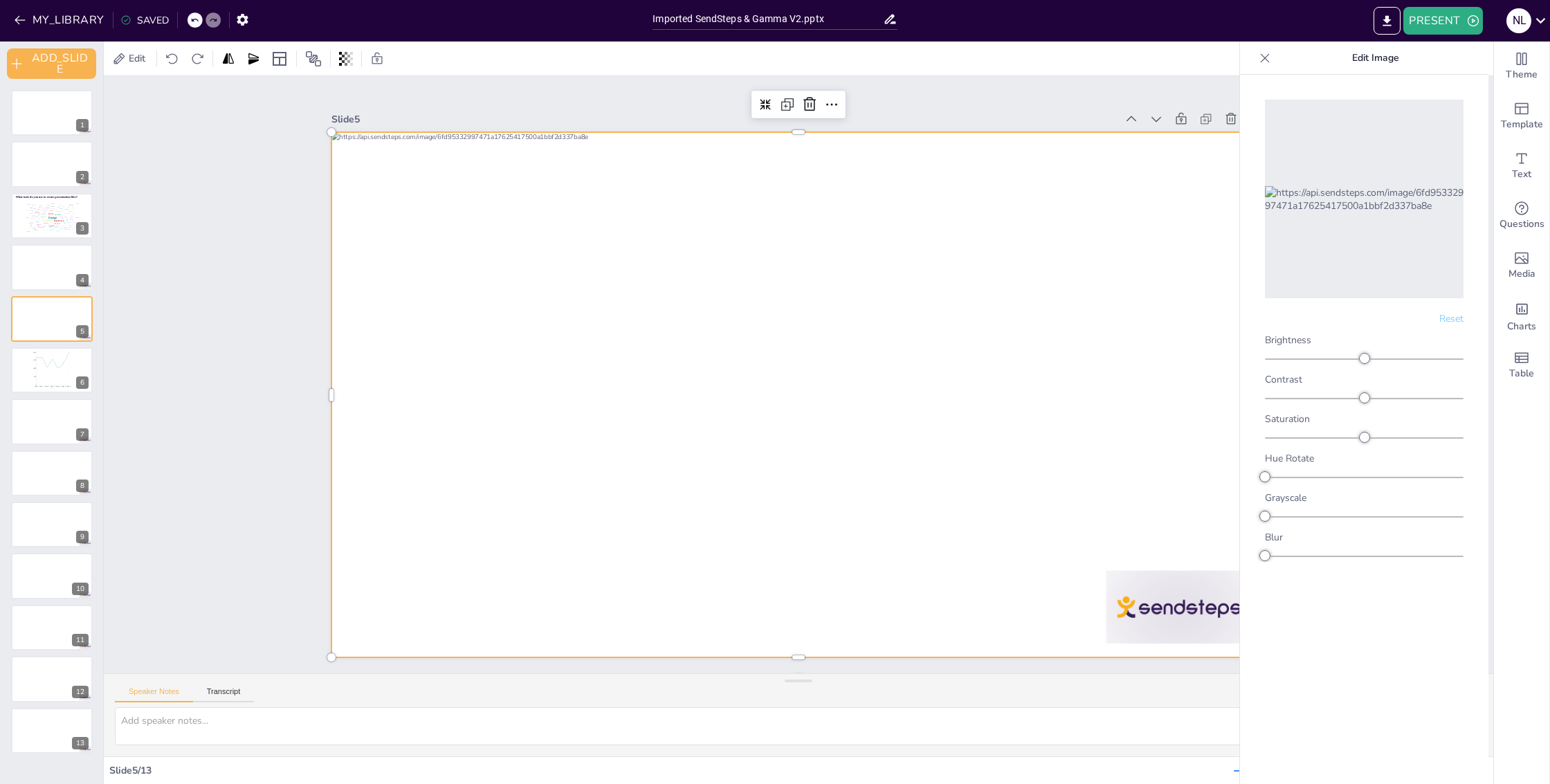
click at [636, 531] on div at bounding box center [798, 394] width 934 height 525
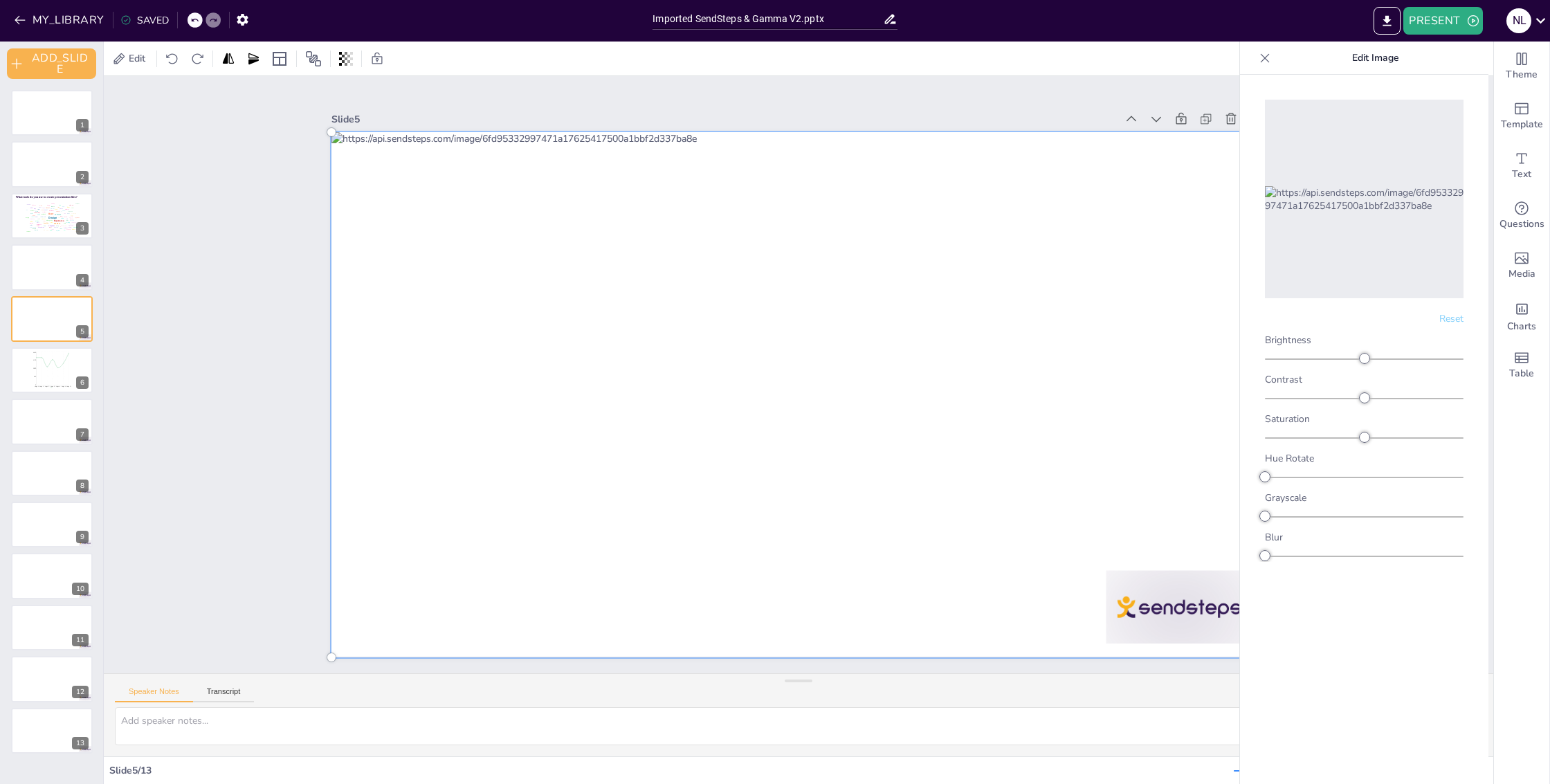
drag, startPoint x: 701, startPoint y: 495, endPoint x: 465, endPoint y: 439, distance: 242.6
click at [465, 439] on div at bounding box center [798, 394] width 951 height 542
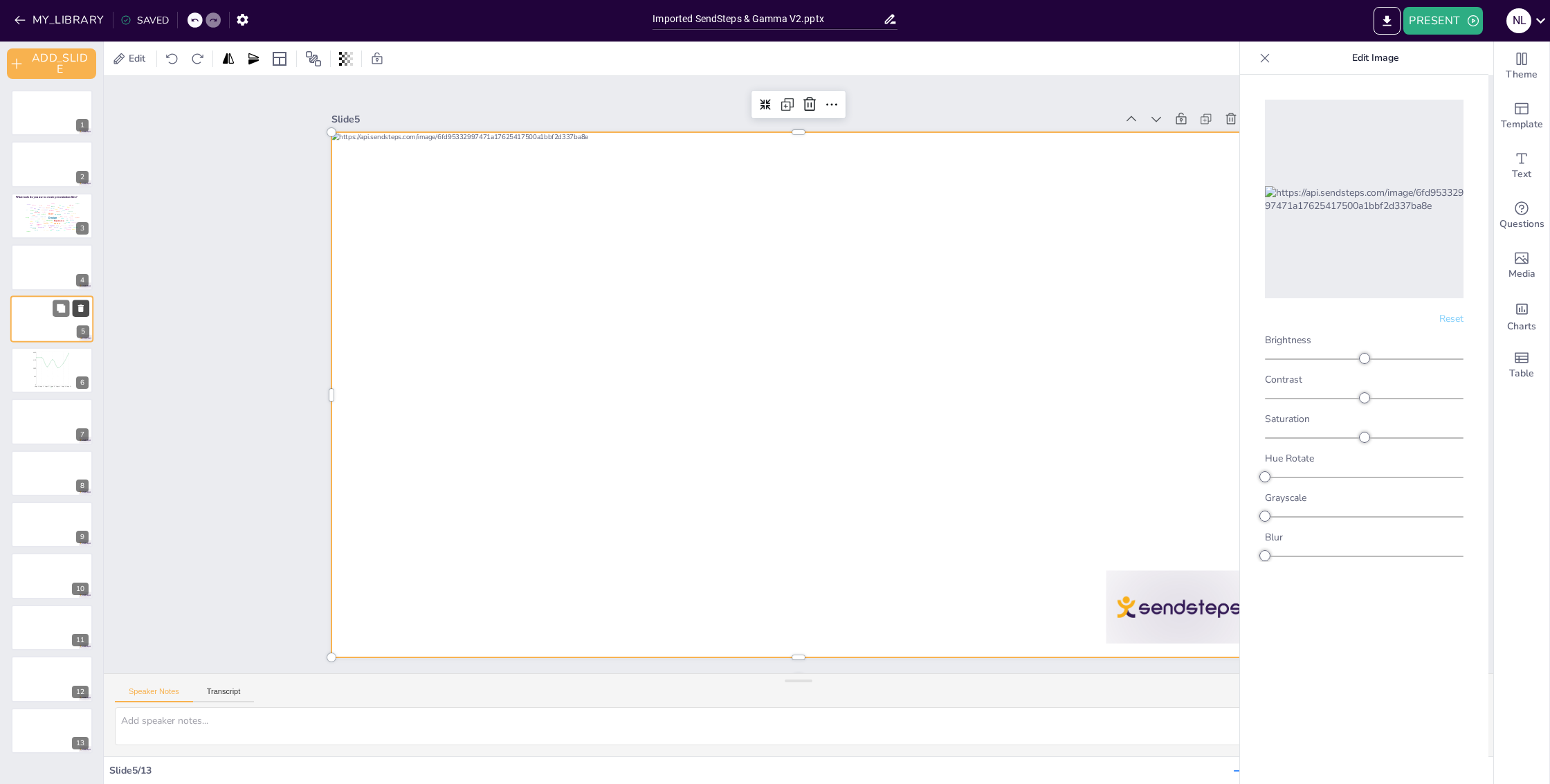
click at [85, 306] on icon at bounding box center [81, 308] width 9 height 9
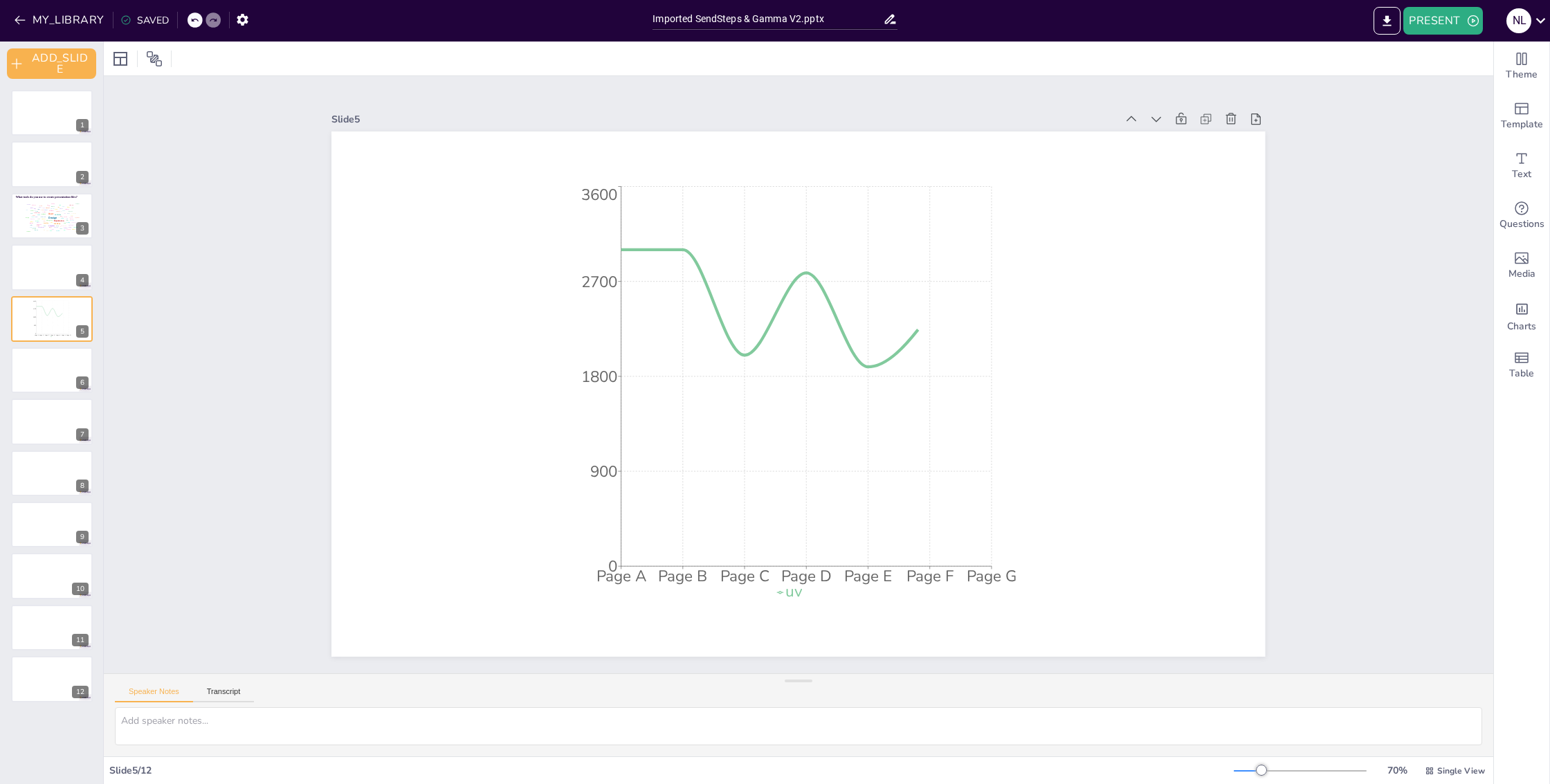
click at [205, 329] on div "Slide 1 Slide 2 Slide 3 What tools do you use to create presentation files? Des…" at bounding box center [798, 374] width 1389 height 597
click at [78, 309] on icon at bounding box center [81, 308] width 9 height 9
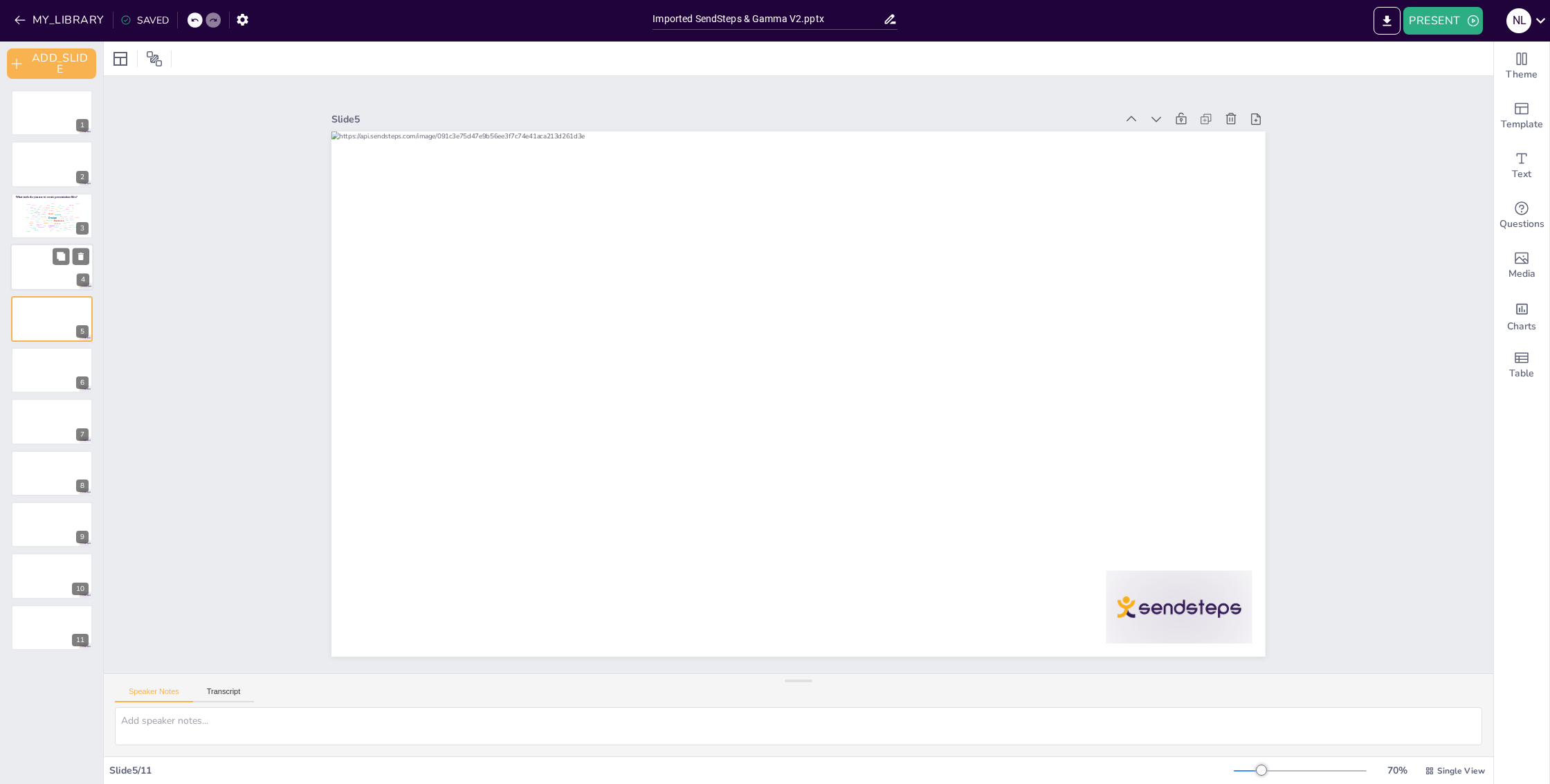
click at [44, 267] on div at bounding box center [51, 268] width 83 height 47
click at [42, 367] on icon "Page A Page B Page C Page D Page E Page F Page G 0 900 1800 2700 3600" at bounding box center [51, 369] width 45 height 37
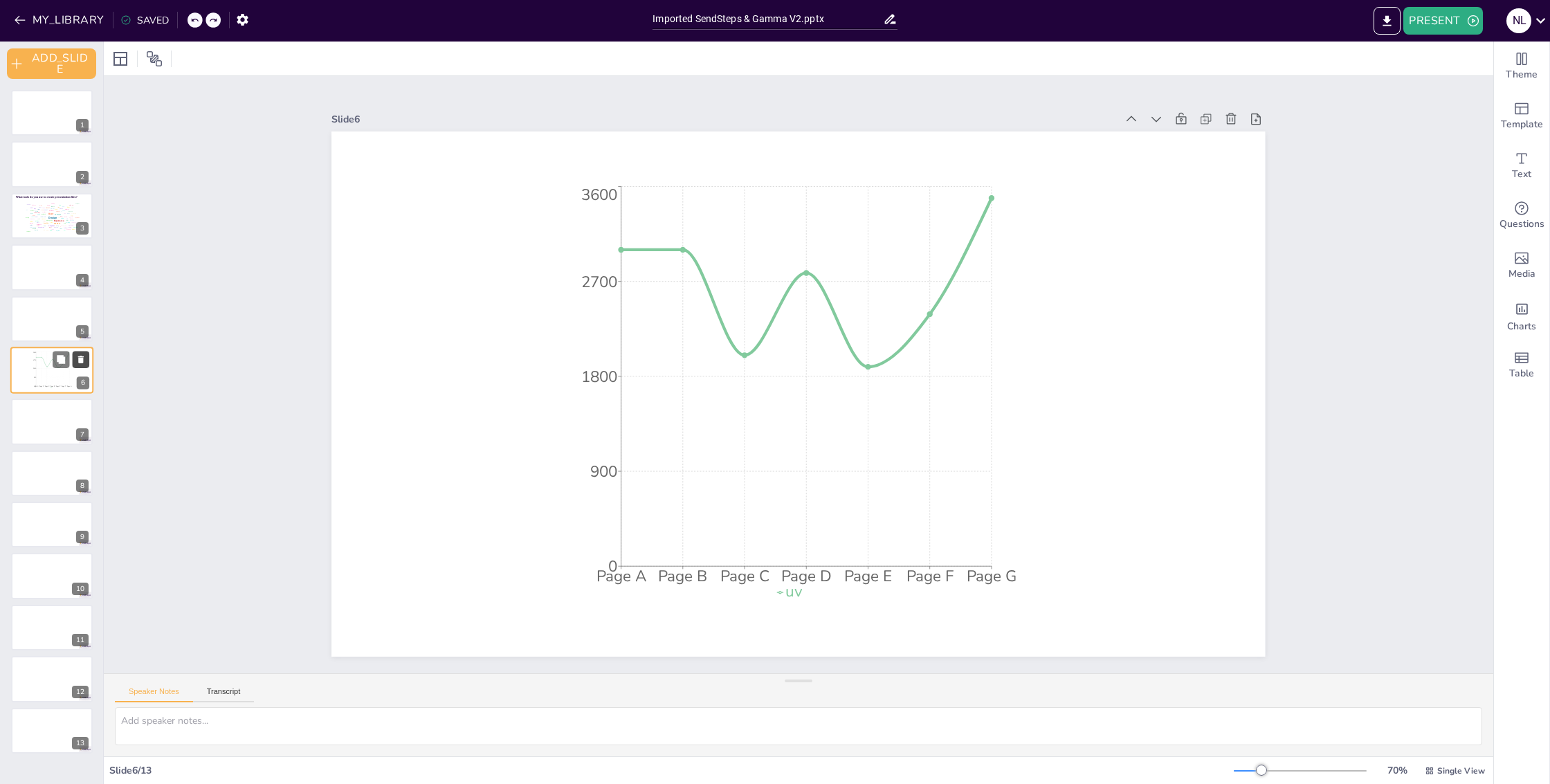
click at [85, 361] on icon at bounding box center [81, 359] width 9 height 9
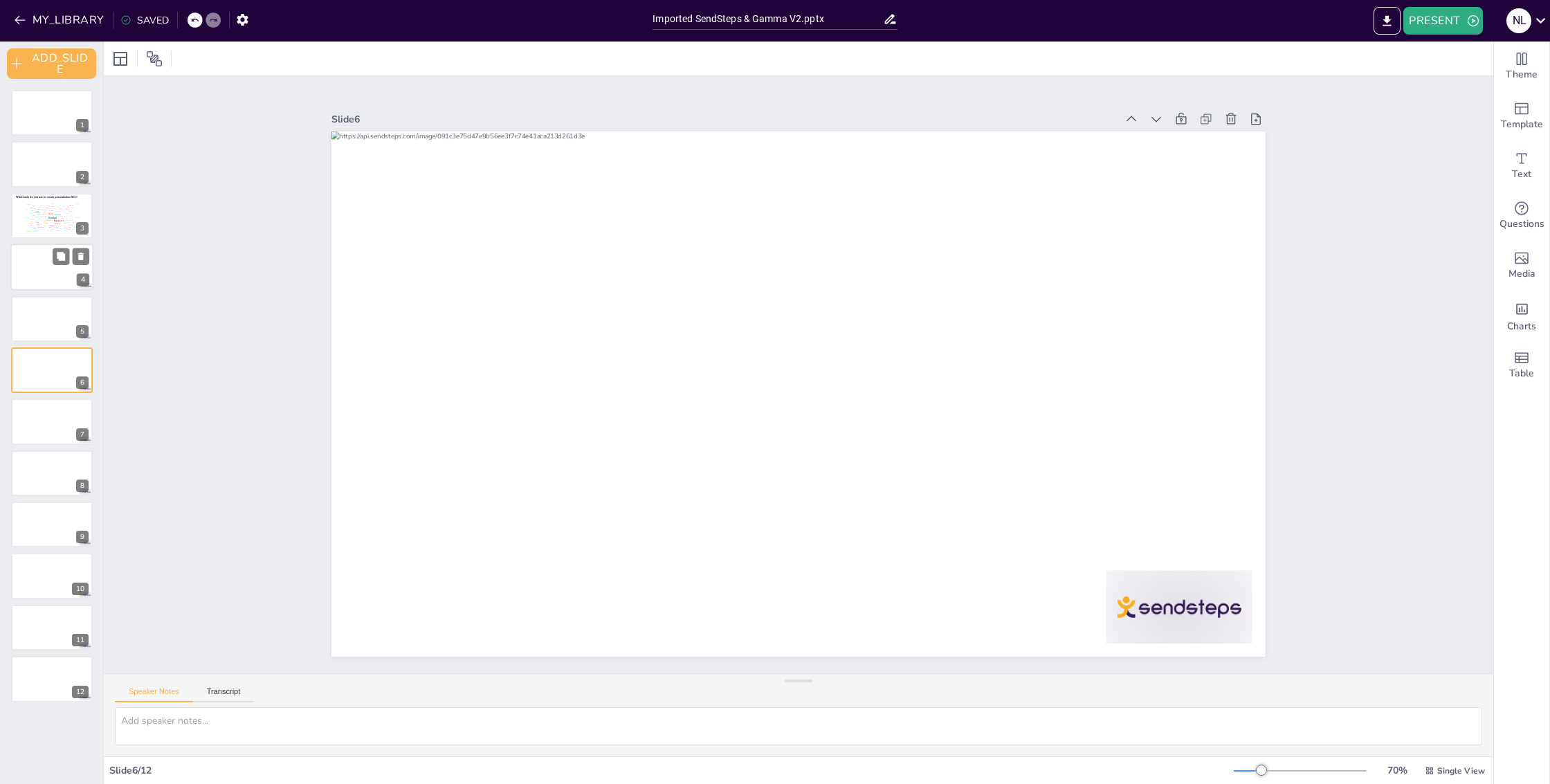
click at [49, 281] on div at bounding box center [51, 268] width 83 height 47
click at [69, 65] on button "ADD_SLIDE" at bounding box center [51, 64] width 89 height 30
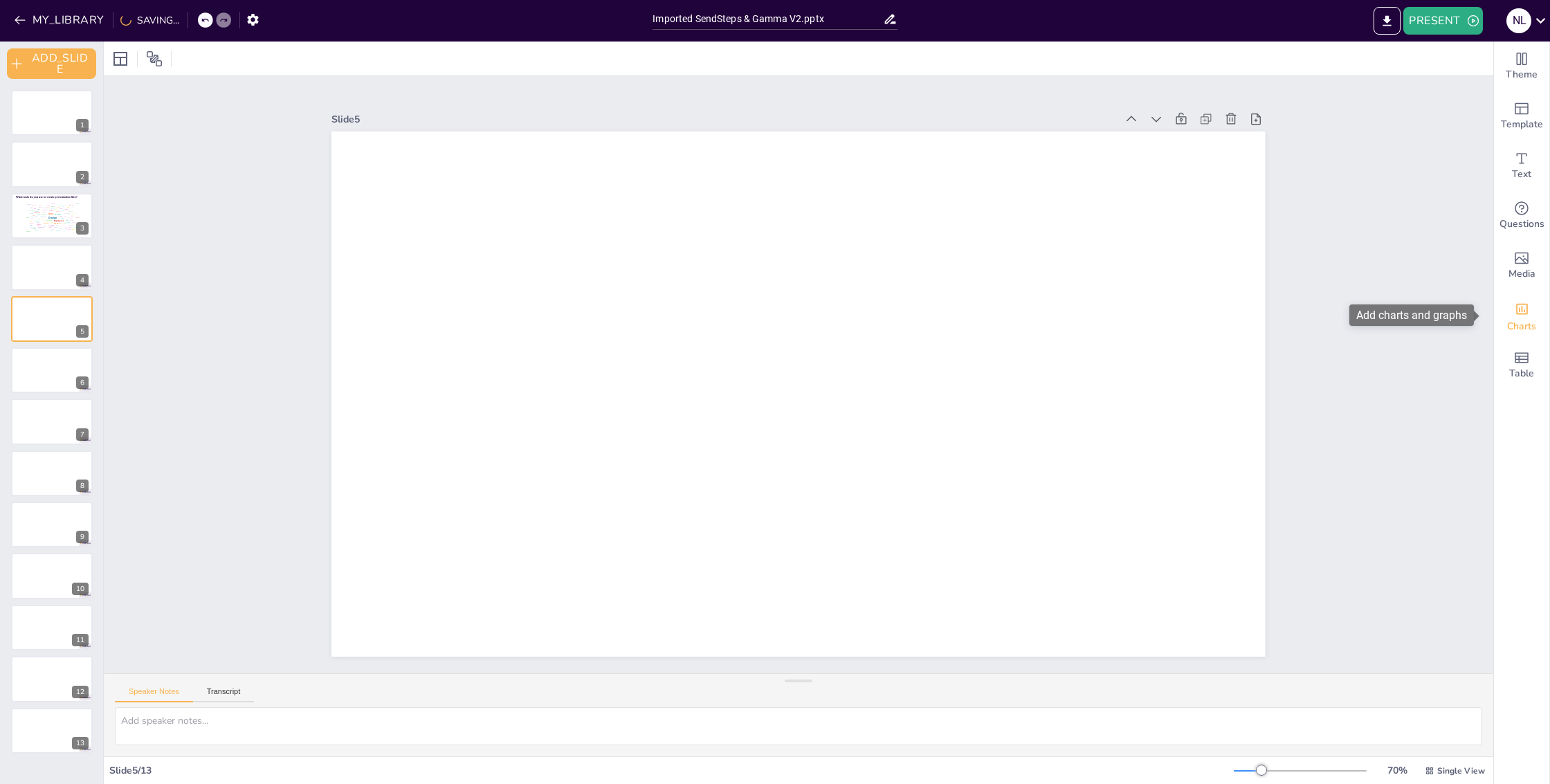
click at [1515, 318] on div "Add charts and graphs" at bounding box center [1522, 308] width 14 height 22
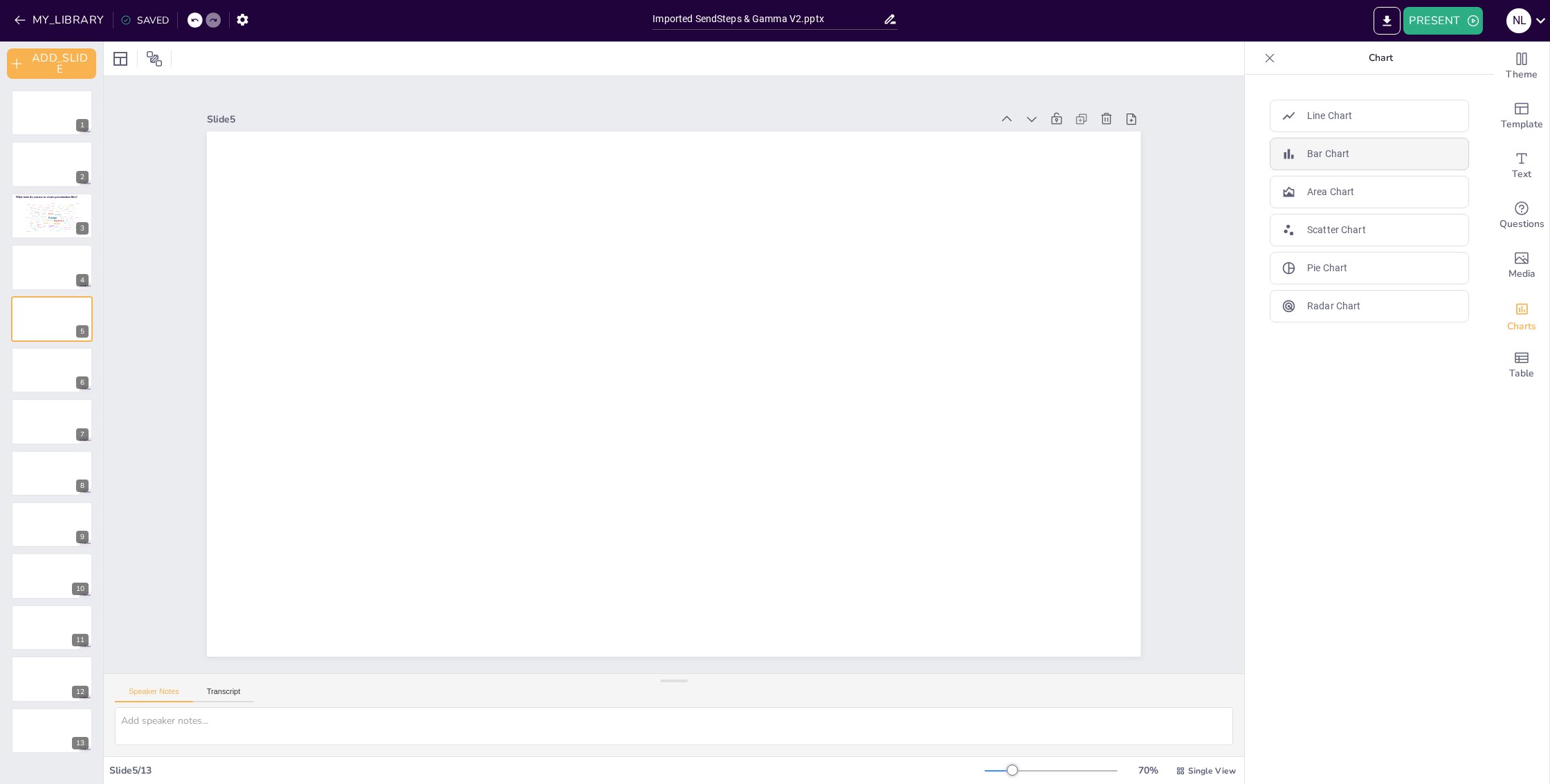
click at [1332, 158] on p "Bar Chart" at bounding box center [1329, 153] width 42 height 14
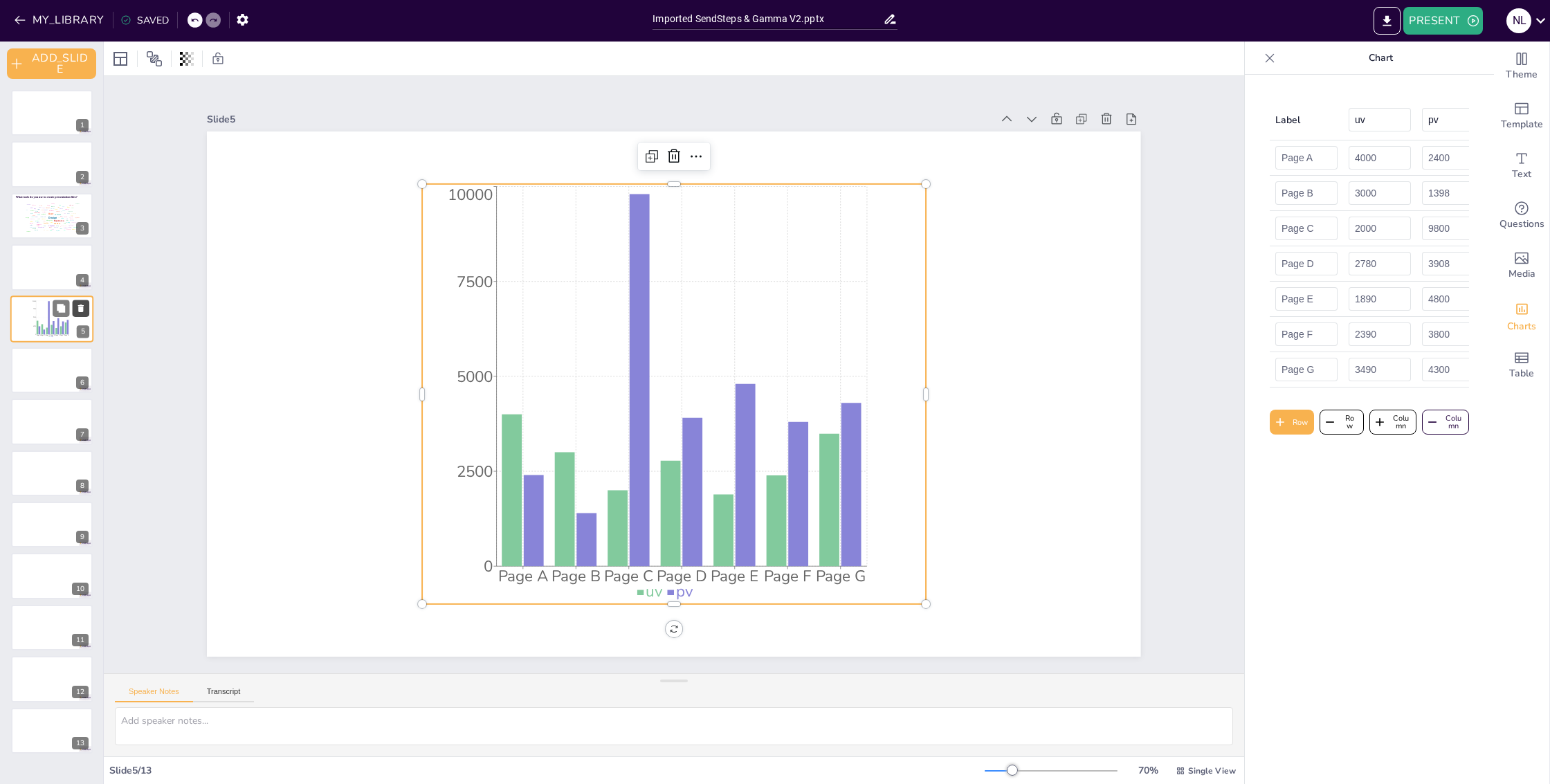
click at [83, 310] on icon at bounding box center [81, 308] width 6 height 8
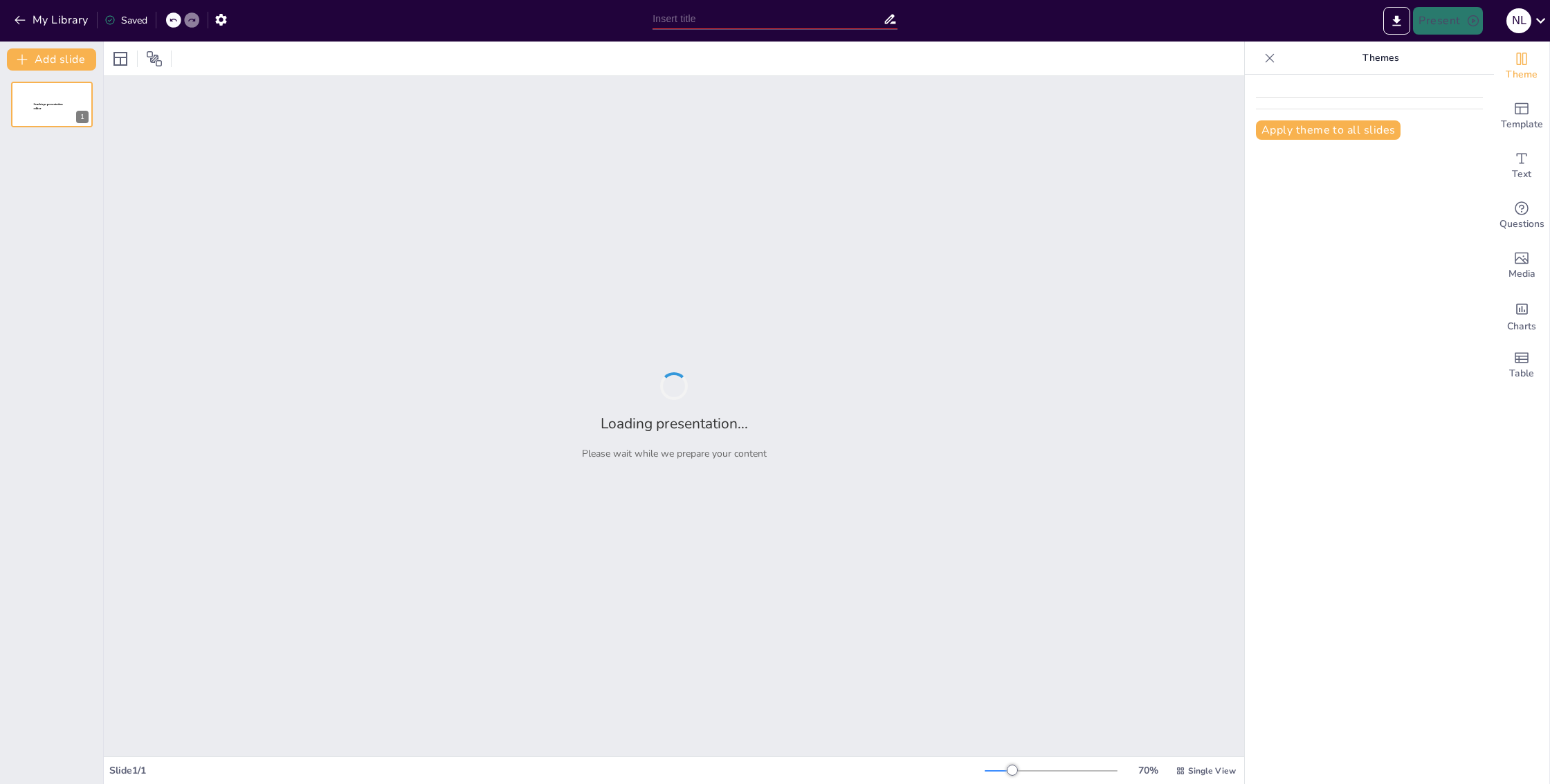
type input "Imported SendSteps & Gamma V2.pptx"
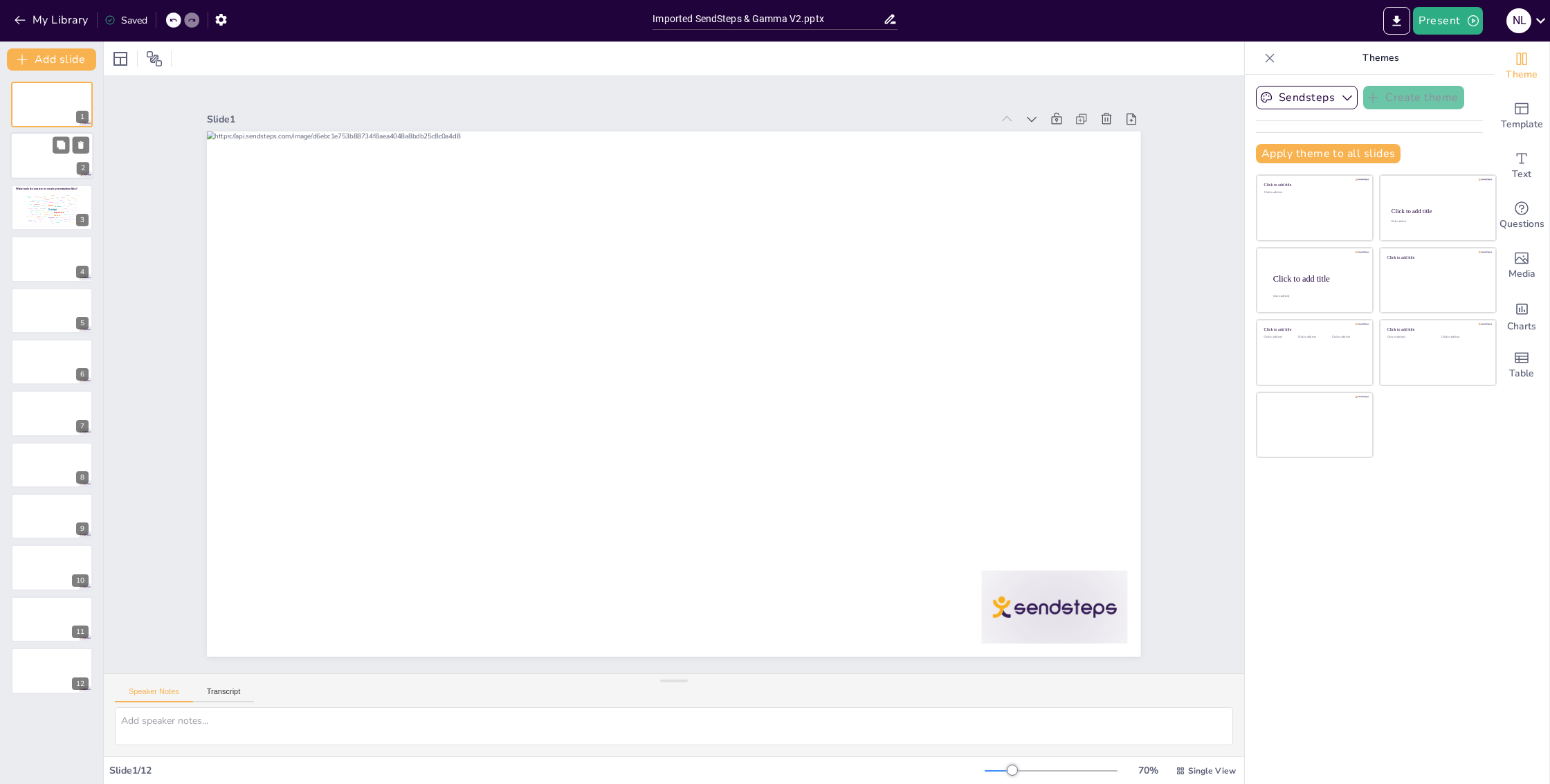
click at [49, 162] on div at bounding box center [51, 157] width 83 height 47
click at [49, 204] on div "User" at bounding box center [51, 205] width 6 height 3
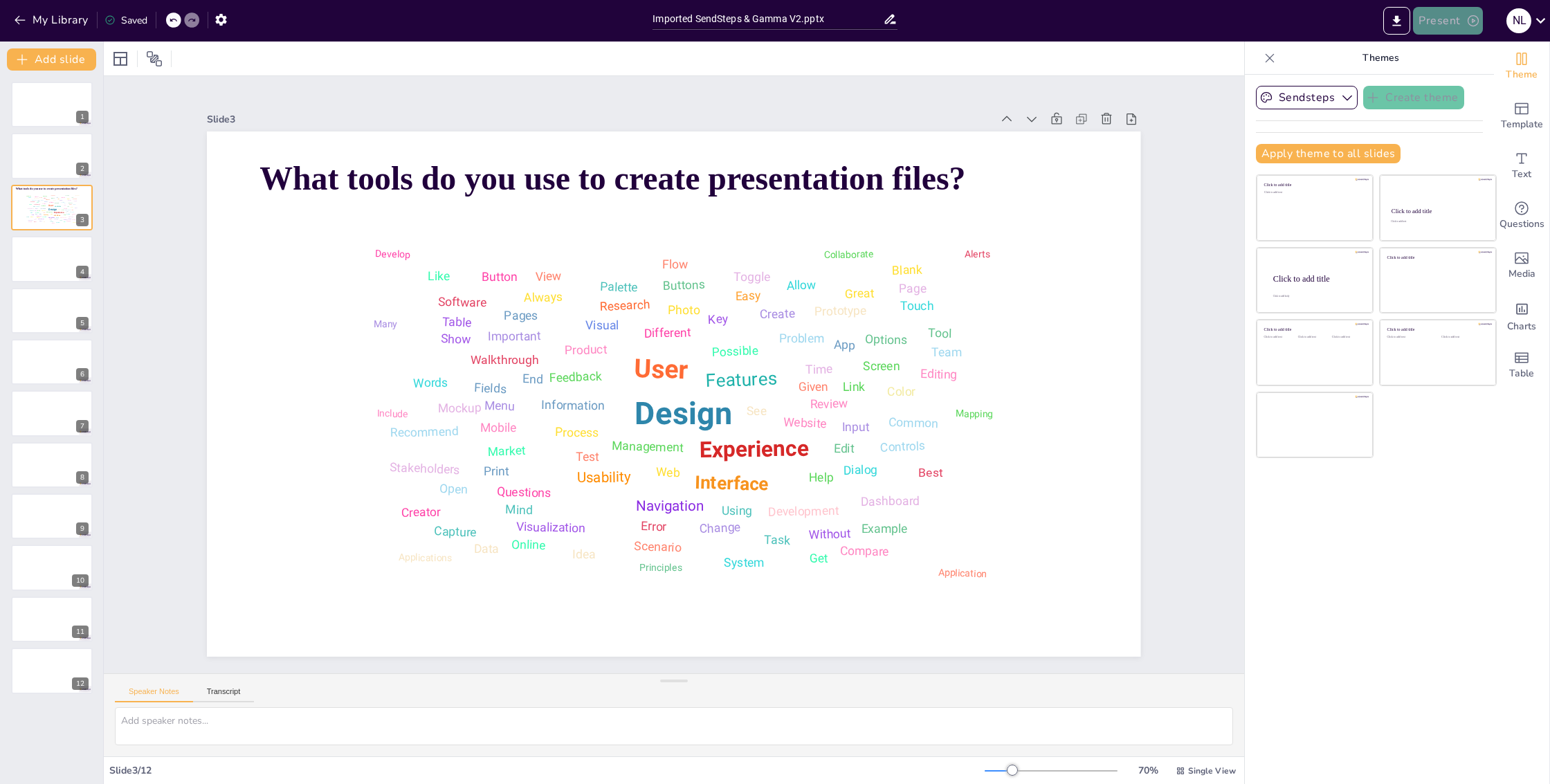
click at [1435, 16] on button "Present" at bounding box center [1447, 20] width 69 height 28
click at [1454, 85] on li "Play presentation" at bounding box center [1469, 84] width 108 height 22
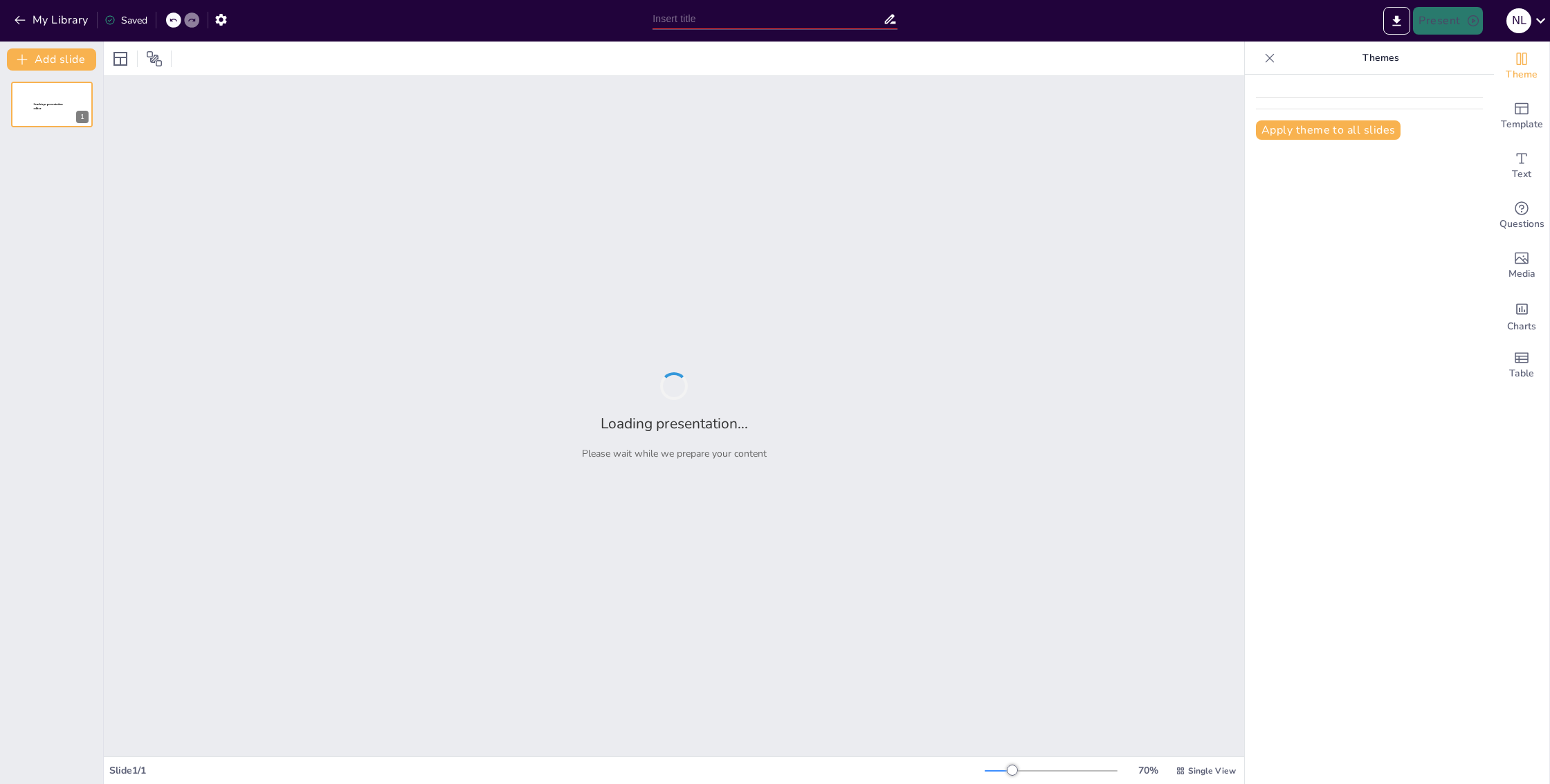
type input "Imported SendSteps & Gamma V2.pptx"
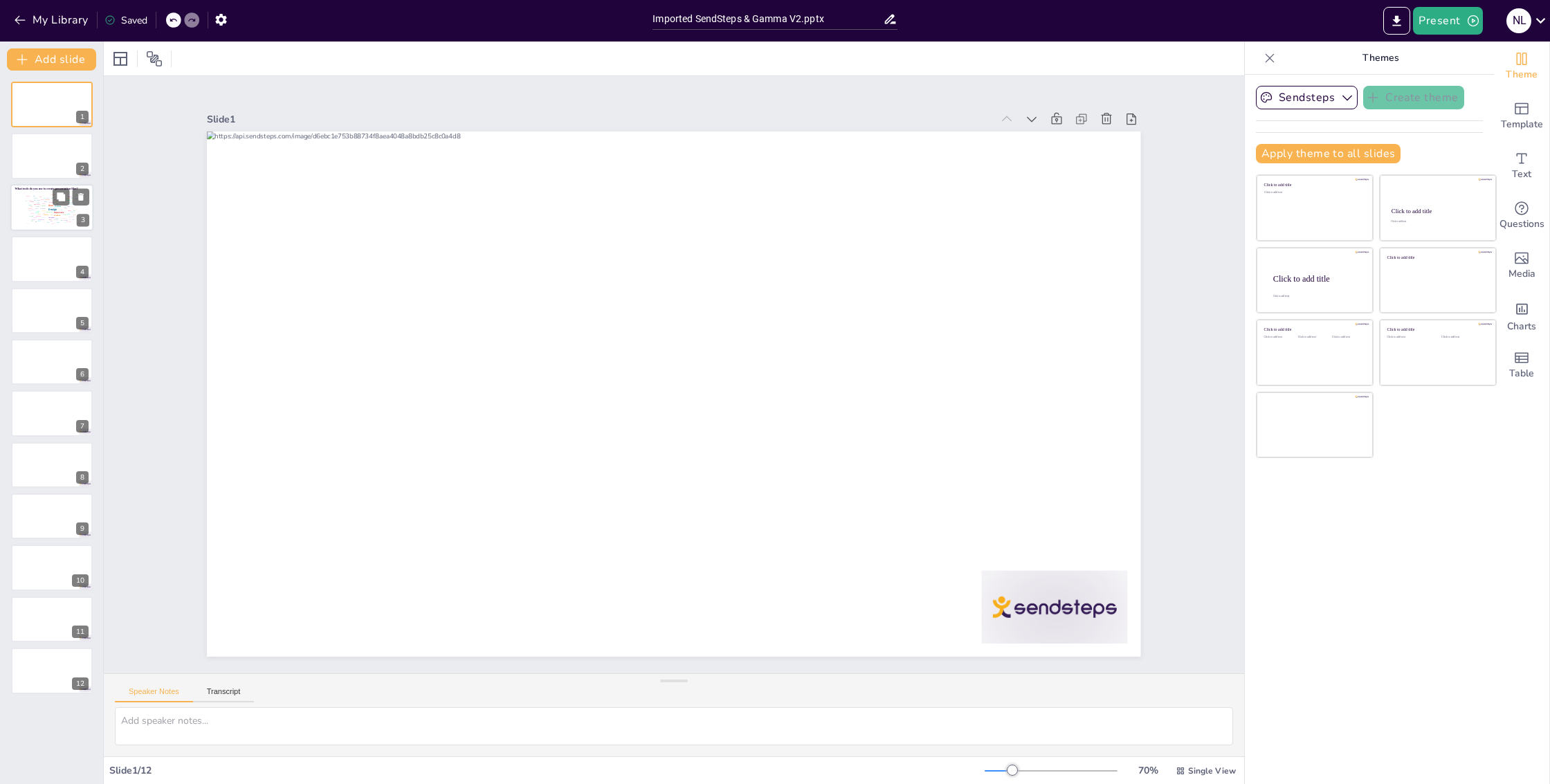
click at [27, 206] on div "Design User Experience Interface Features Navigation Usability Test Process Inf…" at bounding box center [51, 208] width 59 height 33
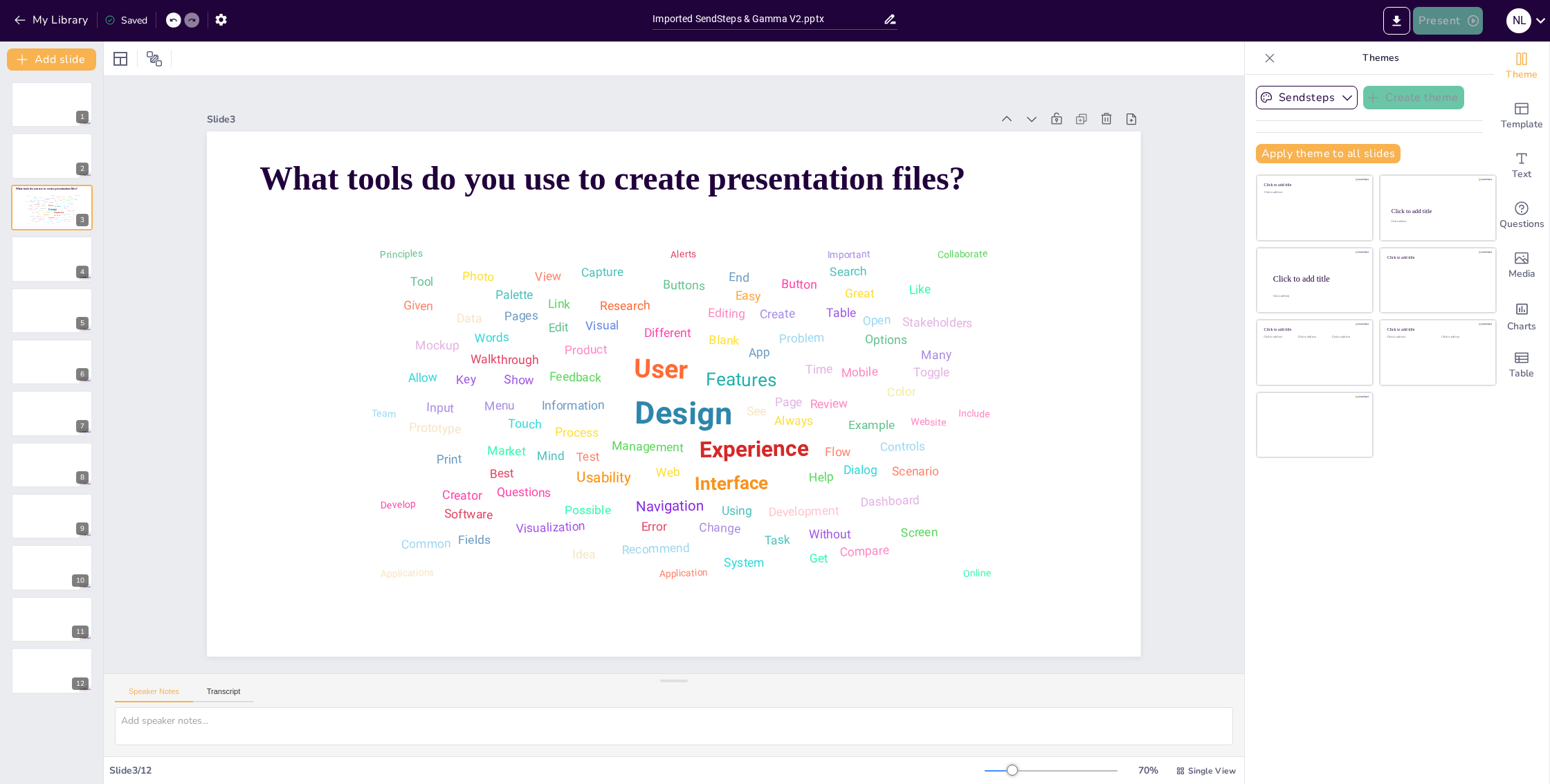
click at [1427, 22] on button "Present" at bounding box center [1447, 20] width 69 height 28
click at [1446, 78] on li "Play presentation" at bounding box center [1469, 84] width 108 height 22
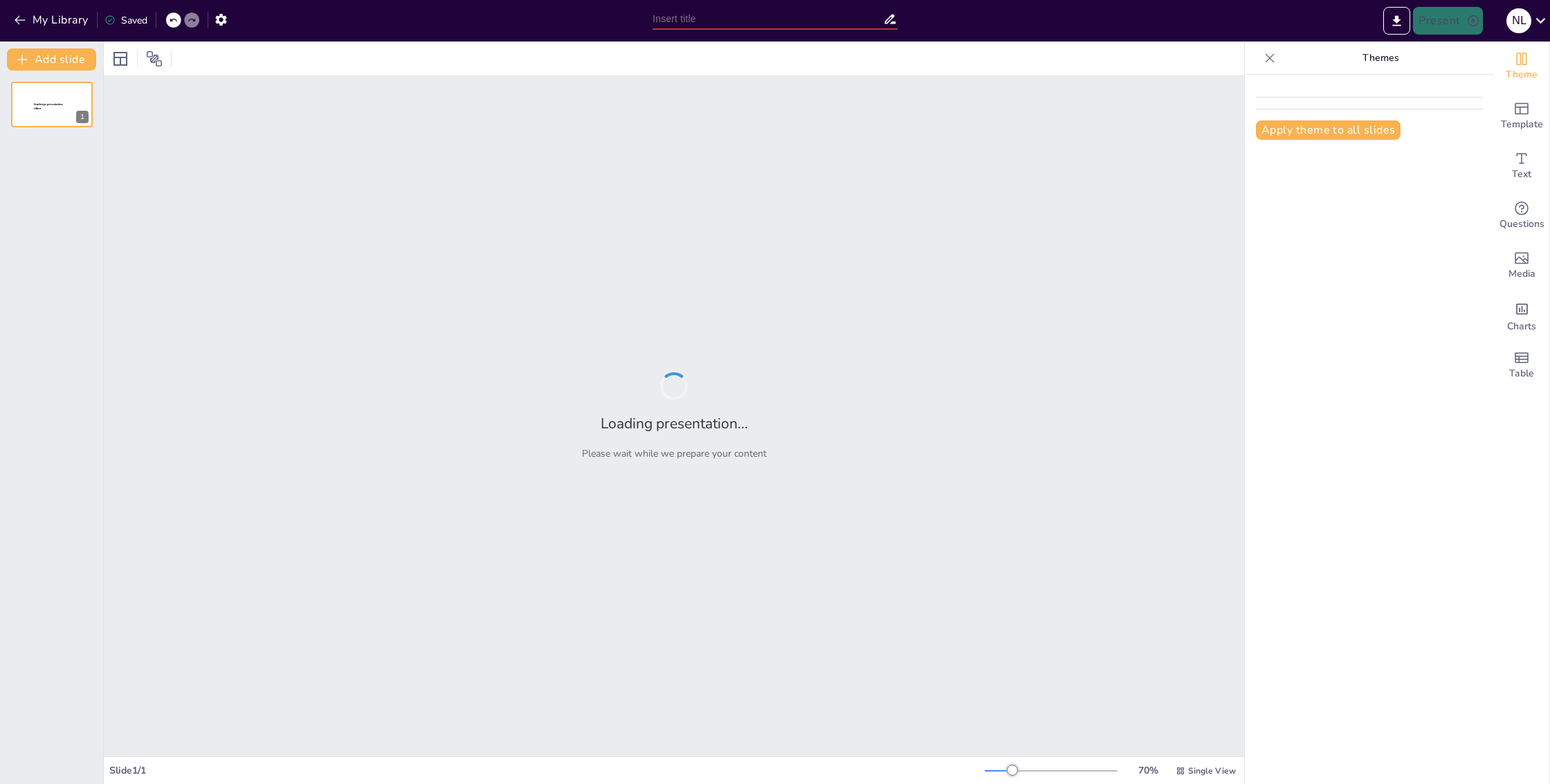
type input "Imported SendSteps & Gamma V2.pptx"
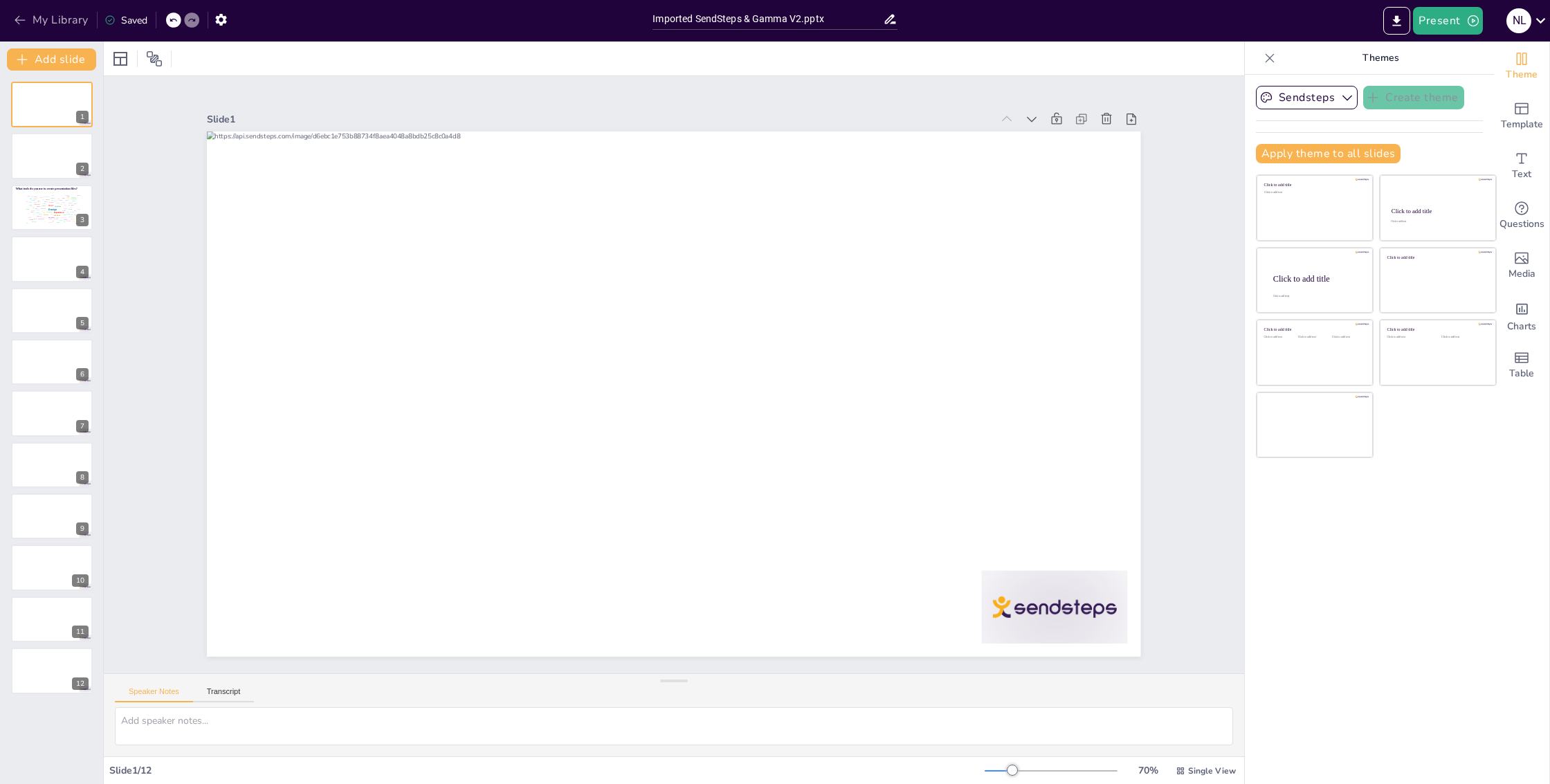
click at [45, 24] on button "My Library" at bounding box center [52, 19] width 84 height 22
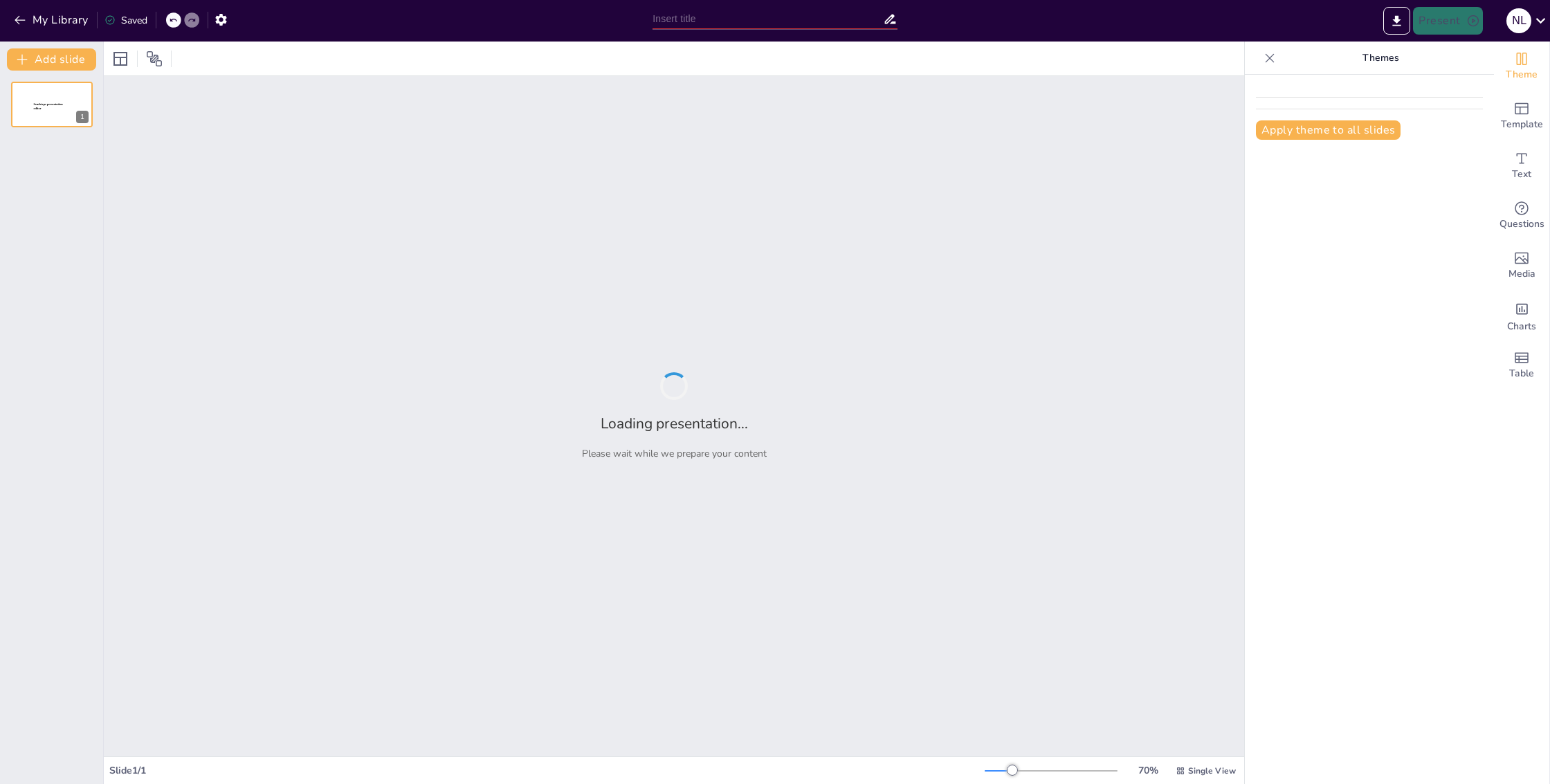
type input "Imported SendSteps & Gamma V2.pptx"
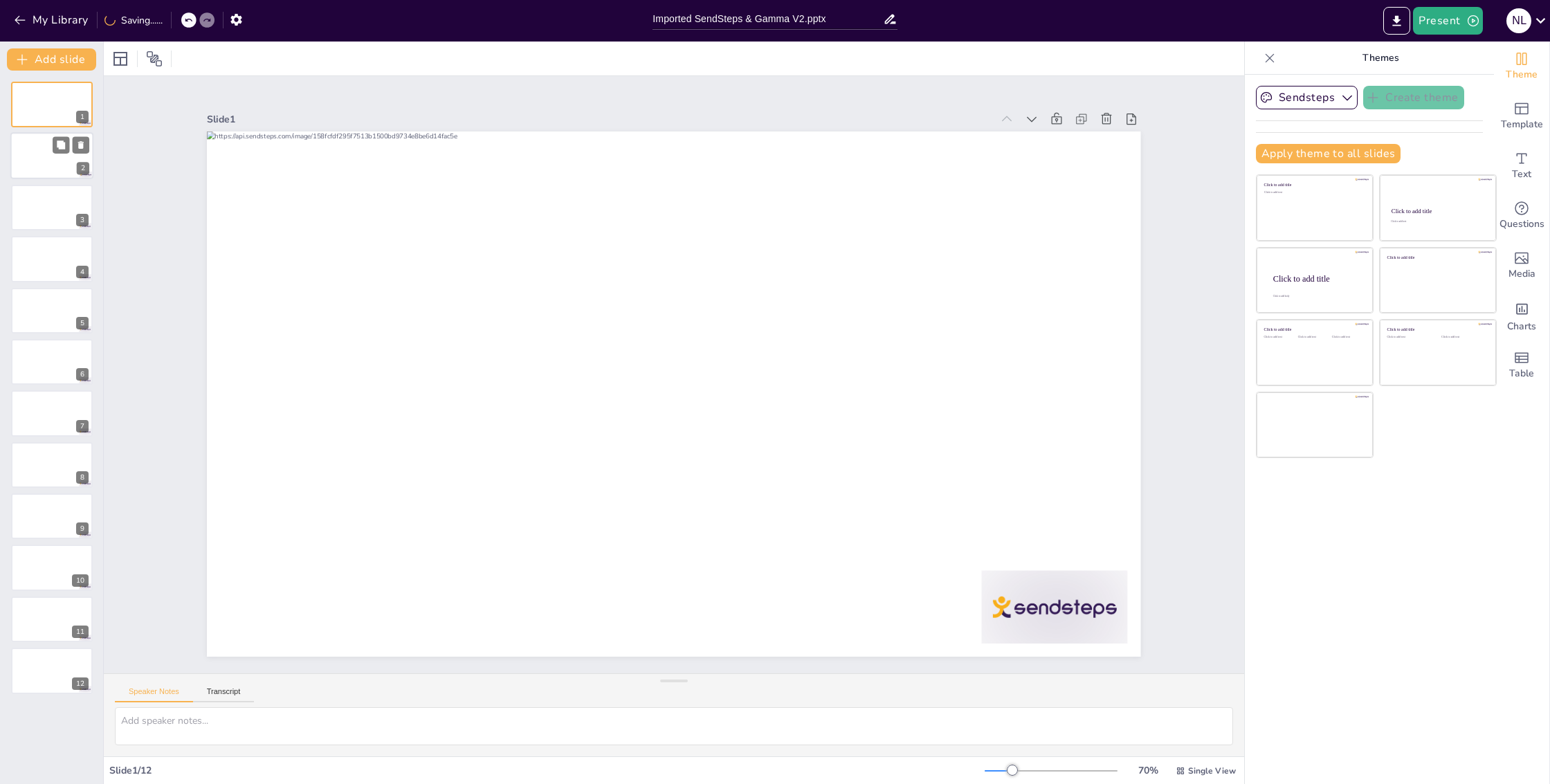
click at [43, 160] on div at bounding box center [51, 157] width 83 height 47
click at [60, 198] on icon at bounding box center [61, 196] width 9 height 9
click at [26, 212] on div at bounding box center [51, 208] width 83 height 47
click at [51, 253] on div at bounding box center [51, 259] width 83 height 47
click at [32, 309] on div at bounding box center [51, 310] width 83 height 47
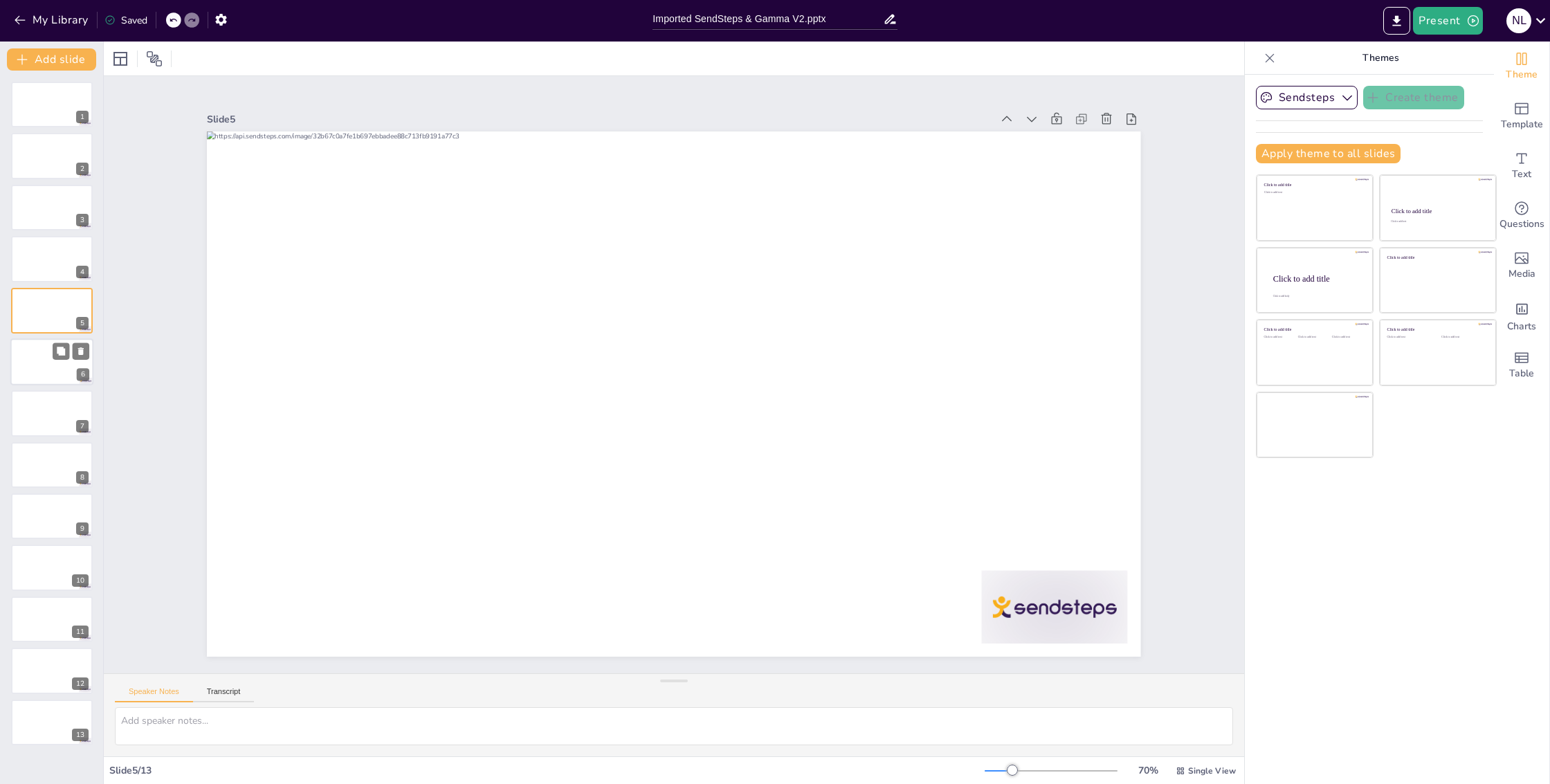
click at [33, 364] on div at bounding box center [51, 362] width 83 height 47
click at [32, 215] on div at bounding box center [51, 208] width 83 height 47
click at [41, 256] on div at bounding box center [51, 259] width 83 height 47
click at [33, 55] on button "Add slide" at bounding box center [51, 59] width 89 height 22
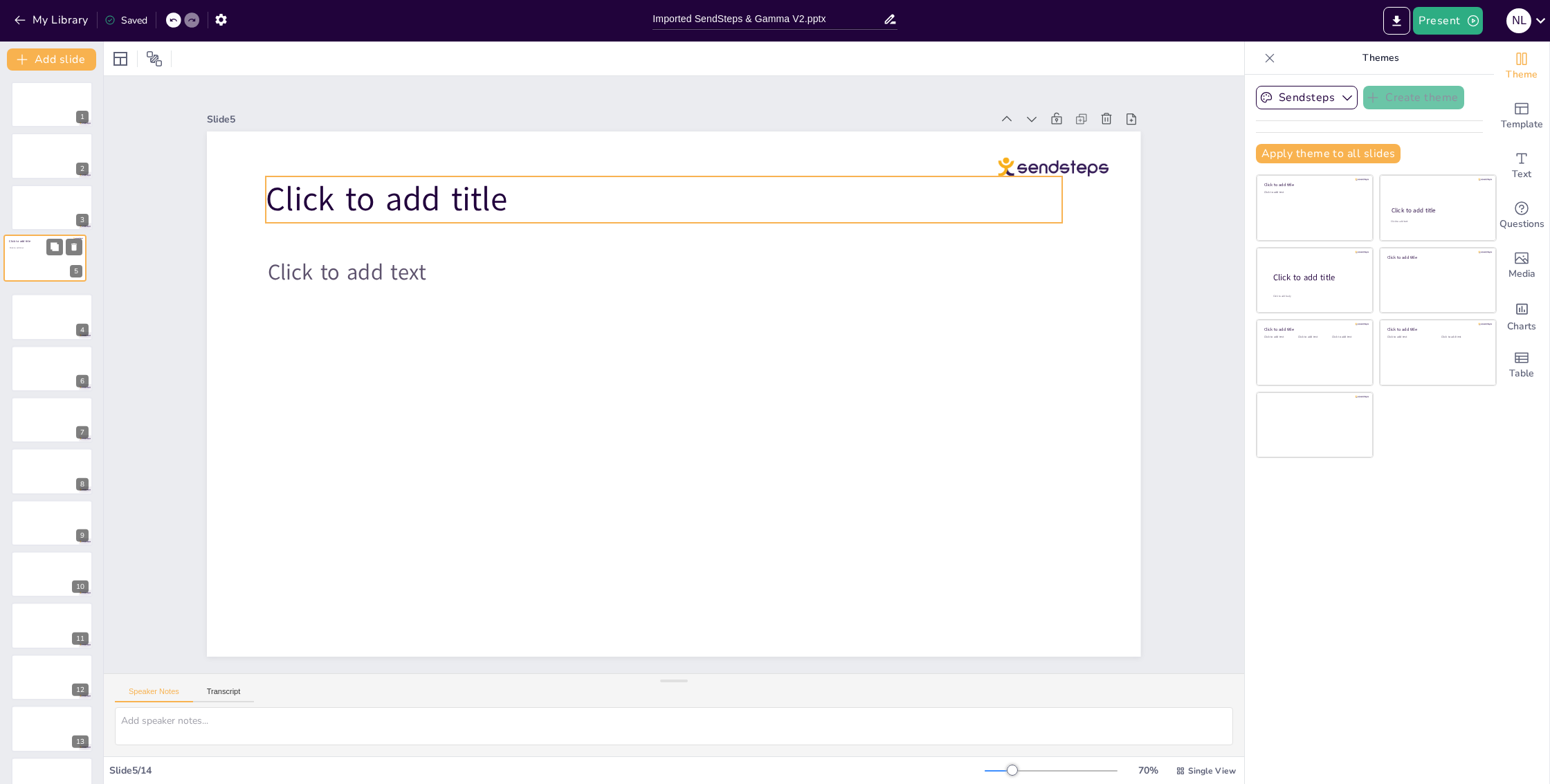
drag, startPoint x: 48, startPoint y: 300, endPoint x: 42, endPoint y: 241, distance: 59.3
click at [42, 234] on div "Click to add title Click to add text" at bounding box center [45, 234] width 82 height 0
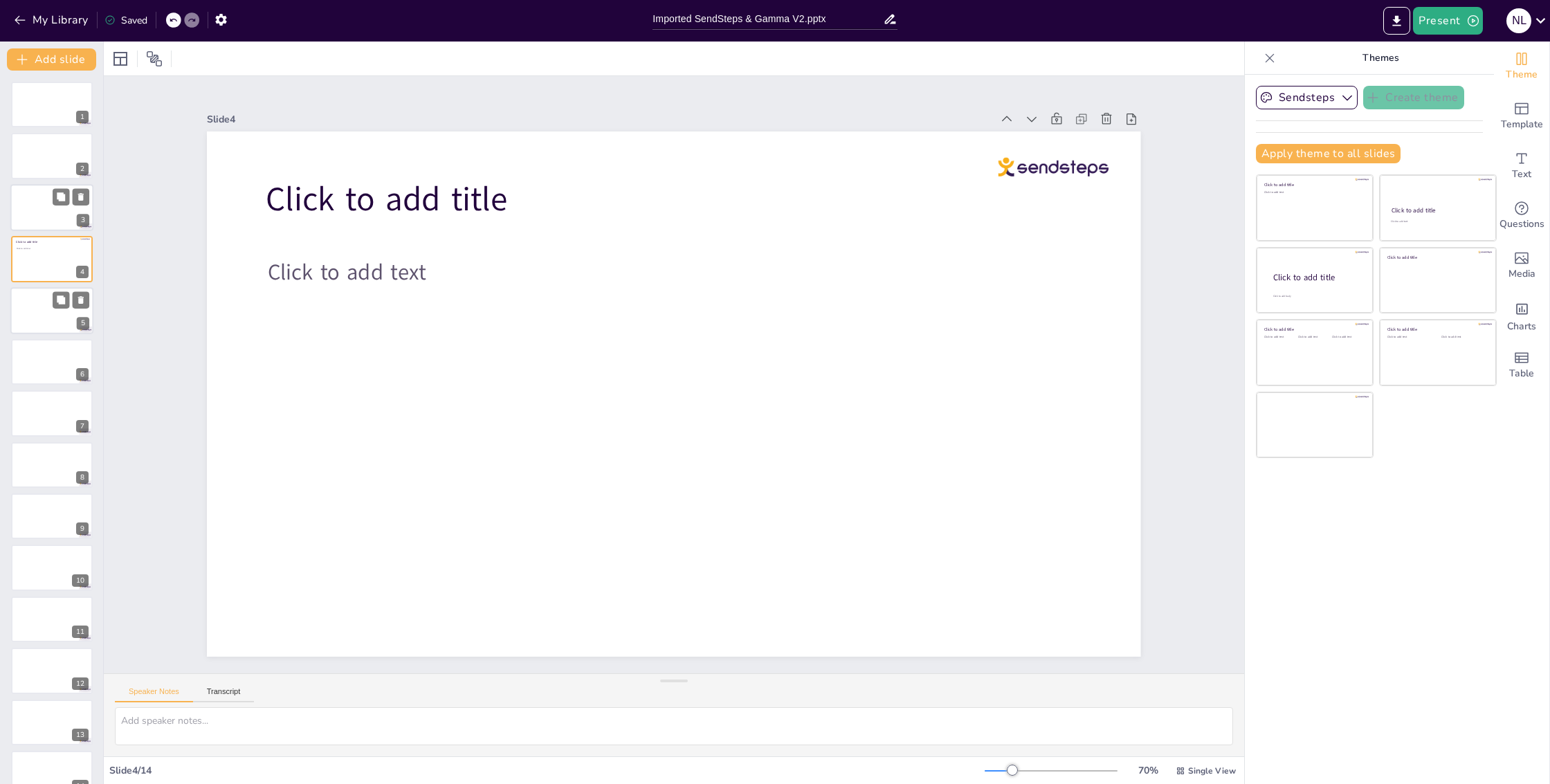
click at [40, 200] on div at bounding box center [51, 208] width 83 height 47
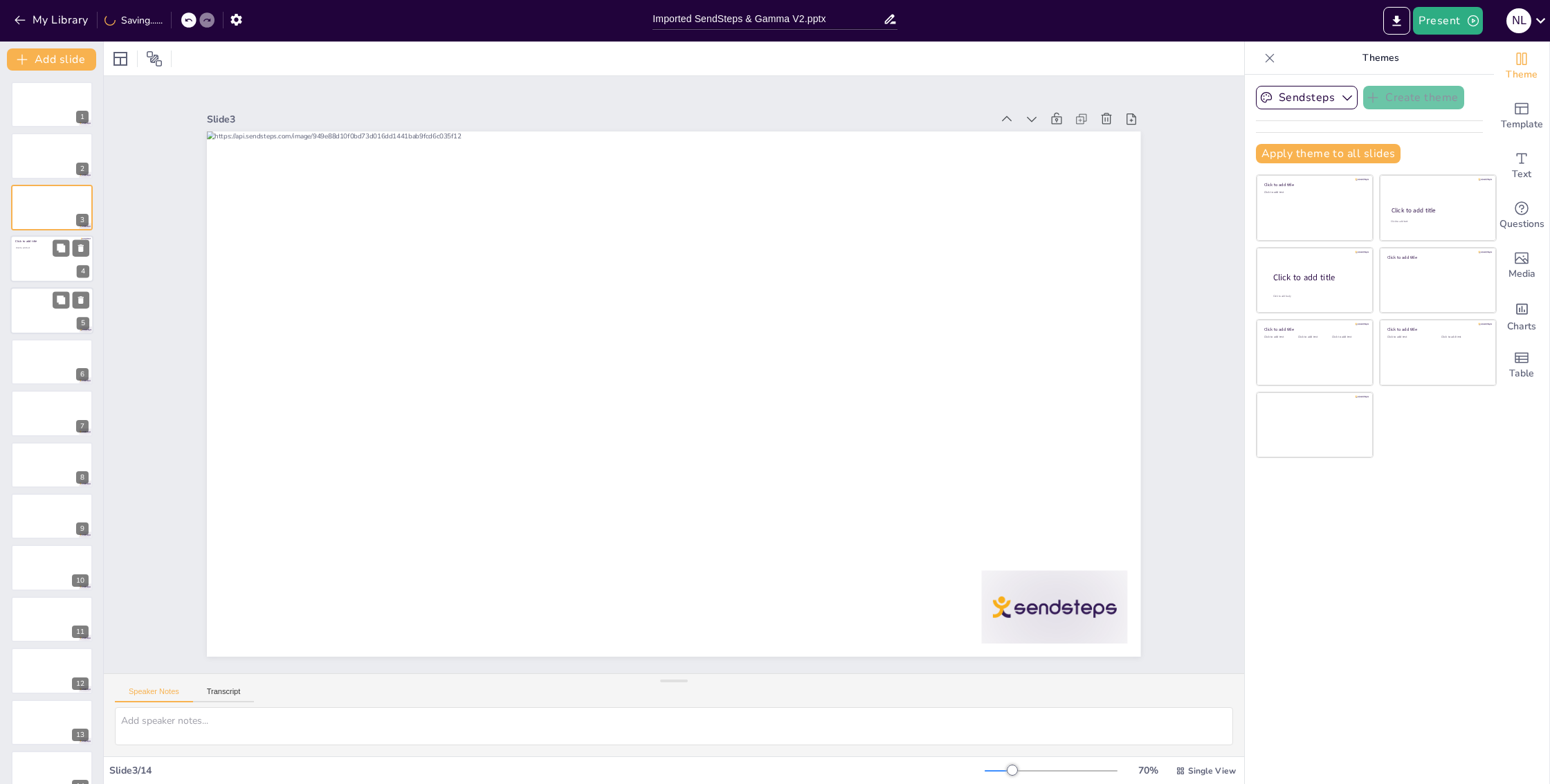
click at [33, 259] on div at bounding box center [51, 259] width 83 height 47
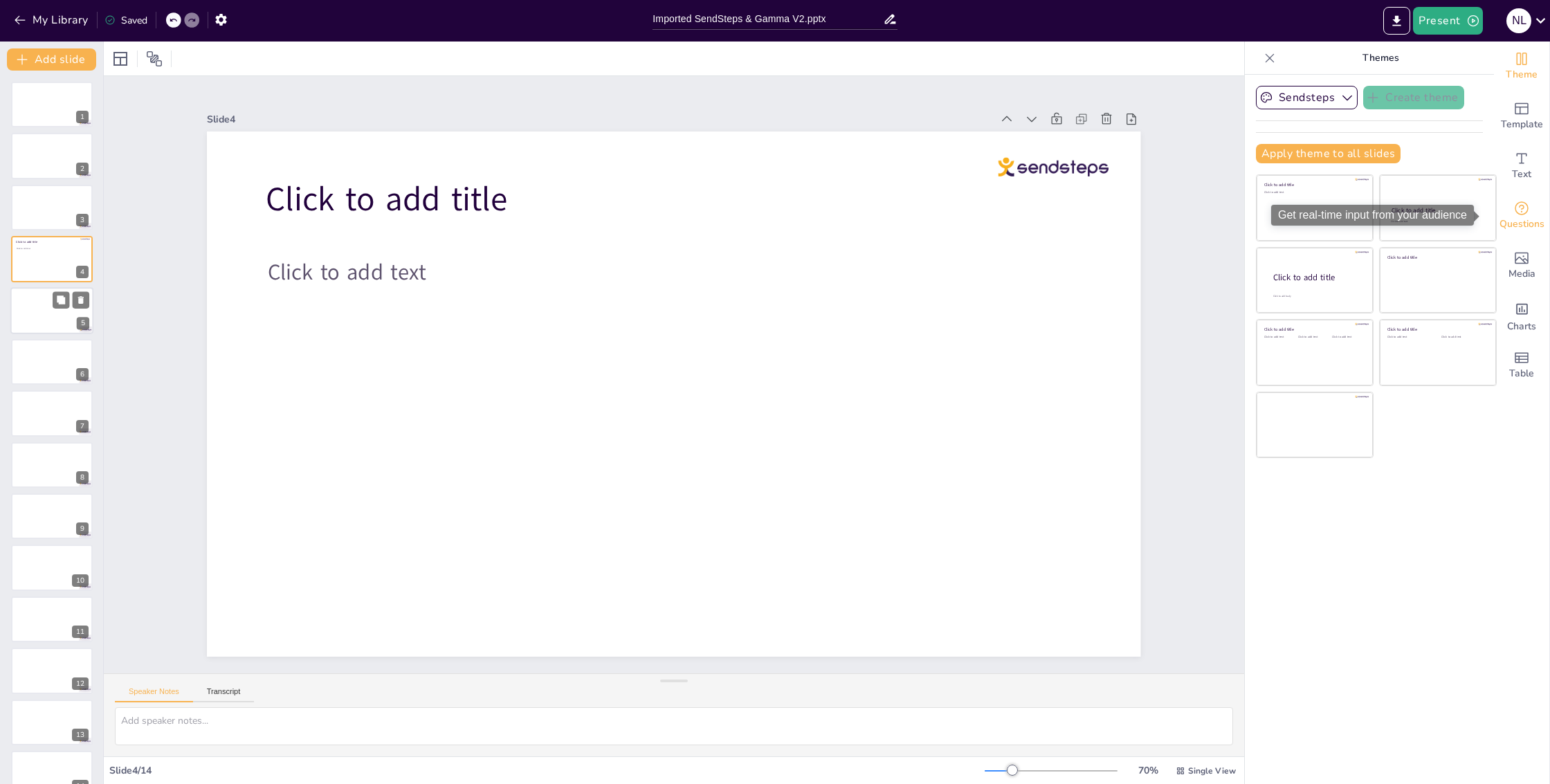
click at [1519, 211] on icon "Get real-time input from your audience" at bounding box center [1522, 208] width 16 height 16
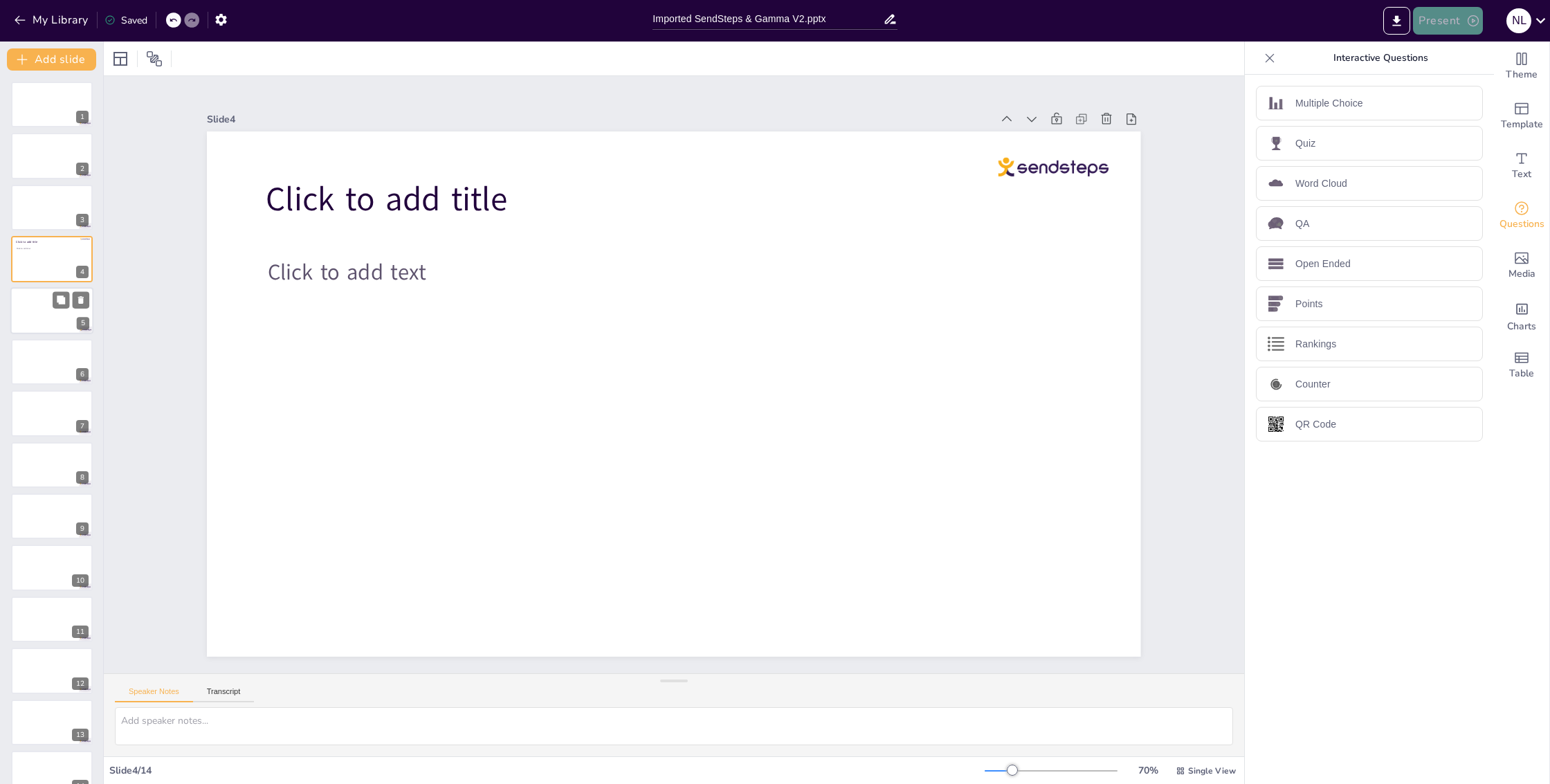
click at [1451, 25] on button "Present" at bounding box center [1447, 20] width 69 height 28
click at [1465, 83] on li "Play presentation" at bounding box center [1470, 84] width 110 height 22
